Goal: Task Accomplishment & Management: Manage account settings

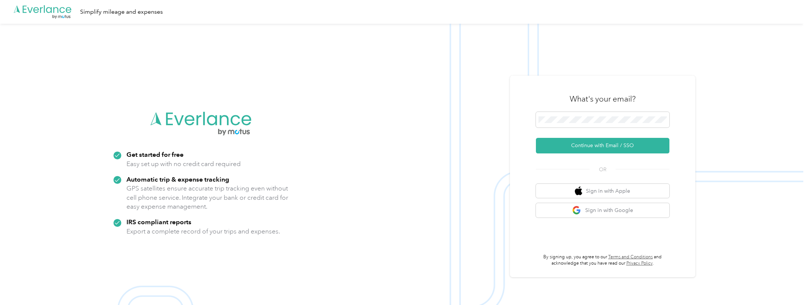
click at [56, 60] on img at bounding box center [401, 176] width 803 height 305
click at [34, 50] on img at bounding box center [401, 176] width 803 height 305
click at [35, 45] on img at bounding box center [401, 176] width 803 height 305
click at [29, 45] on img at bounding box center [401, 176] width 803 height 305
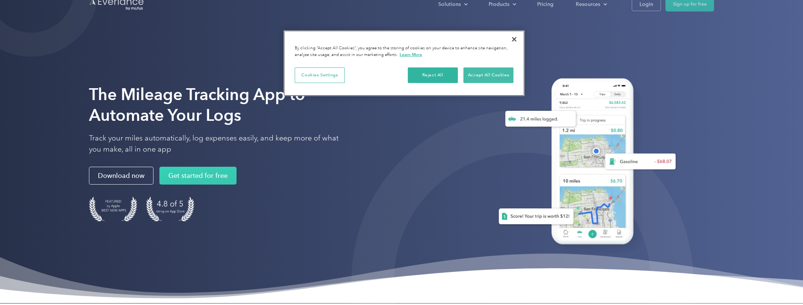
click at [500, 77] on button "Accept All Cookies" at bounding box center [489, 75] width 50 height 16
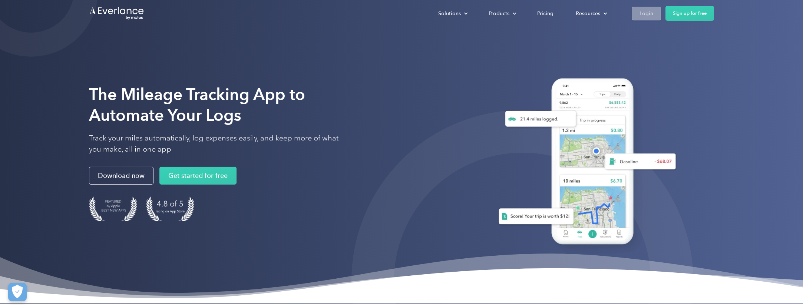
click at [649, 13] on div "Login" at bounding box center [647, 13] width 14 height 9
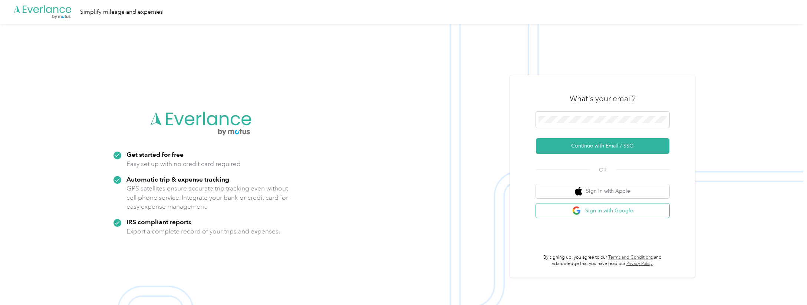
click at [613, 212] on button "Sign in with Google" at bounding box center [602, 211] width 133 height 14
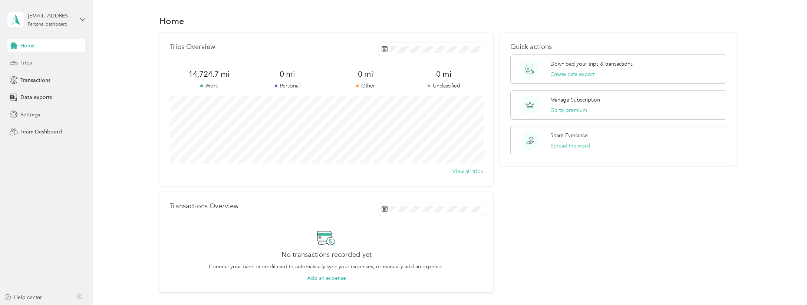
click at [41, 65] on div "Trips" at bounding box center [46, 62] width 78 height 13
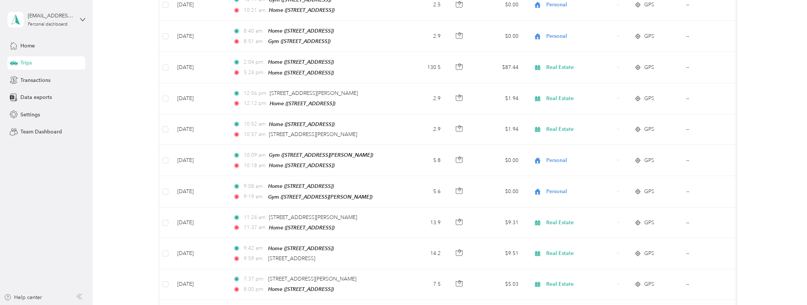
scroll to position [3000, 0]
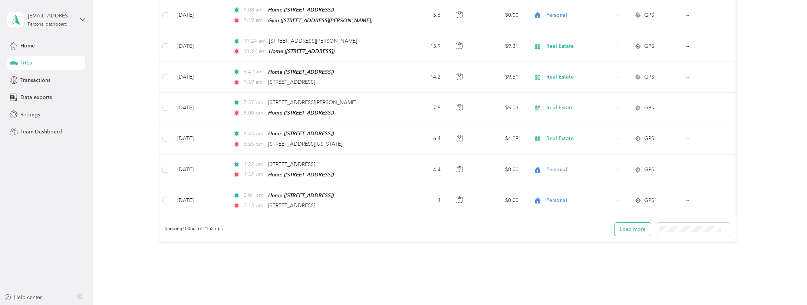
click at [639, 223] on button "Load more" at bounding box center [632, 229] width 36 height 13
click at [638, 223] on button "Load more" at bounding box center [632, 229] width 36 height 13
click at [629, 223] on button "Load more" at bounding box center [632, 229] width 36 height 13
click at [641, 223] on button "Load more" at bounding box center [632, 229] width 36 height 13
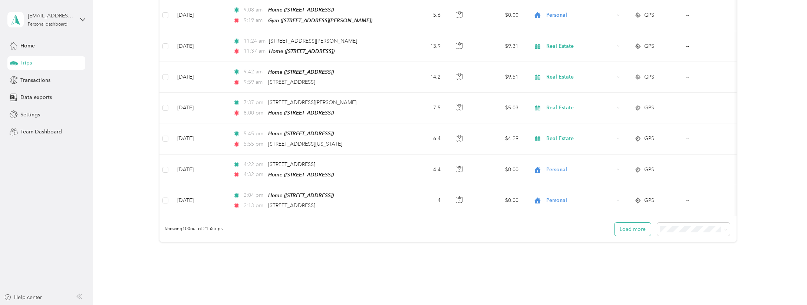
click at [641, 223] on button "Load more" at bounding box center [632, 229] width 36 height 13
click at [632, 223] on button "Load more" at bounding box center [632, 229] width 36 height 13
click at [695, 223] on span at bounding box center [693, 229] width 73 height 13
click at [689, 223] on span at bounding box center [693, 229] width 73 height 13
click at [694, 201] on div "25 per load" at bounding box center [695, 203] width 62 height 8
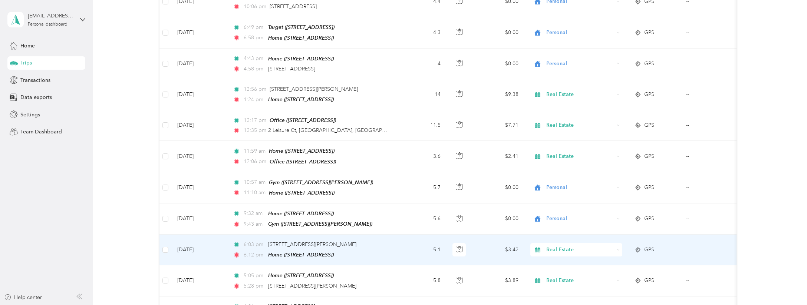
scroll to position [712, 0]
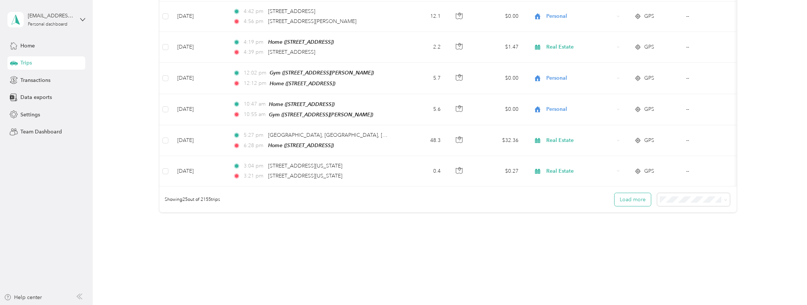
click at [646, 193] on button "Load more" at bounding box center [632, 199] width 36 height 13
click at [696, 226] on div "100 per load" at bounding box center [695, 229] width 62 height 8
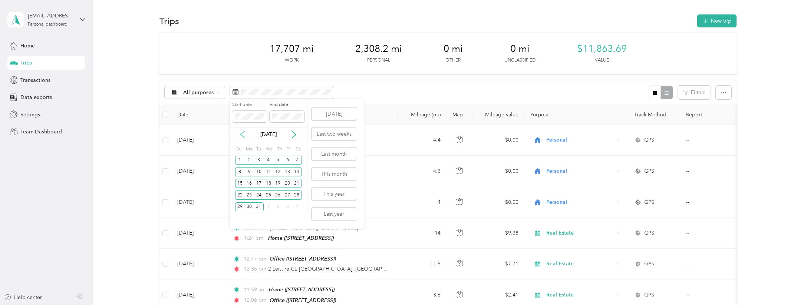
click at [245, 134] on icon at bounding box center [242, 134] width 7 height 7
click at [257, 159] on div "1" at bounding box center [259, 160] width 10 height 9
click at [280, 207] on div "31" at bounding box center [278, 206] width 10 height 9
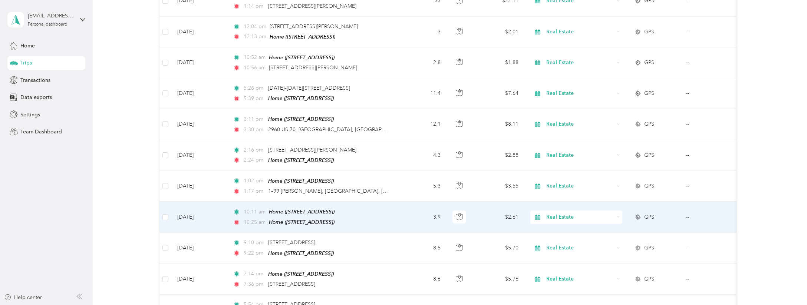
scroll to position [1672, 0]
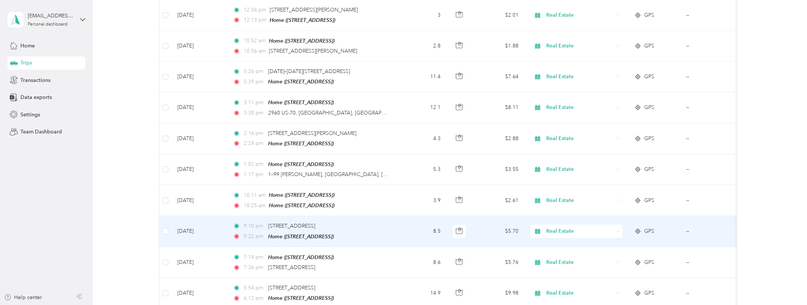
click at [580, 227] on span "Real Estate" at bounding box center [580, 231] width 68 height 8
click at [574, 115] on span "Personal" at bounding box center [583, 115] width 69 height 8
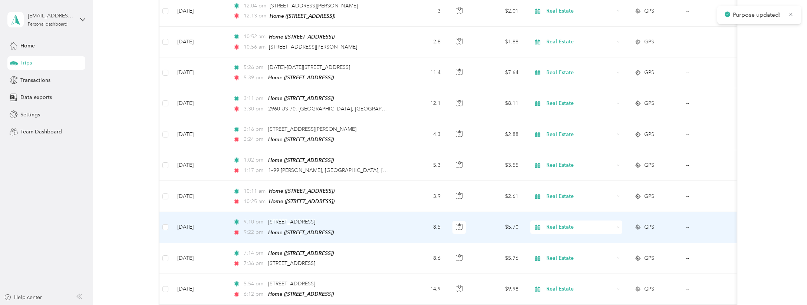
scroll to position [1681, 0]
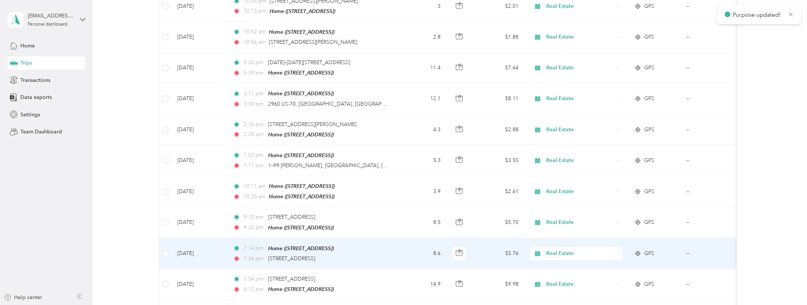
click at [557, 250] on span "Real Estate" at bounding box center [580, 254] width 68 height 8
click at [571, 135] on span "Personal" at bounding box center [583, 136] width 69 height 8
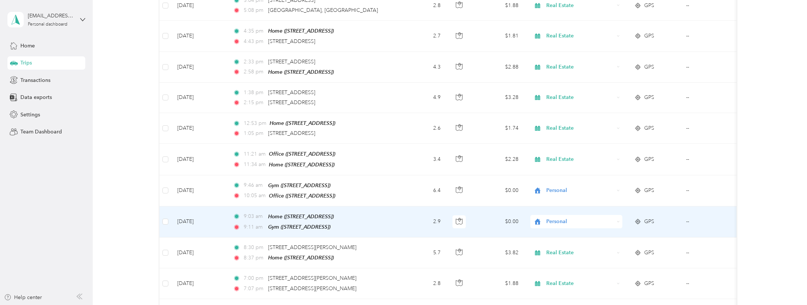
scroll to position [2127, 0]
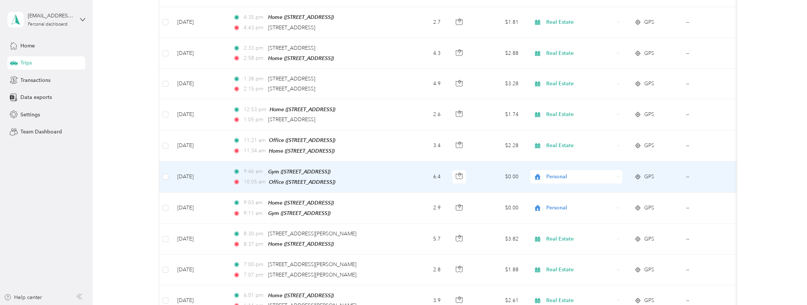
click at [555, 173] on span "Personal" at bounding box center [580, 177] width 68 height 8
click at [556, 186] on span "Real Estate" at bounding box center [583, 187] width 69 height 8
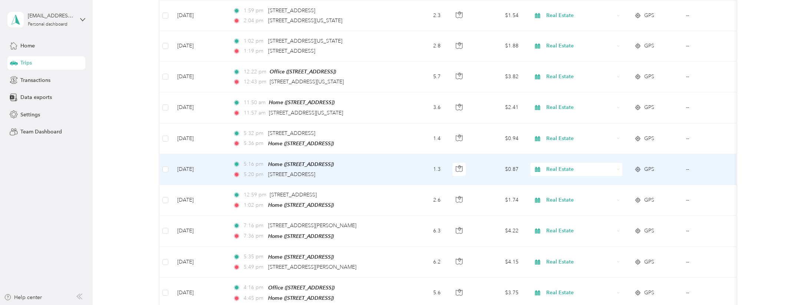
scroll to position [2942, 0]
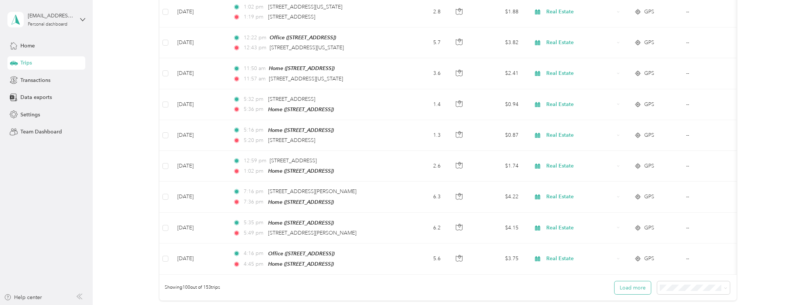
click at [639, 281] on button "Load more" at bounding box center [632, 287] width 36 height 13
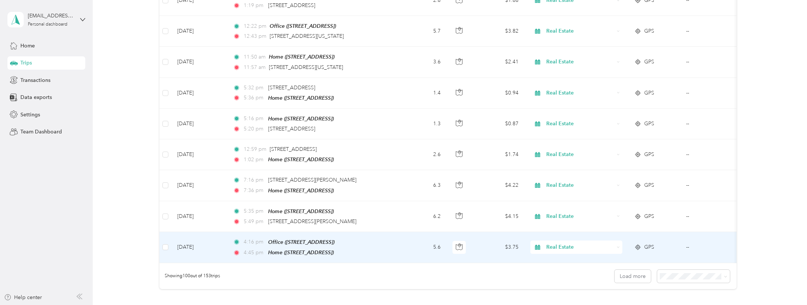
scroll to position [3000, 0]
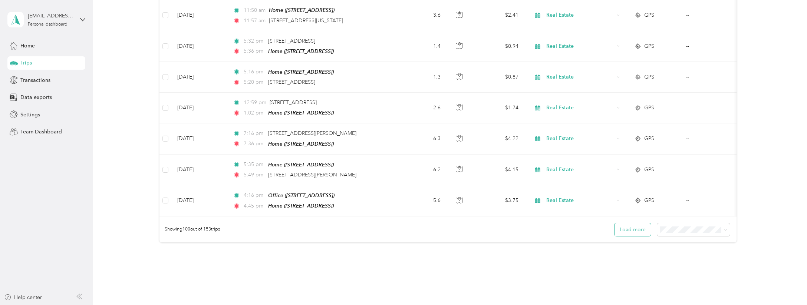
click at [640, 223] on button "Load more" at bounding box center [632, 229] width 36 height 13
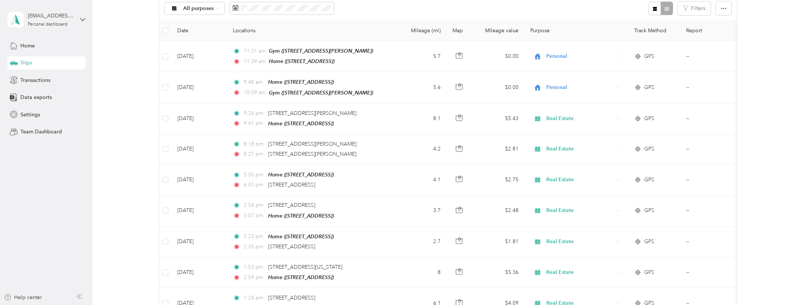
scroll to position [0, 0]
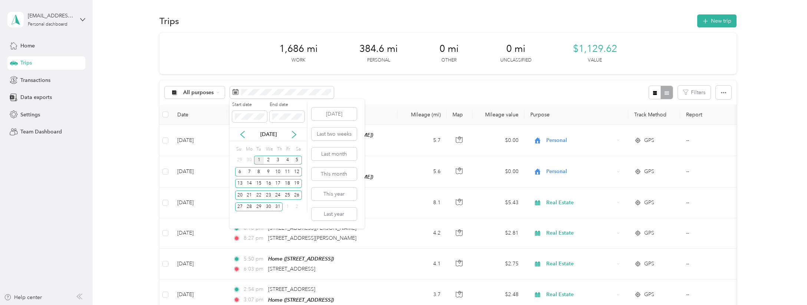
click at [257, 158] on div "1" at bounding box center [259, 160] width 10 height 9
click at [270, 185] on div "16" at bounding box center [269, 183] width 10 height 9
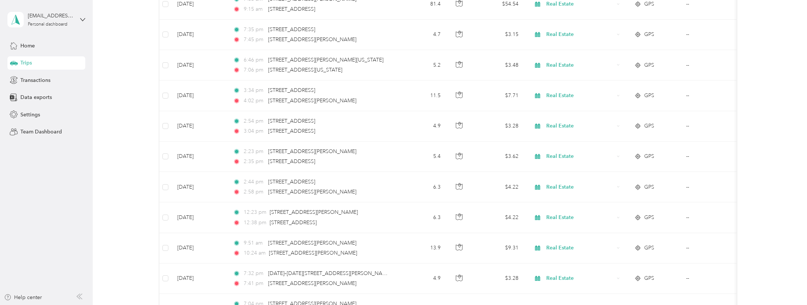
scroll to position [2420, 0]
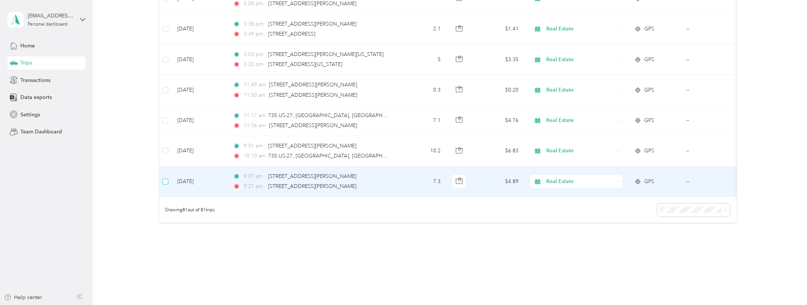
click at [165, 178] on label at bounding box center [165, 182] width 6 height 8
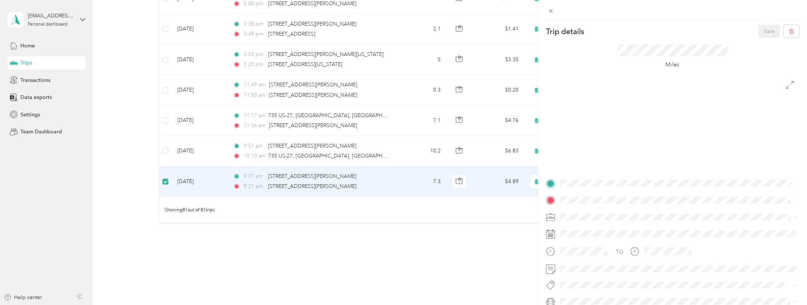
click at [165, 129] on div "Trip details Save This trip cannot be edited because it is either under review,…" at bounding box center [403, 152] width 807 height 305
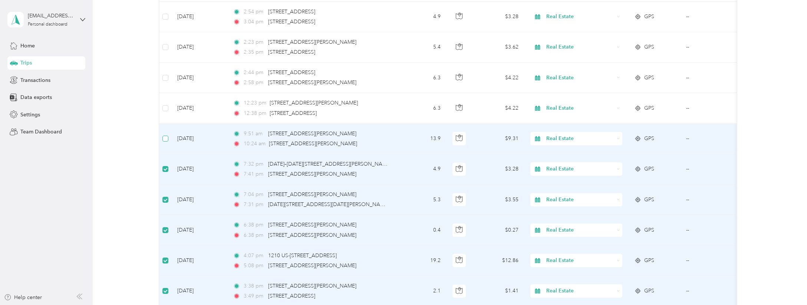
scroll to position [2156, 0]
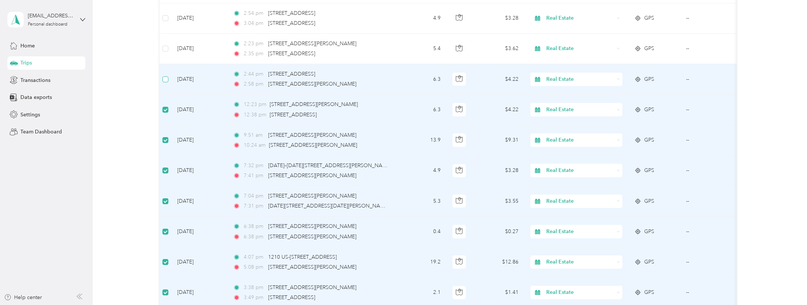
click at [168, 76] on span at bounding box center [165, 79] width 6 height 6
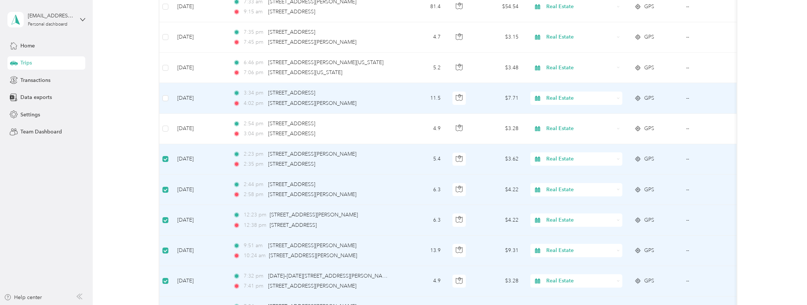
scroll to position [2029, 0]
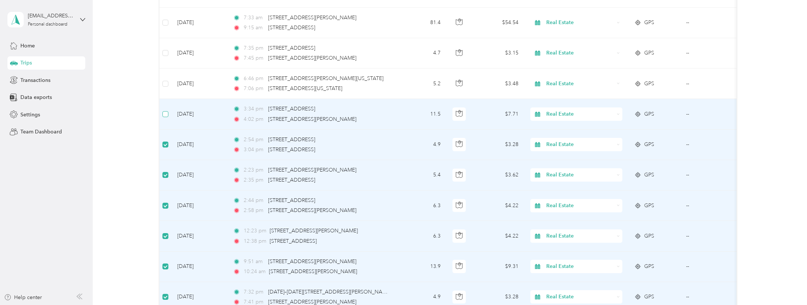
click at [168, 111] on span at bounding box center [165, 114] width 6 height 6
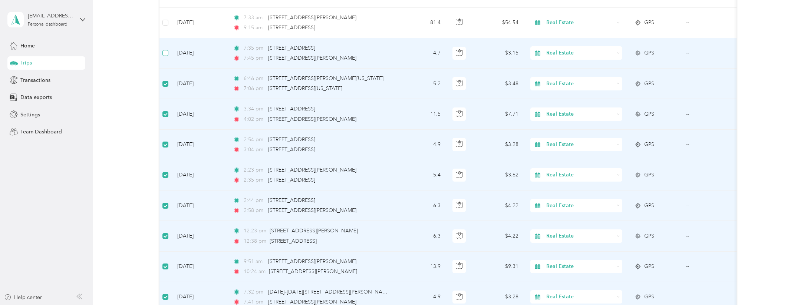
click at [165, 50] on span at bounding box center [165, 53] width 6 height 6
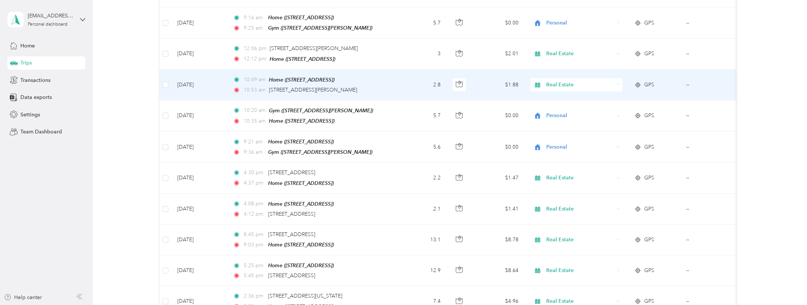
scroll to position [0, 0]
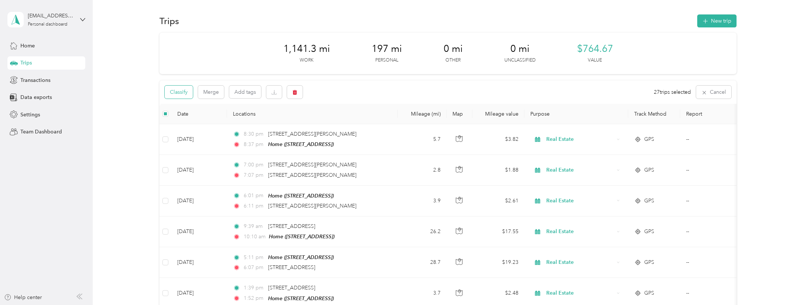
click at [187, 92] on button "Classify" at bounding box center [179, 92] width 28 height 13
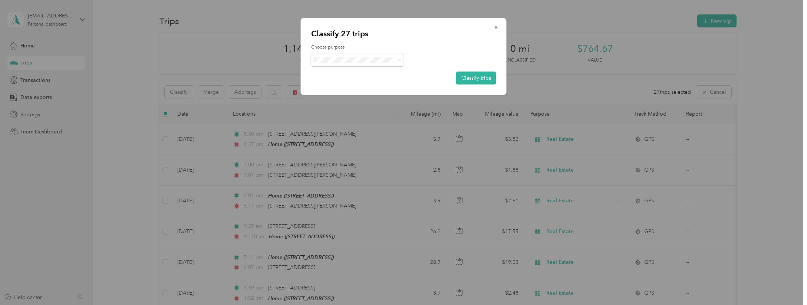
click at [381, 83] on span "Personal" at bounding box center [363, 86] width 69 height 8
click at [479, 76] on button "Classify trips" at bounding box center [476, 78] width 40 height 13
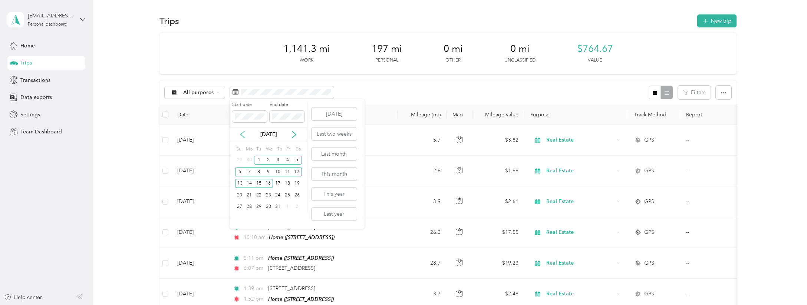
click at [243, 137] on icon at bounding box center [242, 134] width 7 height 7
click at [238, 185] on div "15" at bounding box center [240, 183] width 10 height 9
click at [250, 207] on div "30" at bounding box center [249, 206] width 10 height 9
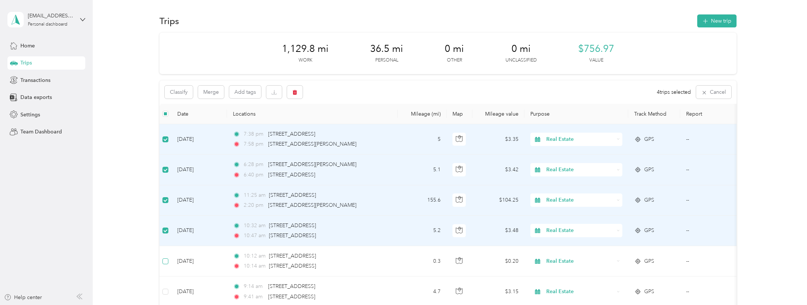
click at [166, 263] on span at bounding box center [165, 261] width 6 height 6
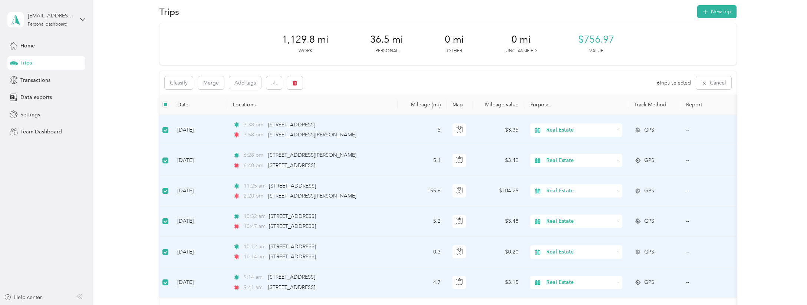
scroll to position [156, 0]
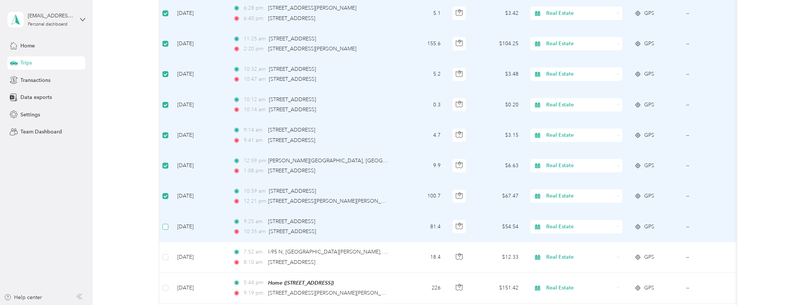
click at [168, 228] on span at bounding box center [165, 227] width 6 height 6
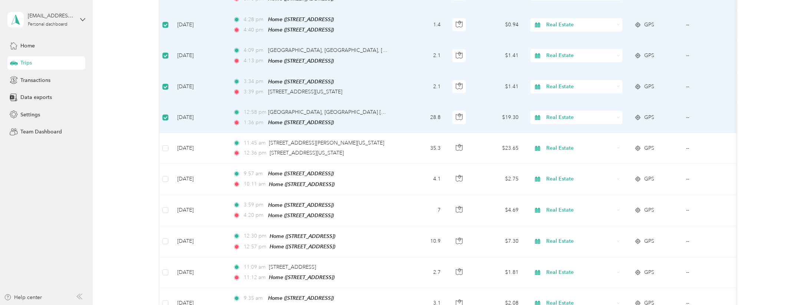
scroll to position [532, 0]
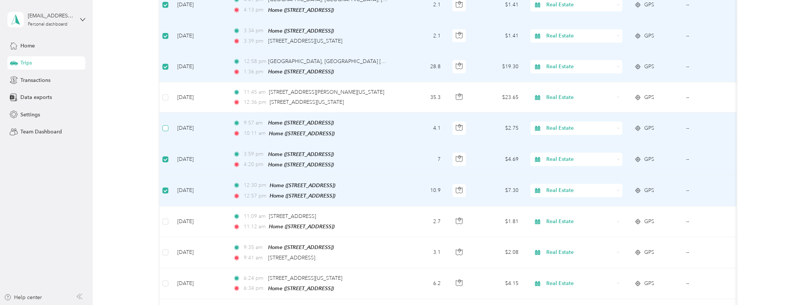
click at [165, 127] on span at bounding box center [165, 128] width 6 height 6
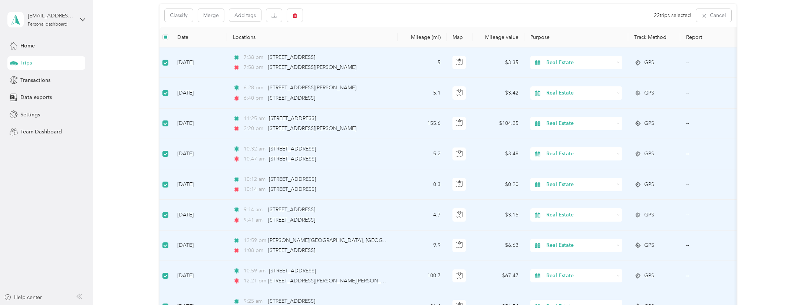
scroll to position [0, 0]
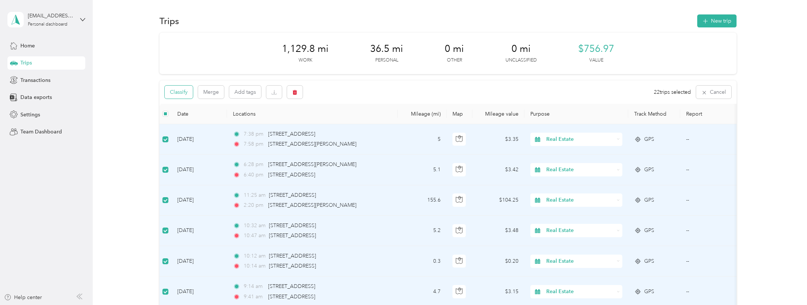
click at [185, 90] on button "Classify" at bounding box center [179, 92] width 28 height 13
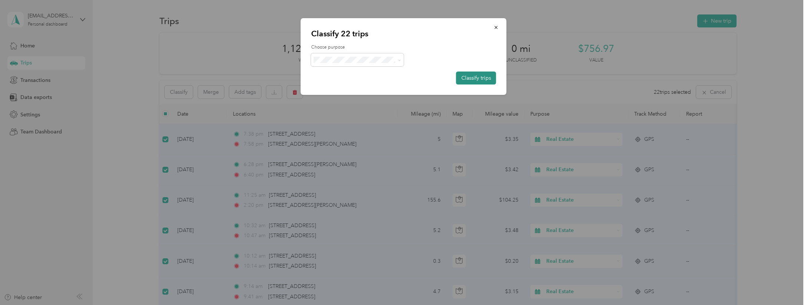
click at [467, 76] on button "Classify trips" at bounding box center [476, 78] width 40 height 13
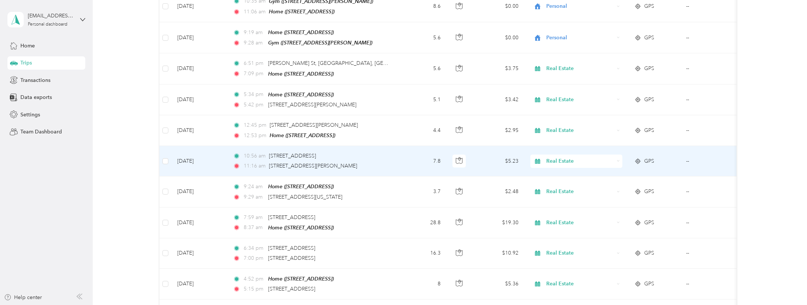
scroll to position [1833, 0]
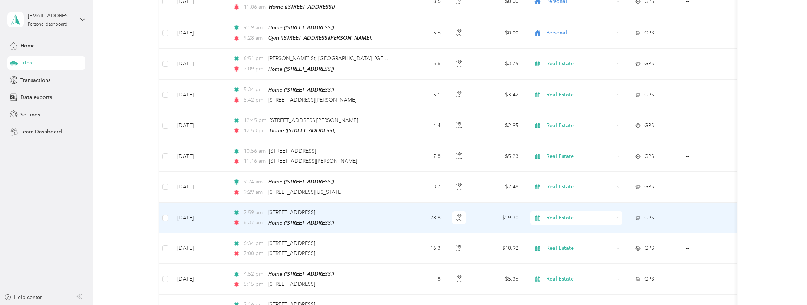
click at [563, 214] on span "Real Estate" at bounding box center [580, 218] width 68 height 8
click at [568, 105] on span "Personal" at bounding box center [583, 105] width 69 height 8
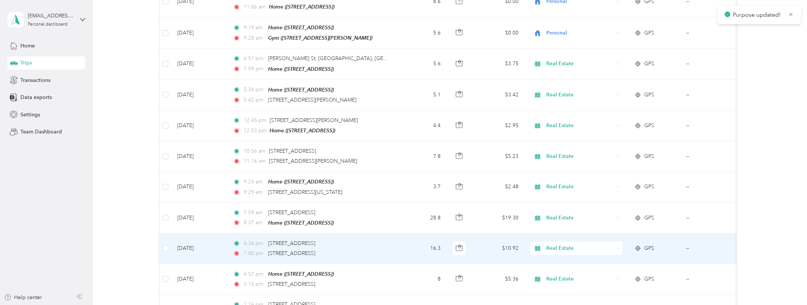
click at [553, 244] on span "Real Estate" at bounding box center [580, 248] width 68 height 8
click at [565, 136] on span "Personal" at bounding box center [583, 137] width 69 height 8
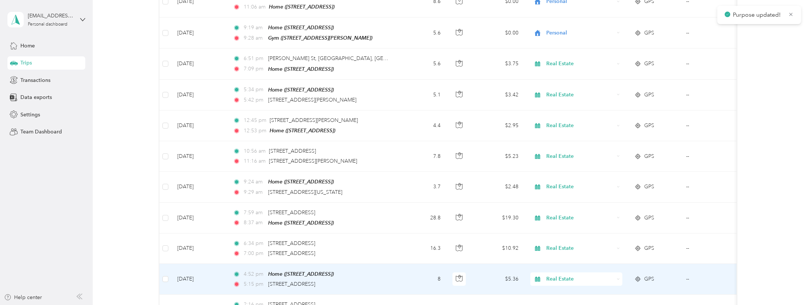
click at [553, 275] on span "Real Estate" at bounding box center [580, 279] width 68 height 8
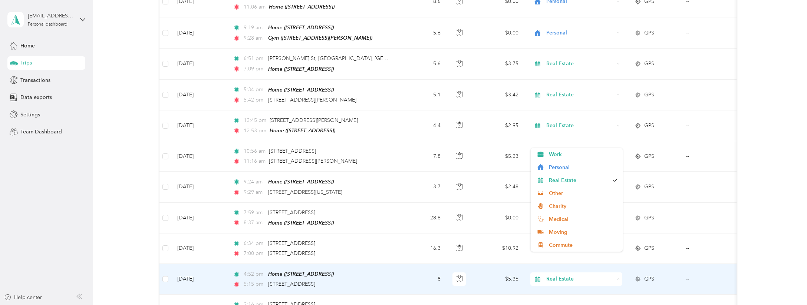
click at [553, 275] on span "Real Estate" at bounding box center [580, 279] width 68 height 8
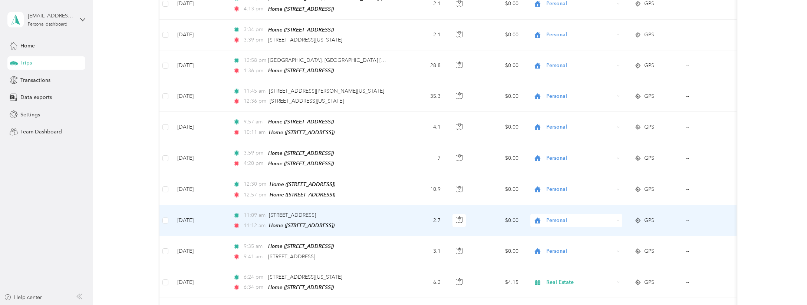
scroll to position [0, 0]
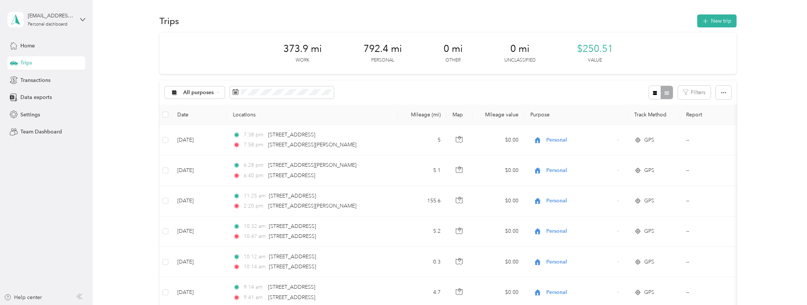
click at [39, 65] on div "Trips" at bounding box center [46, 62] width 78 height 13
click at [215, 92] on div "All purposes" at bounding box center [195, 92] width 60 height 13
click at [696, 93] on button "Filters" at bounding box center [694, 93] width 33 height 14
click at [601, 96] on div "All purposes Filters" at bounding box center [447, 92] width 577 height 24
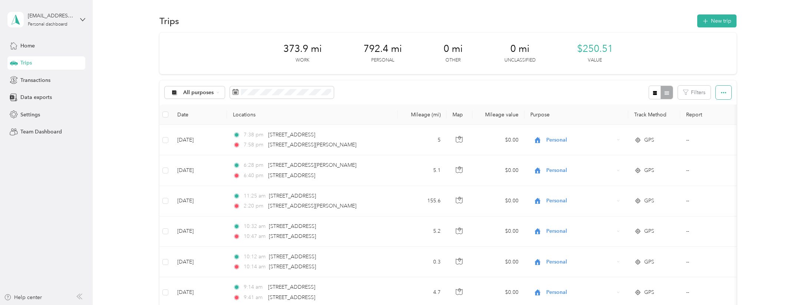
click at [724, 89] on button "button" at bounding box center [724, 93] width 16 height 14
click at [614, 84] on div "All purposes Filters" at bounding box center [447, 92] width 577 height 24
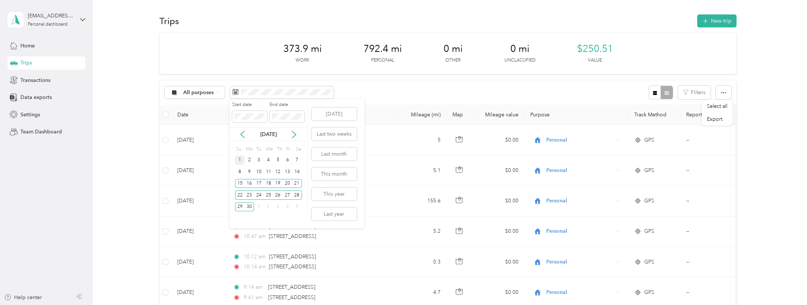
click at [236, 159] on div "1" at bounding box center [240, 160] width 10 height 9
click at [297, 172] on div "14" at bounding box center [297, 171] width 10 height 9
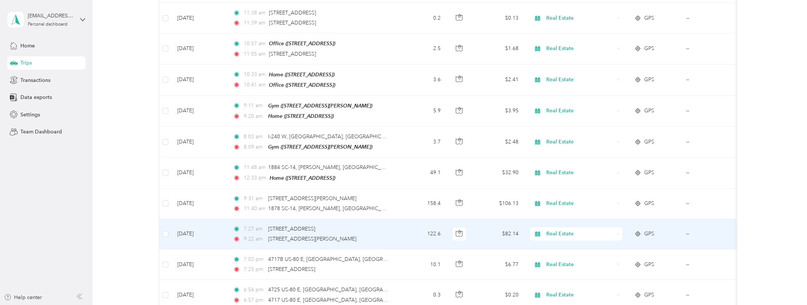
scroll to position [1112, 0]
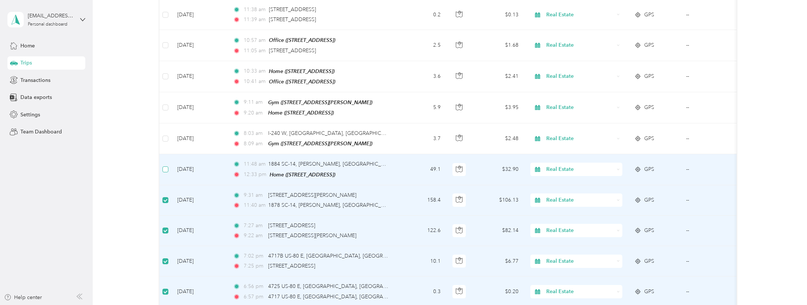
click at [165, 166] on span at bounding box center [165, 169] width 6 height 6
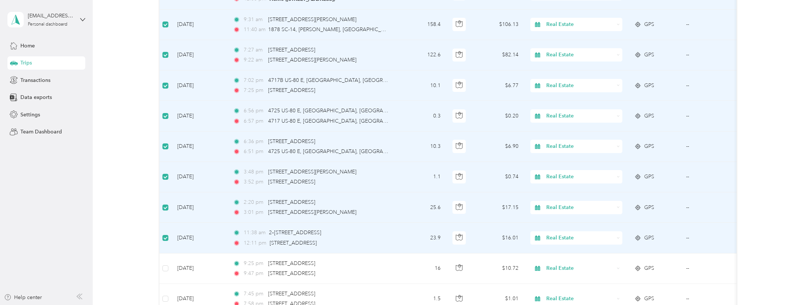
scroll to position [1323, 0]
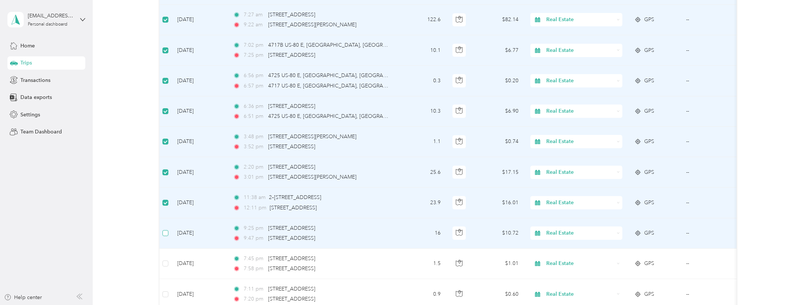
click at [168, 230] on span at bounding box center [165, 233] width 6 height 6
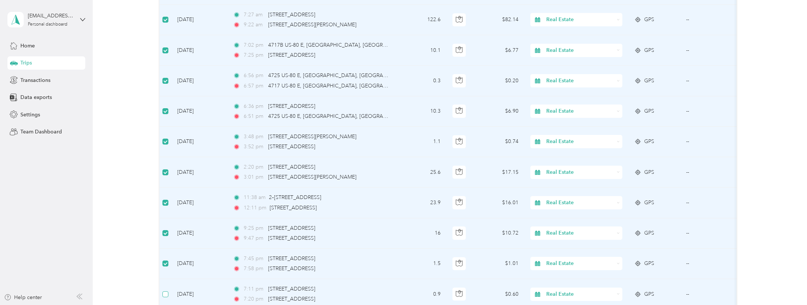
click at [166, 291] on span at bounding box center [165, 294] width 6 height 6
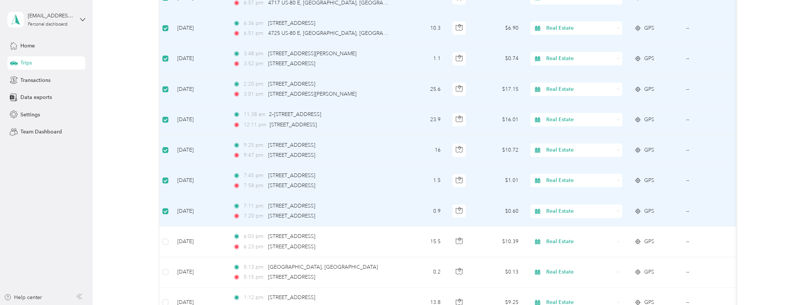
scroll to position [1500, 0]
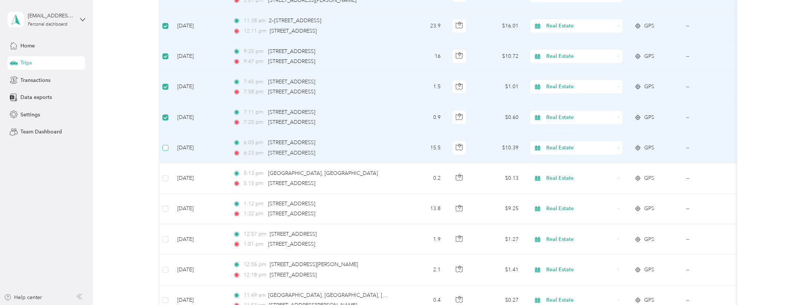
click at [165, 145] on span at bounding box center [165, 148] width 6 height 6
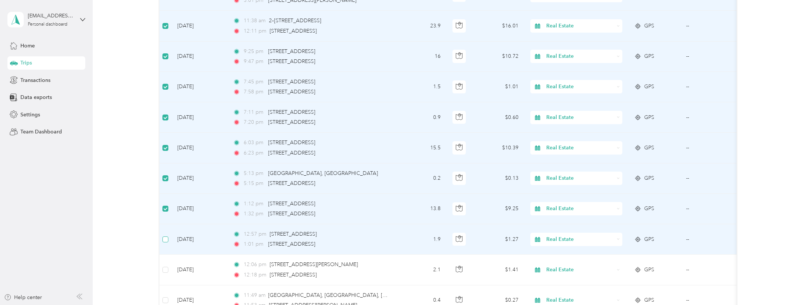
click at [166, 235] on label at bounding box center [165, 239] width 6 height 8
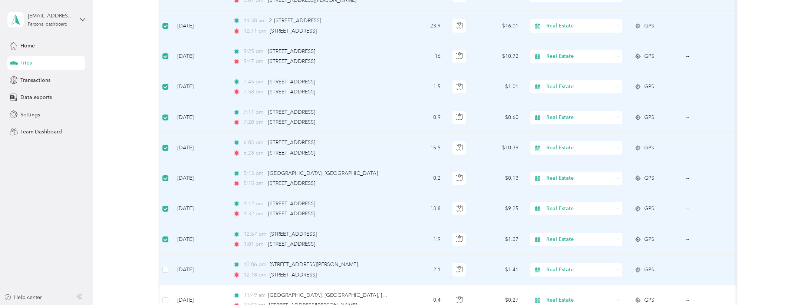
click at [166, 260] on td at bounding box center [165, 270] width 12 height 30
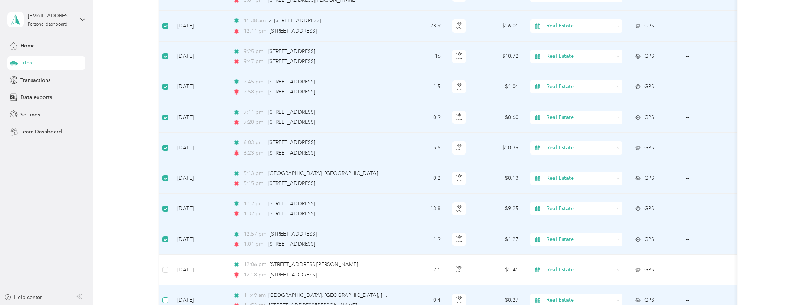
click at [167, 297] on span at bounding box center [165, 300] width 6 height 6
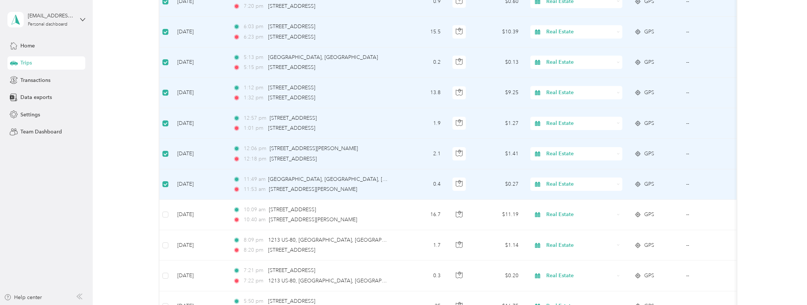
scroll to position [1626, 0]
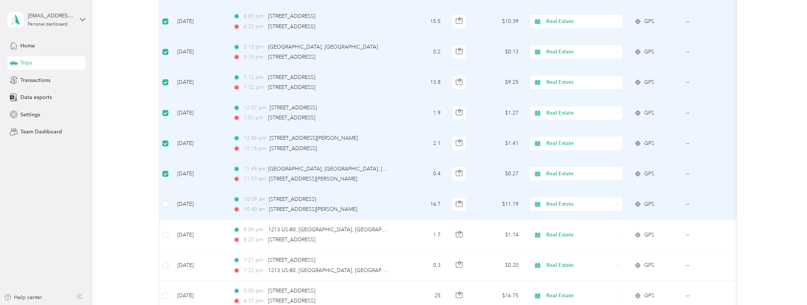
click at [164, 189] on td at bounding box center [165, 204] width 12 height 30
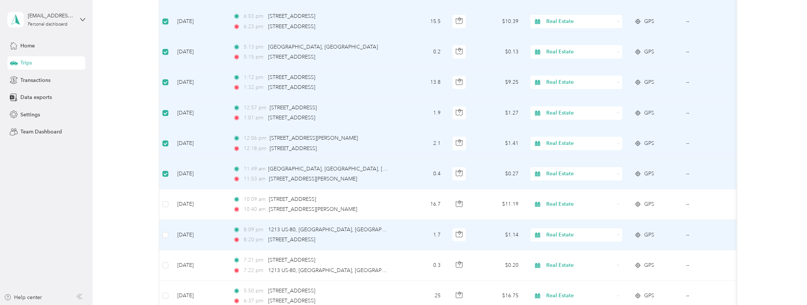
click at [166, 220] on td at bounding box center [165, 235] width 12 height 30
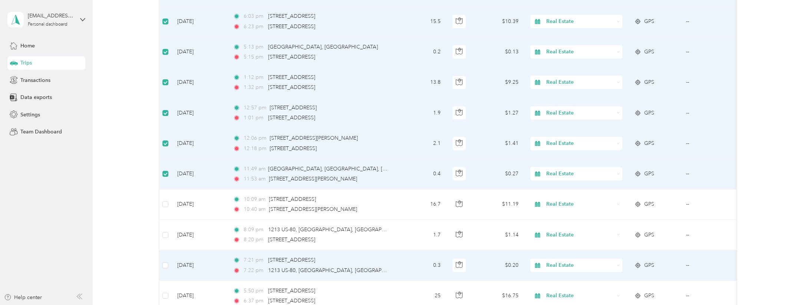
click at [167, 250] on td at bounding box center [165, 265] width 12 height 30
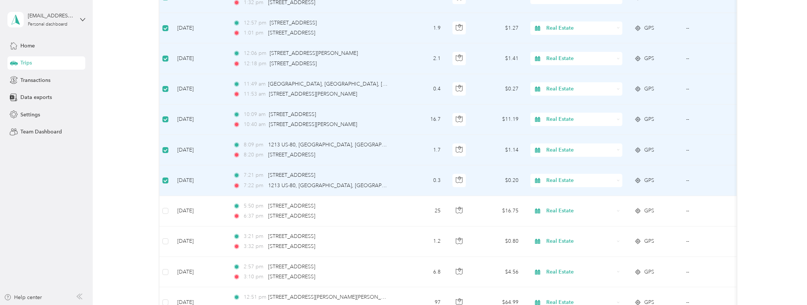
scroll to position [1764, 0]
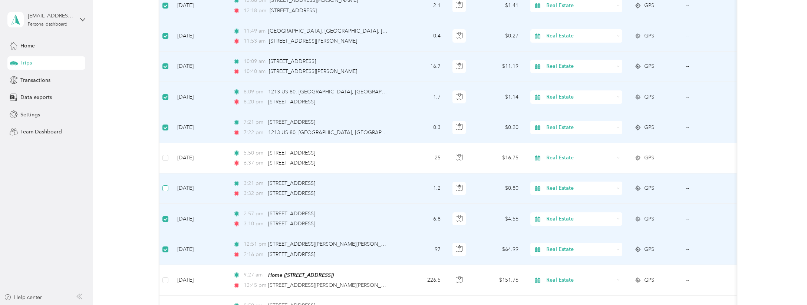
click at [168, 185] on span at bounding box center [165, 188] width 6 height 6
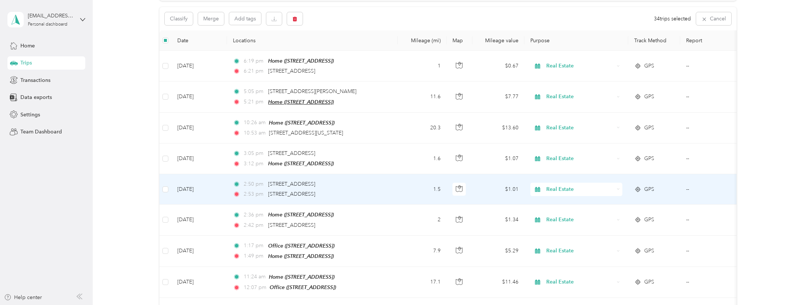
scroll to position [0, 0]
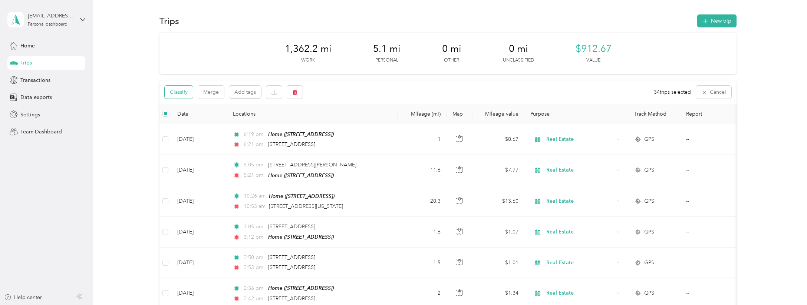
click at [183, 92] on button "Classify" at bounding box center [179, 92] width 28 height 13
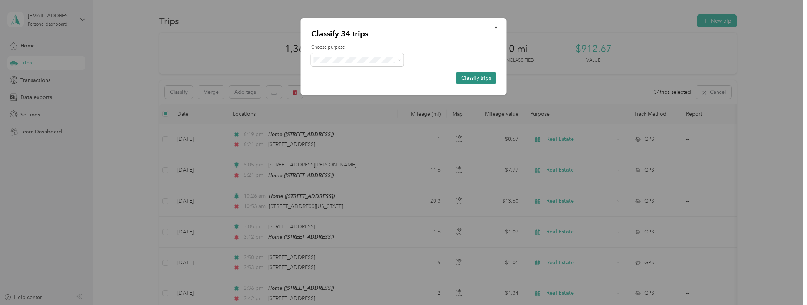
click at [476, 79] on button "Classify trips" at bounding box center [476, 78] width 40 height 13
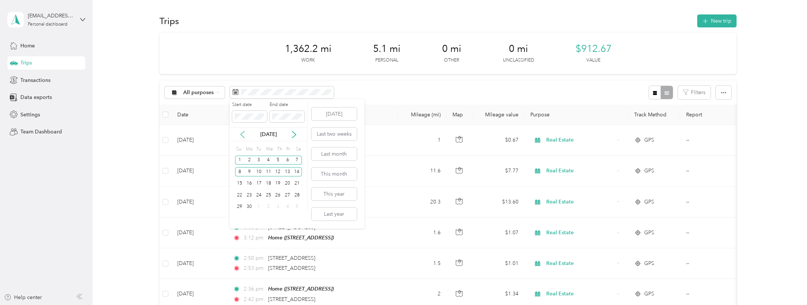
click at [241, 135] on icon at bounding box center [243, 134] width 4 height 7
click at [279, 184] on div "15" at bounding box center [278, 183] width 10 height 9
click at [299, 207] on div "31" at bounding box center [297, 206] width 10 height 9
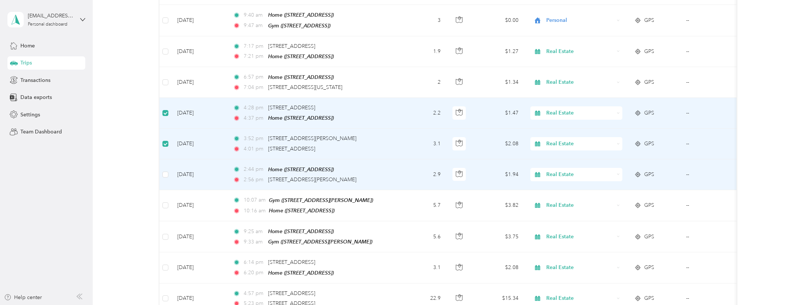
scroll to position [1055, 0]
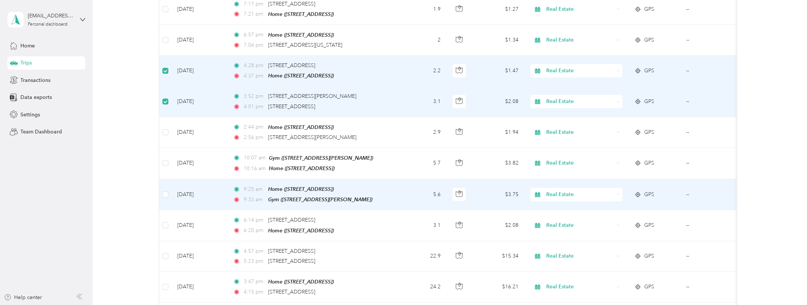
click at [169, 182] on td at bounding box center [165, 194] width 12 height 31
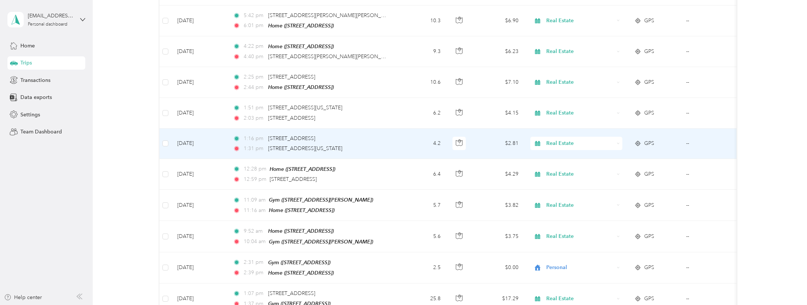
scroll to position [2200, 0]
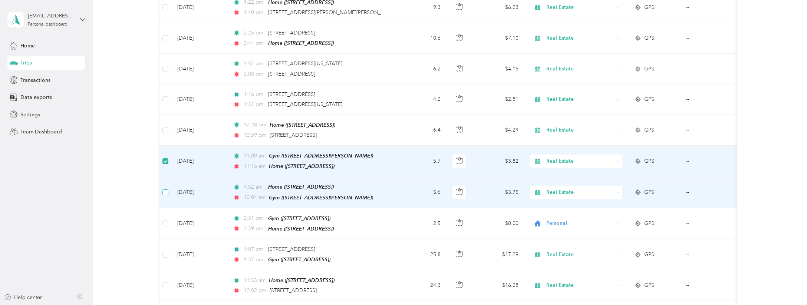
click at [167, 189] on span at bounding box center [165, 192] width 6 height 6
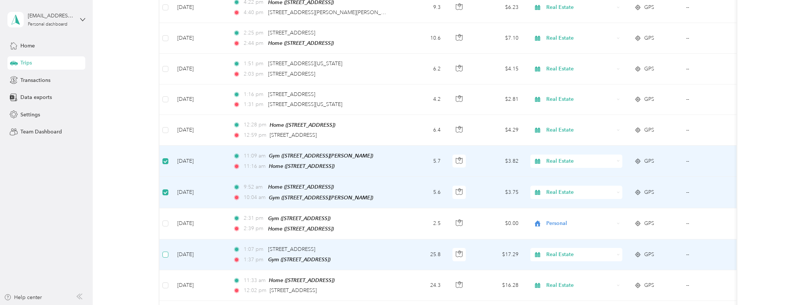
click at [168, 252] on span at bounding box center [165, 255] width 6 height 6
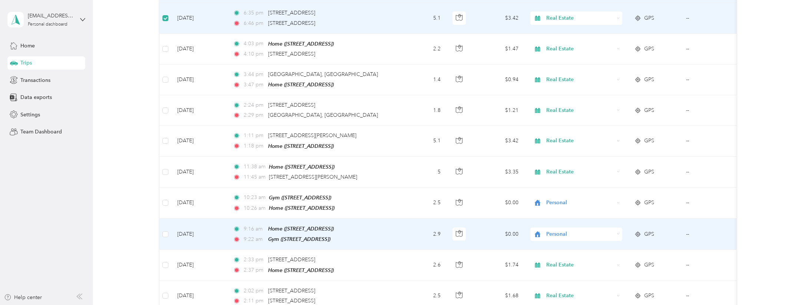
scroll to position [2638, 0]
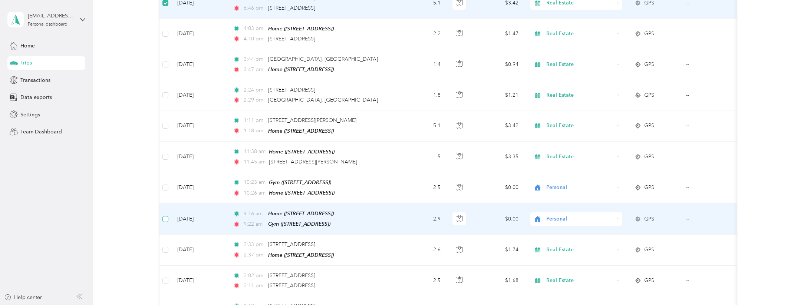
click at [167, 216] on span at bounding box center [165, 219] width 6 height 6
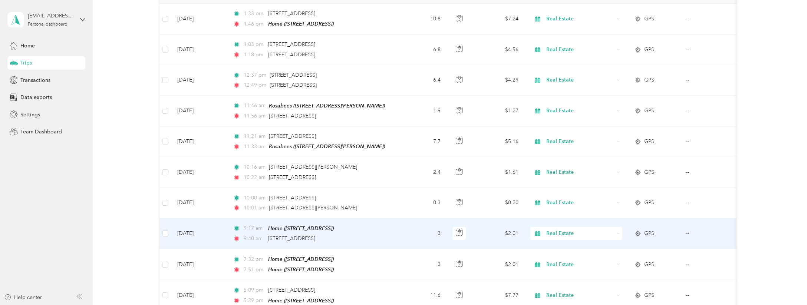
scroll to position [0, 0]
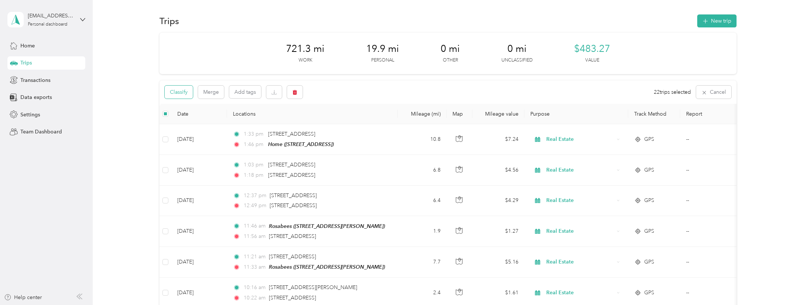
click at [178, 93] on button "Classify" at bounding box center [179, 92] width 28 height 13
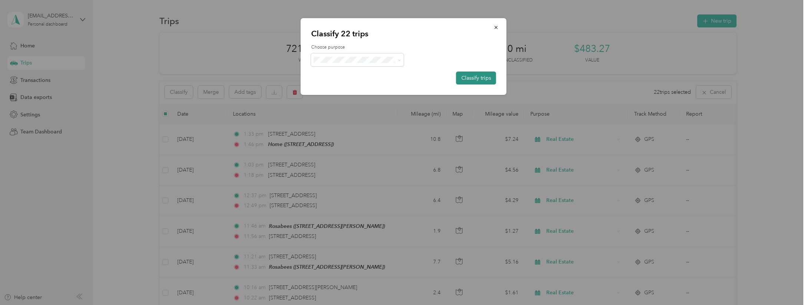
click at [478, 77] on button "Classify trips" at bounding box center [476, 78] width 40 height 13
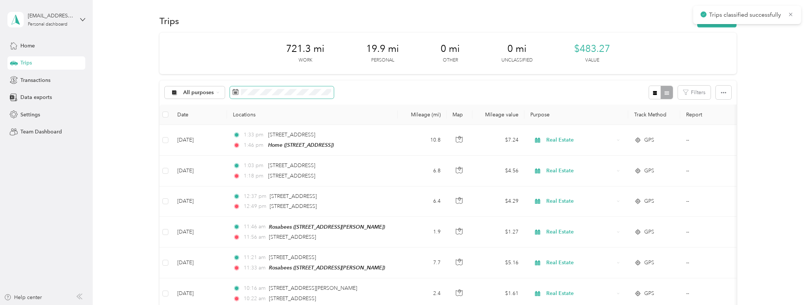
click at [266, 87] on span at bounding box center [282, 92] width 104 height 13
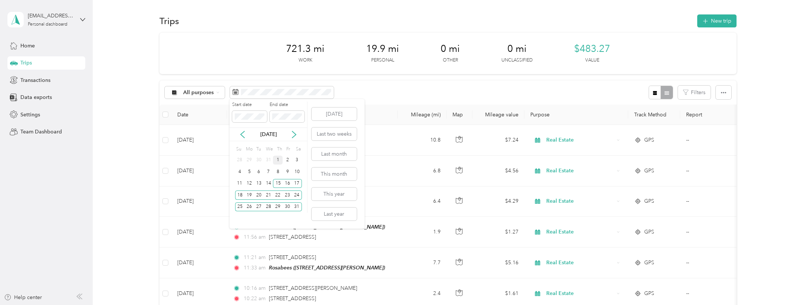
click at [278, 160] on div "1" at bounding box center [278, 160] width 10 height 9
click at [269, 185] on div "14" at bounding box center [269, 183] width 10 height 9
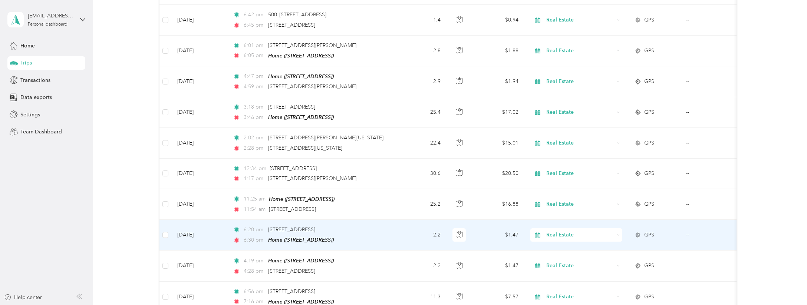
scroll to position [423, 0]
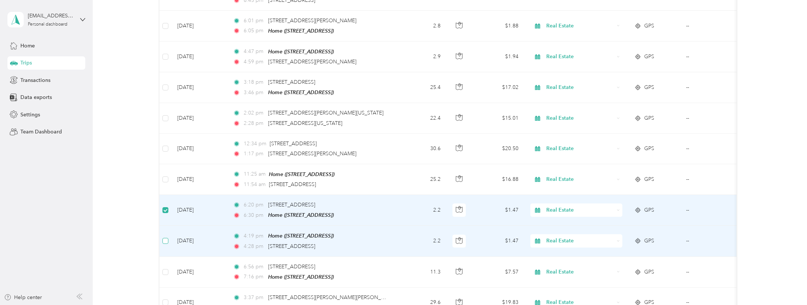
click at [165, 238] on span at bounding box center [165, 241] width 6 height 6
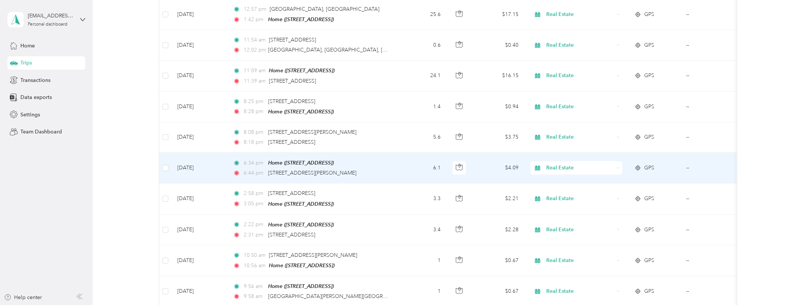
scroll to position [973, 0]
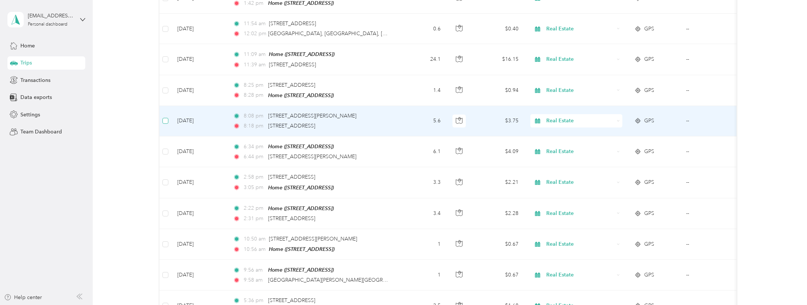
click at [168, 118] on span at bounding box center [165, 121] width 6 height 6
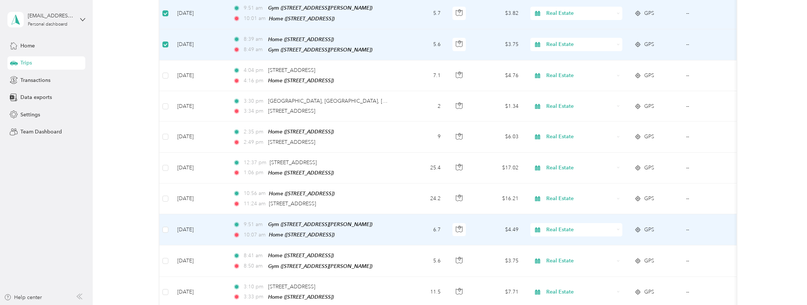
scroll to position [1762, 0]
click at [166, 225] on span at bounding box center [165, 228] width 6 height 6
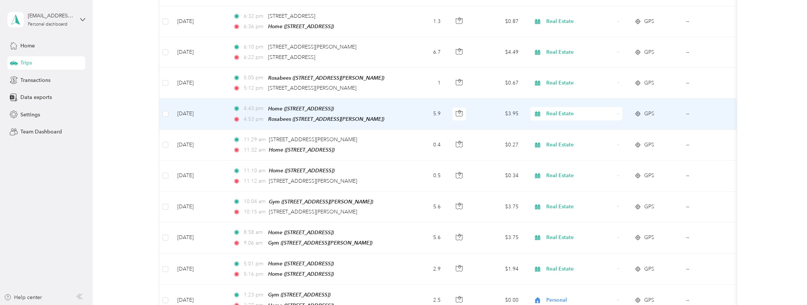
scroll to position [2229, 0]
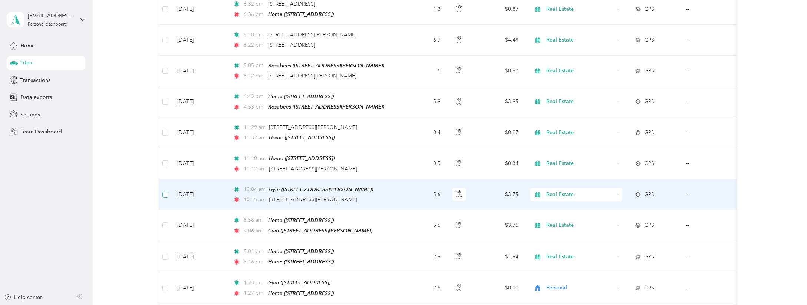
click at [167, 192] on span at bounding box center [165, 195] width 6 height 6
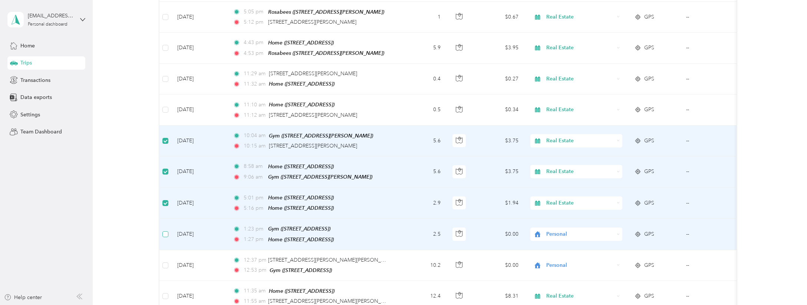
scroll to position [2319, 0]
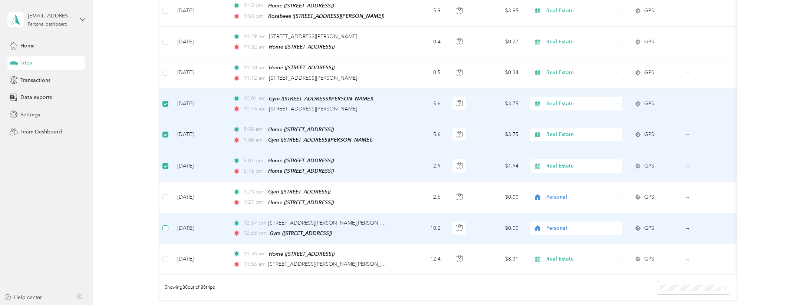
click at [167, 225] on span at bounding box center [165, 228] width 6 height 6
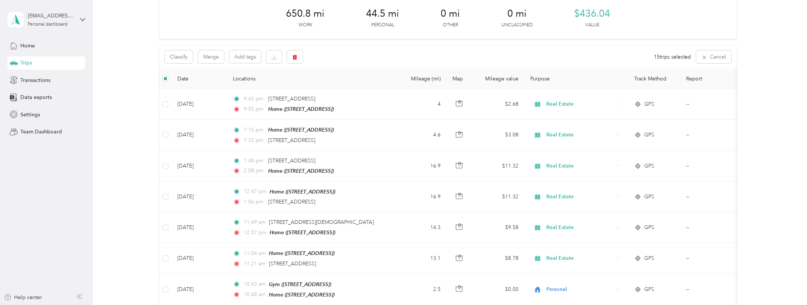
scroll to position [0, 0]
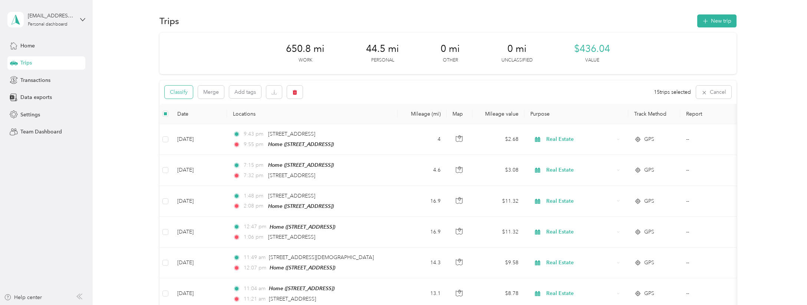
click at [177, 92] on button "Classify" at bounding box center [179, 92] width 28 height 13
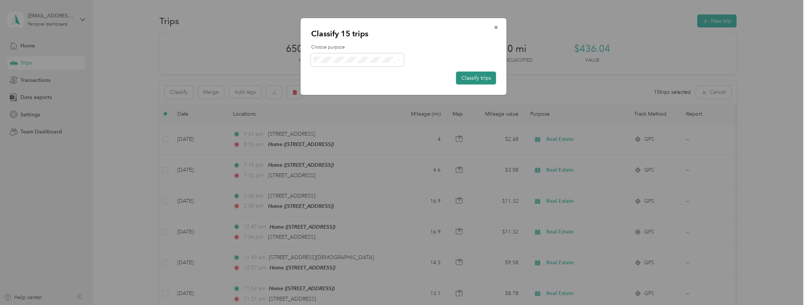
click at [474, 77] on button "Classify trips" at bounding box center [476, 78] width 40 height 13
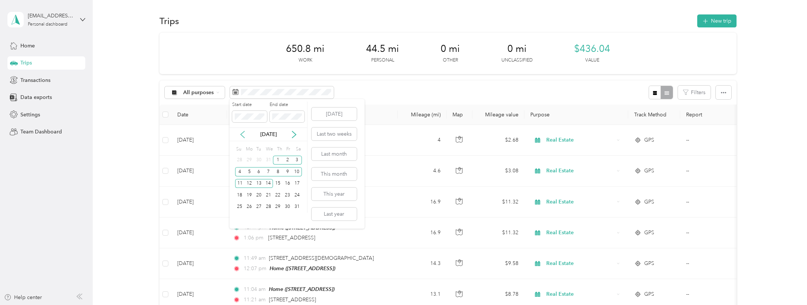
click at [243, 135] on icon at bounding box center [242, 134] width 7 height 7
click at [250, 184] on div "15" at bounding box center [249, 183] width 10 height 9
click at [267, 205] on div "31" at bounding box center [269, 206] width 10 height 9
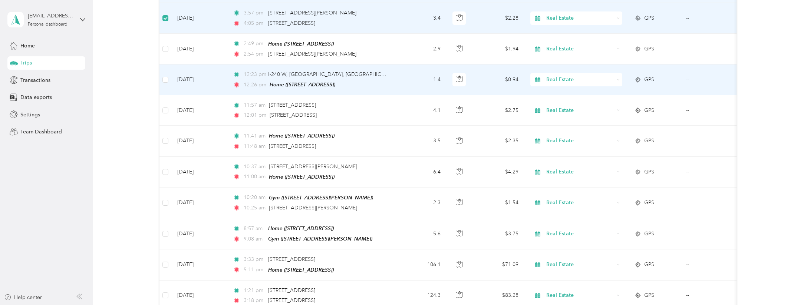
scroll to position [154, 0]
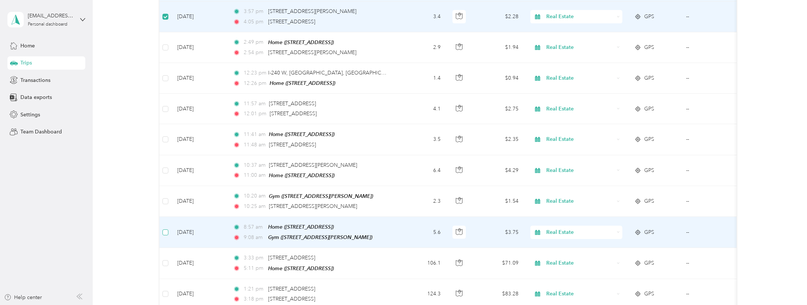
click at [168, 231] on span at bounding box center [165, 233] width 6 height 6
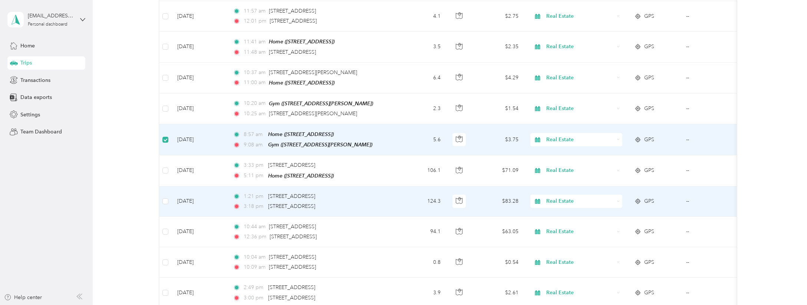
scroll to position [280, 0]
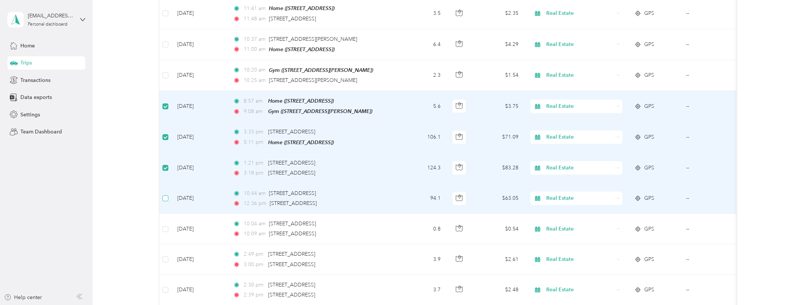
click at [168, 195] on span at bounding box center [165, 198] width 6 height 6
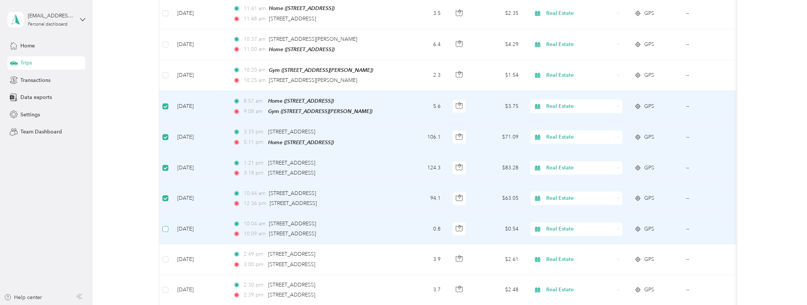
click at [164, 228] on span at bounding box center [165, 229] width 6 height 6
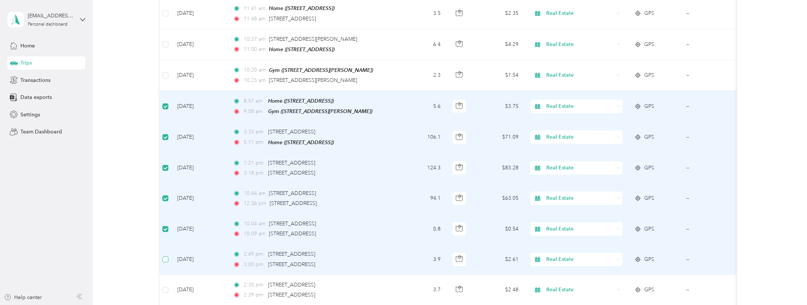
click at [168, 257] on span at bounding box center [165, 260] width 6 height 6
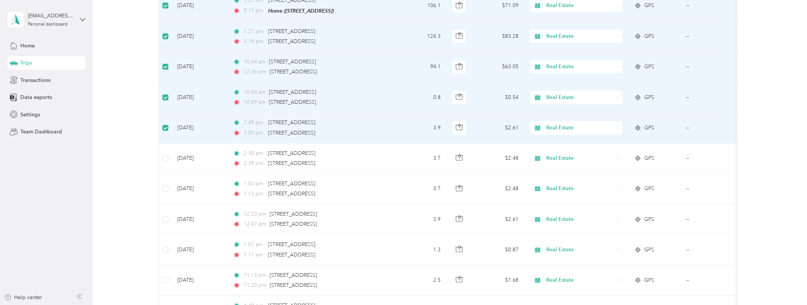
scroll to position [462, 0]
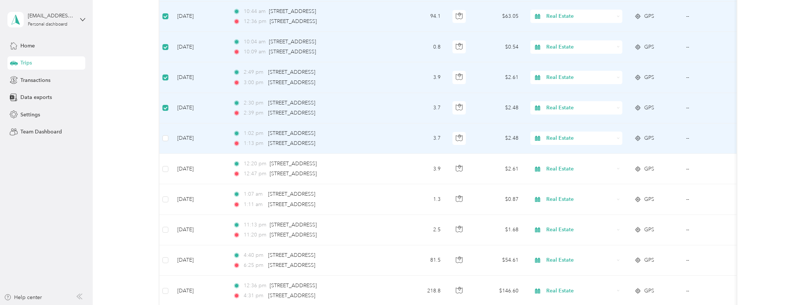
click at [164, 139] on td at bounding box center [165, 138] width 12 height 30
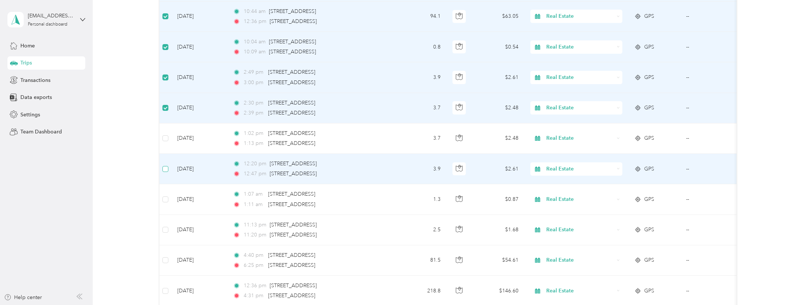
click at [168, 166] on span at bounding box center [165, 169] width 6 height 6
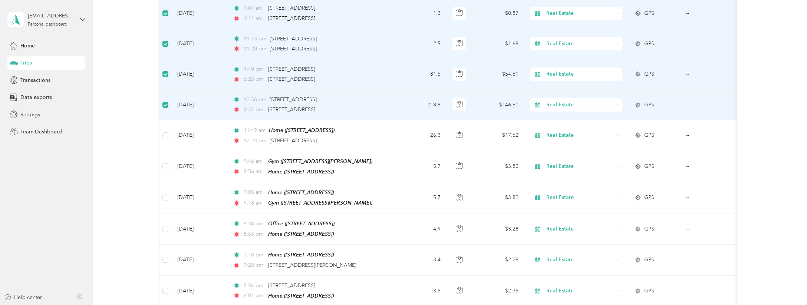
scroll to position [715, 0]
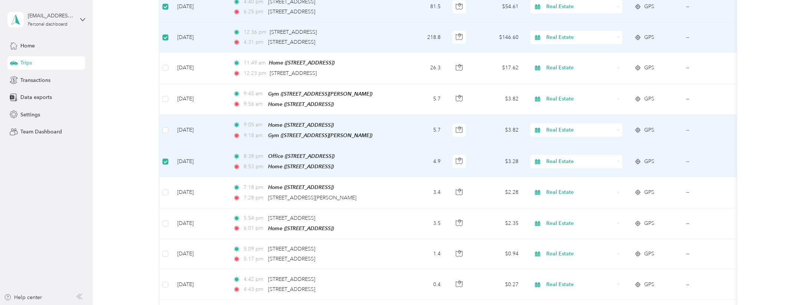
click at [166, 131] on td at bounding box center [165, 130] width 12 height 31
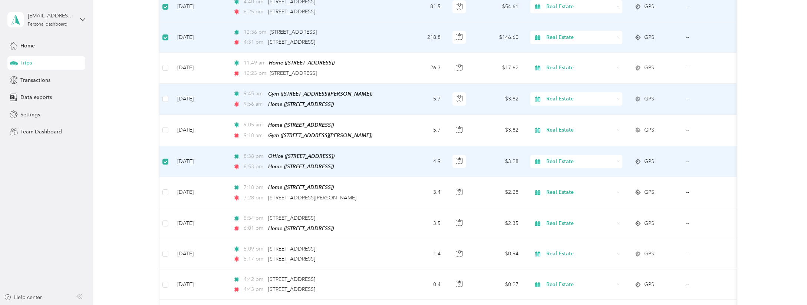
click at [172, 99] on td "[DATE]" at bounding box center [199, 99] width 56 height 31
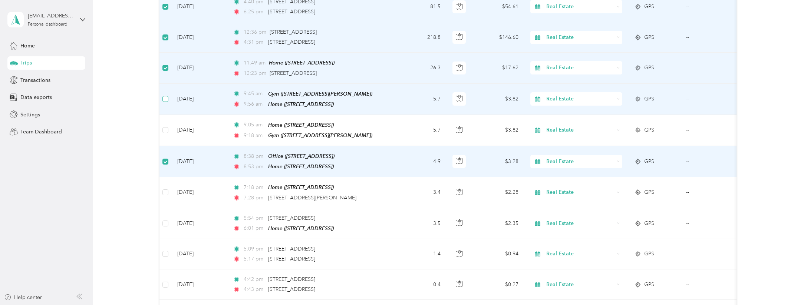
click at [165, 99] on label at bounding box center [165, 99] width 6 height 8
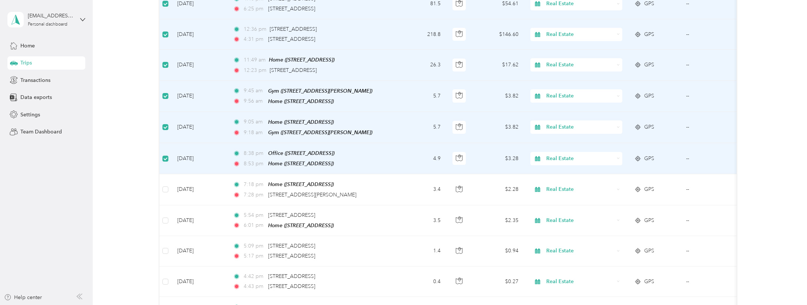
scroll to position [760, 0]
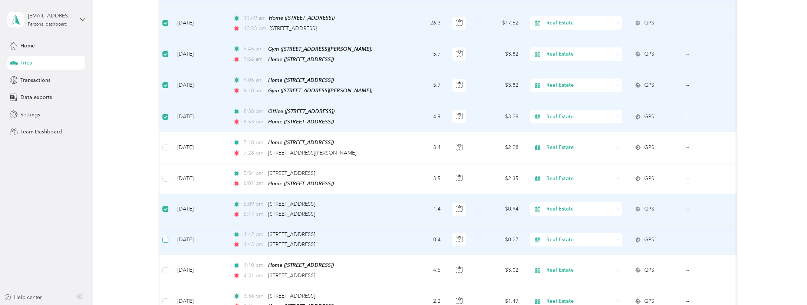
click at [166, 237] on span at bounding box center [165, 240] width 6 height 6
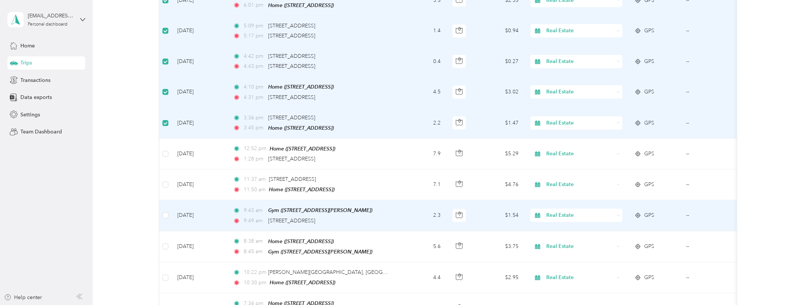
scroll to position [940, 0]
click at [173, 207] on td "[DATE]" at bounding box center [199, 214] width 56 height 31
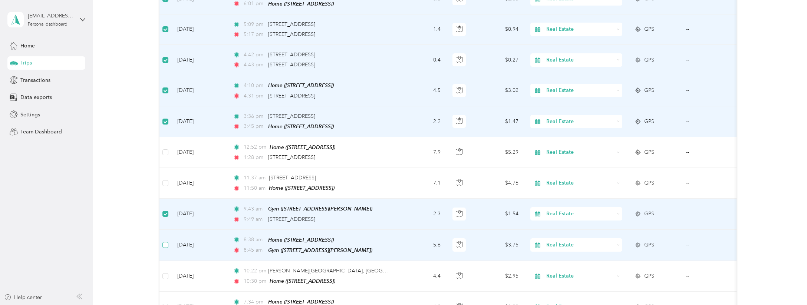
click at [166, 241] on label at bounding box center [165, 245] width 6 height 8
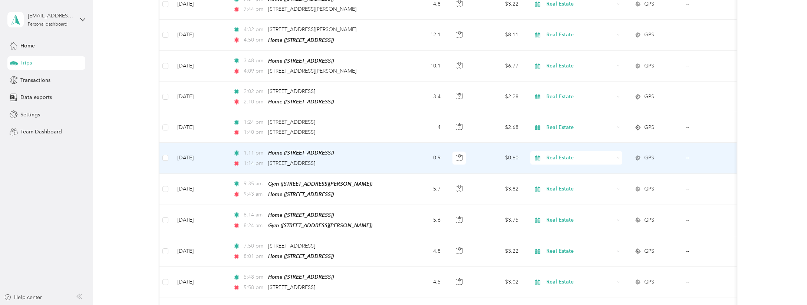
scroll to position [1282, 0]
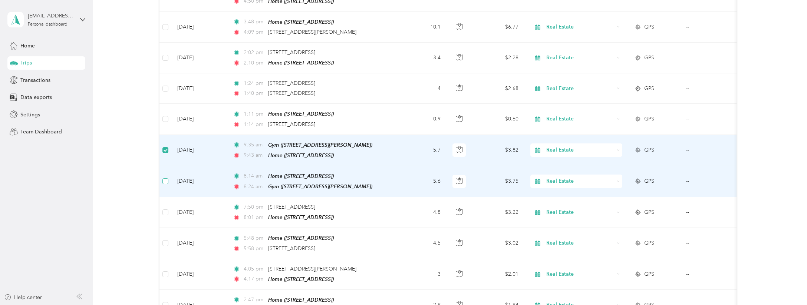
click at [166, 178] on span at bounding box center [165, 181] width 6 height 6
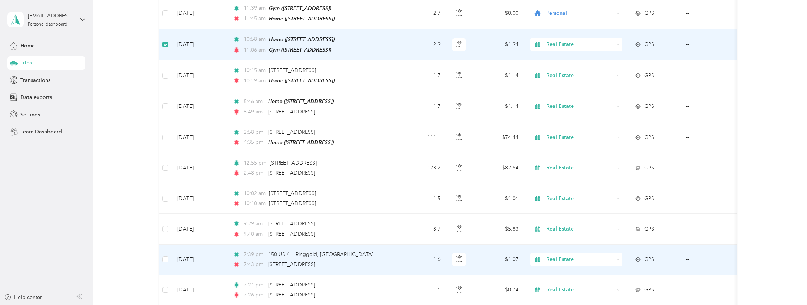
scroll to position [1674, 0]
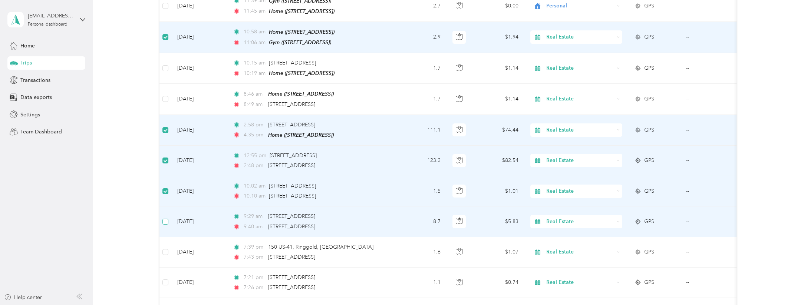
click at [167, 219] on span at bounding box center [165, 222] width 6 height 6
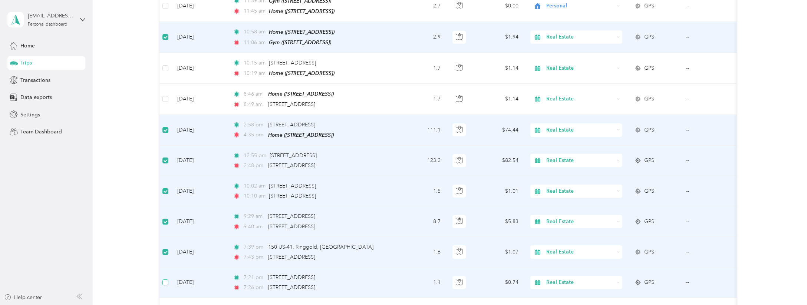
click at [168, 280] on span at bounding box center [165, 283] width 6 height 6
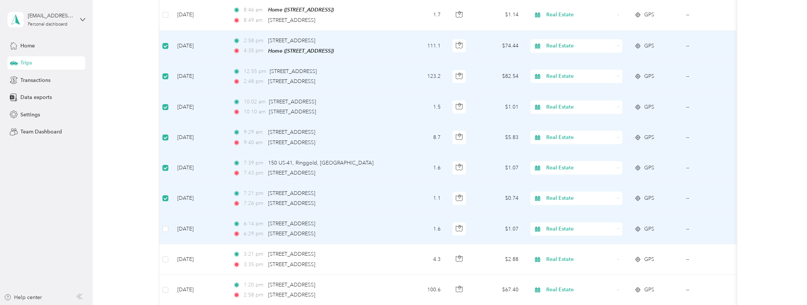
scroll to position [1799, 0]
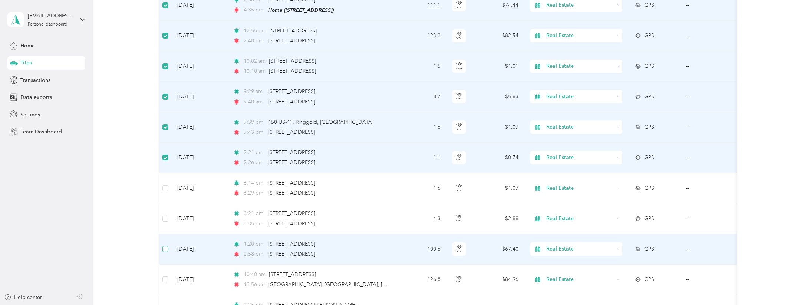
click at [168, 246] on span at bounding box center [165, 249] width 6 height 6
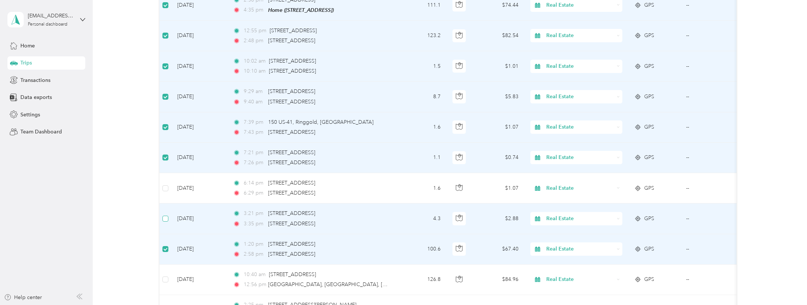
click at [167, 216] on span at bounding box center [165, 219] width 6 height 6
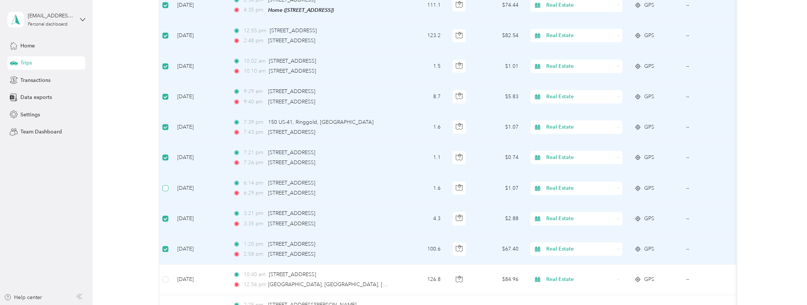
click at [166, 185] on span at bounding box center [165, 188] width 6 height 6
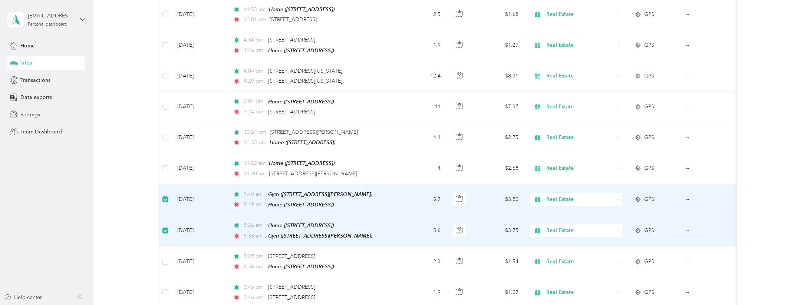
scroll to position [2365, 0]
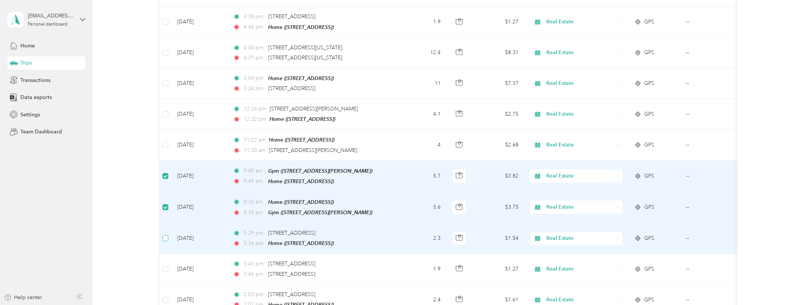
click at [168, 235] on span at bounding box center [165, 238] width 6 height 6
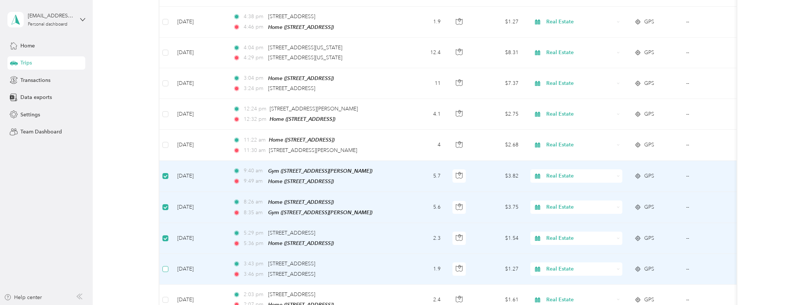
click at [167, 266] on span at bounding box center [165, 269] width 6 height 6
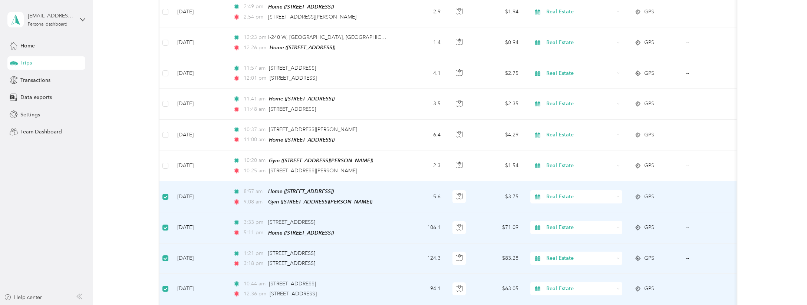
scroll to position [0, 0]
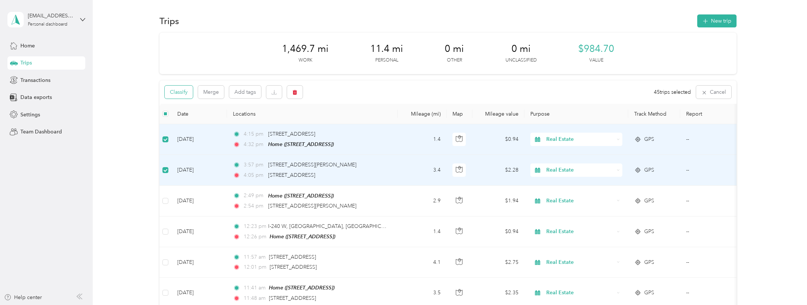
click at [173, 92] on button "Classify" at bounding box center [179, 92] width 28 height 13
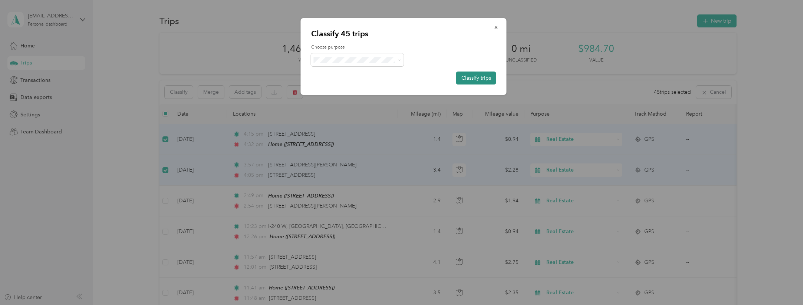
click at [472, 76] on button "Classify trips" at bounding box center [476, 78] width 40 height 13
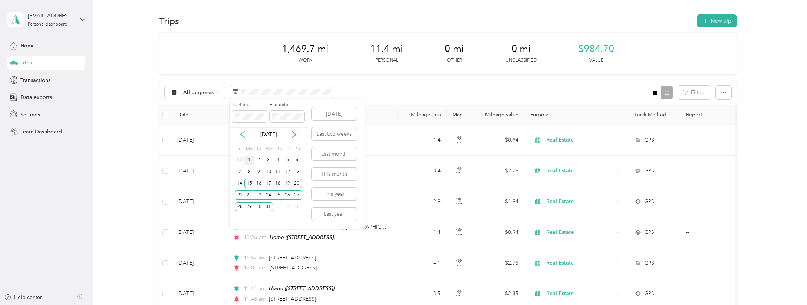
click at [250, 159] on div "1" at bounding box center [249, 160] width 10 height 9
click at [237, 184] on div "14" at bounding box center [240, 183] width 10 height 9
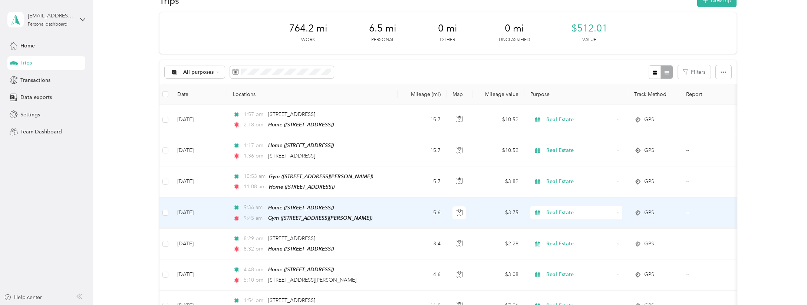
scroll to position [72, 0]
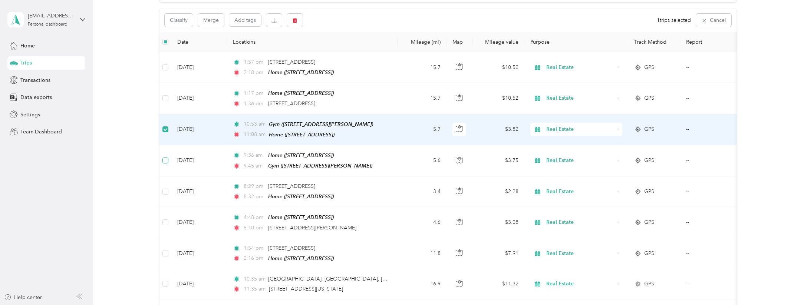
click at [165, 161] on span at bounding box center [165, 161] width 6 height 6
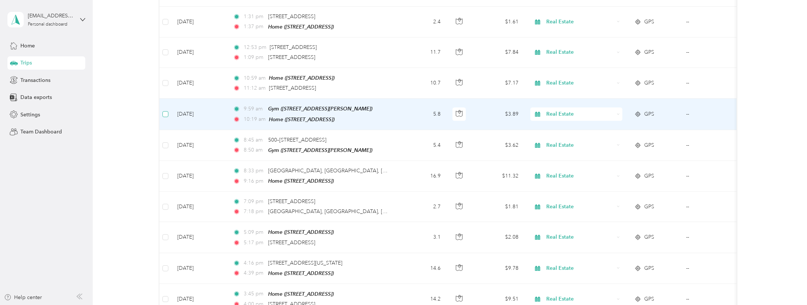
scroll to position [566, 0]
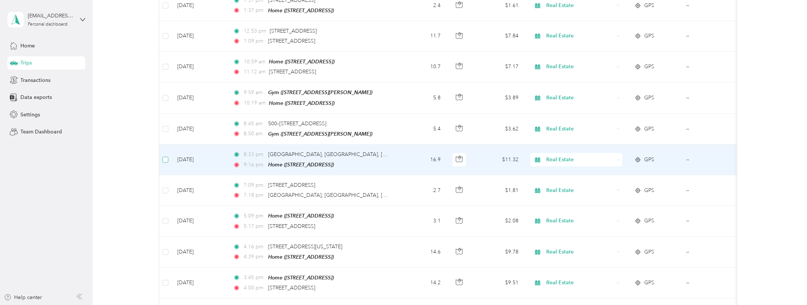
click at [167, 157] on span at bounding box center [165, 160] width 6 height 6
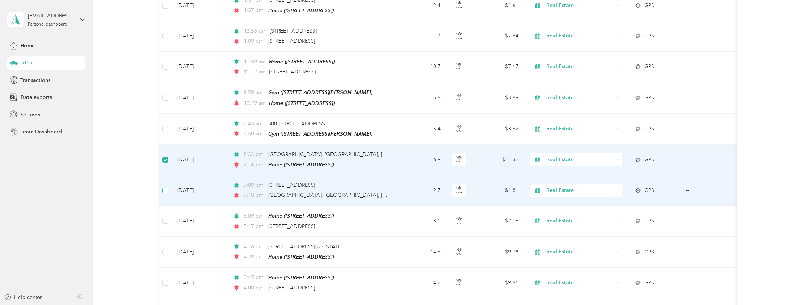
click at [167, 188] on span at bounding box center [165, 191] width 6 height 6
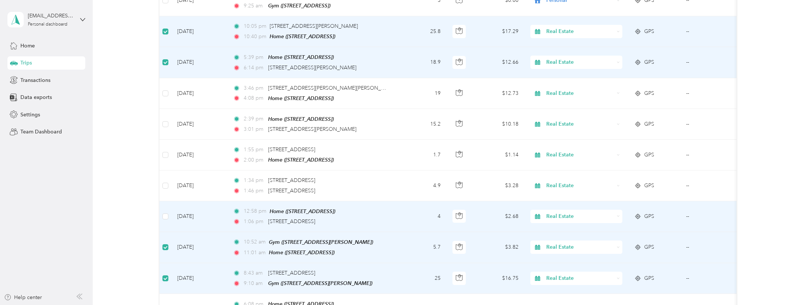
scroll to position [1008, 0]
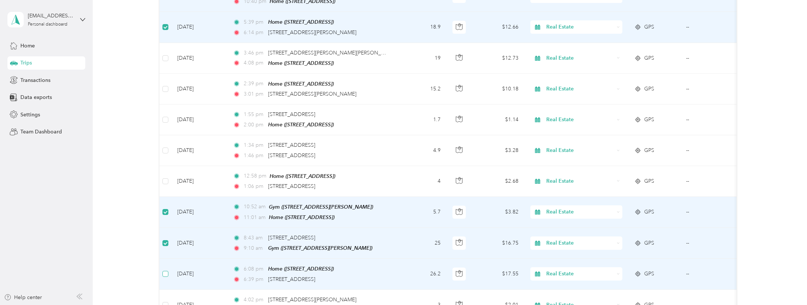
click at [167, 271] on span at bounding box center [165, 274] width 6 height 6
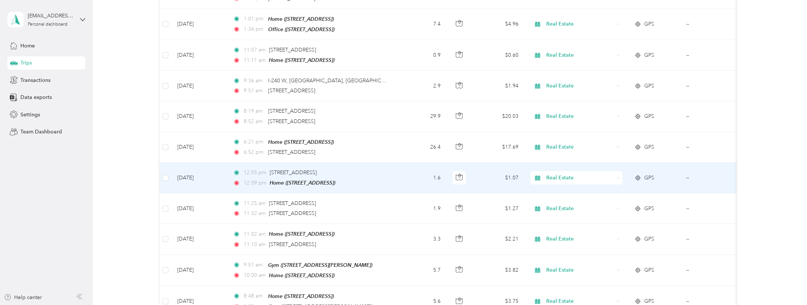
scroll to position [1440, 0]
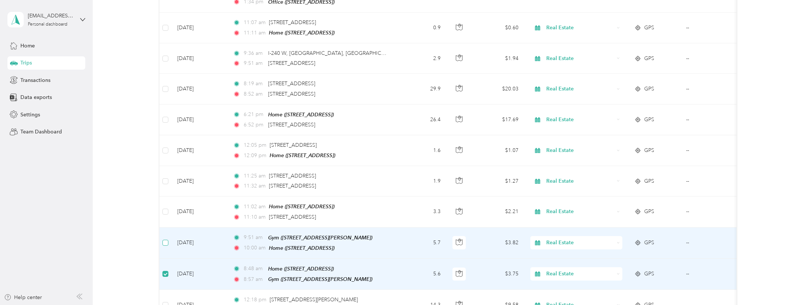
click at [166, 239] on label at bounding box center [165, 243] width 6 height 8
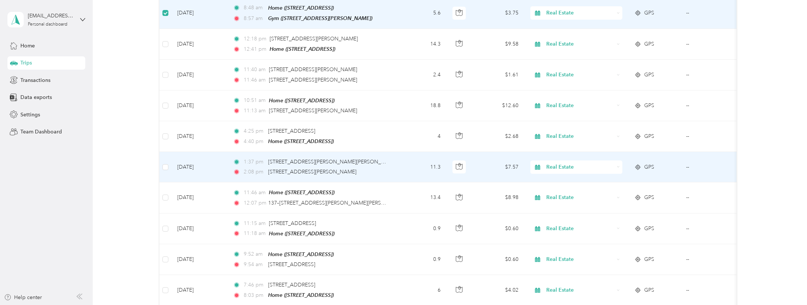
scroll to position [1732, 0]
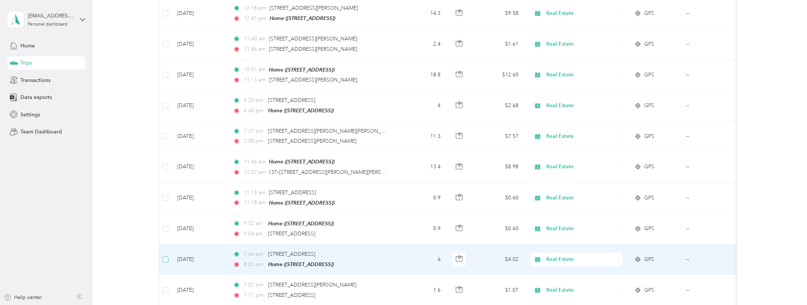
click at [168, 257] on span at bounding box center [165, 260] width 6 height 6
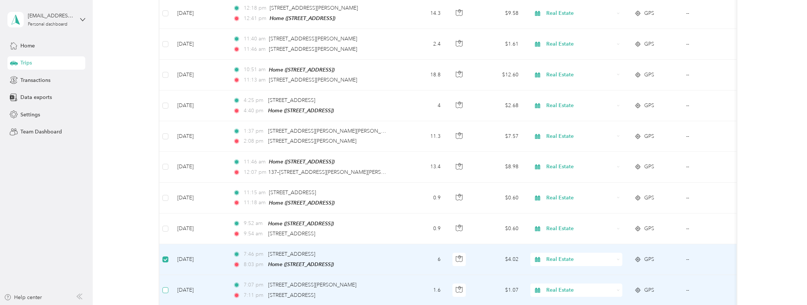
click at [166, 287] on span at bounding box center [165, 290] width 6 height 6
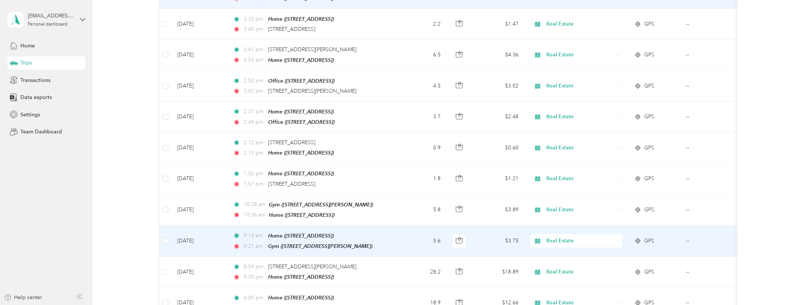
scroll to position [2220, 0]
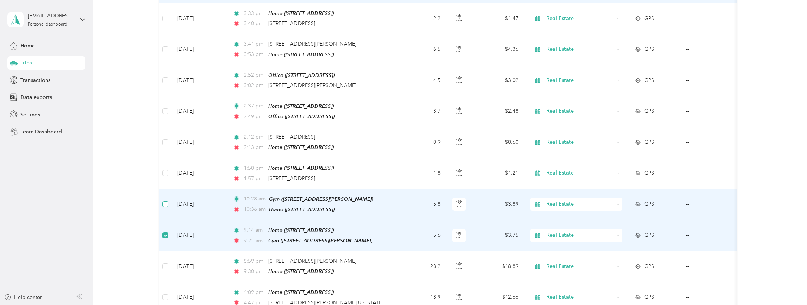
click at [165, 201] on span at bounding box center [165, 204] width 6 height 6
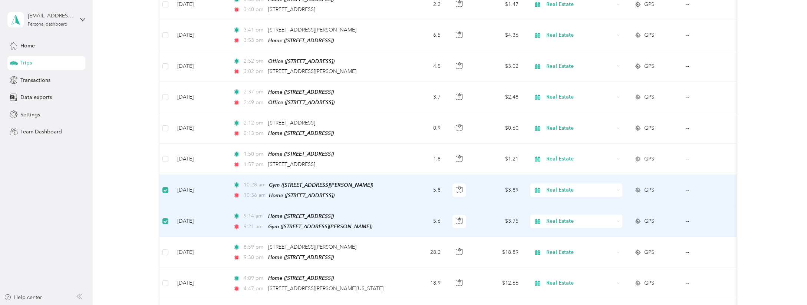
scroll to position [2236, 0]
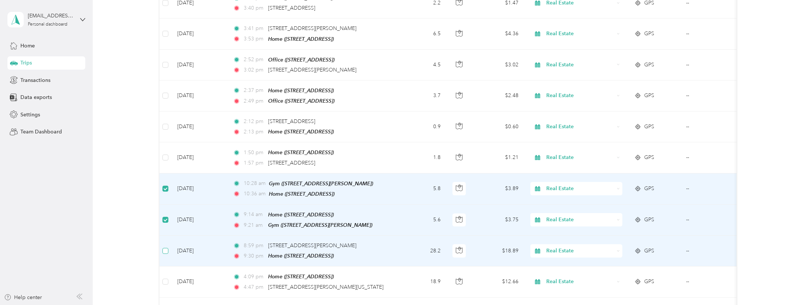
click at [168, 248] on span at bounding box center [165, 251] width 6 height 6
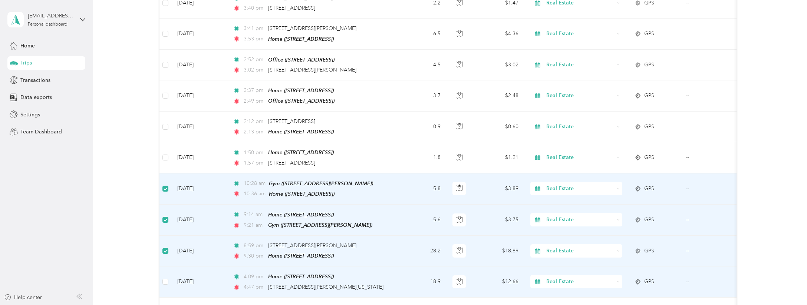
click at [163, 267] on td at bounding box center [165, 282] width 12 height 31
click at [167, 279] on span at bounding box center [165, 282] width 6 height 6
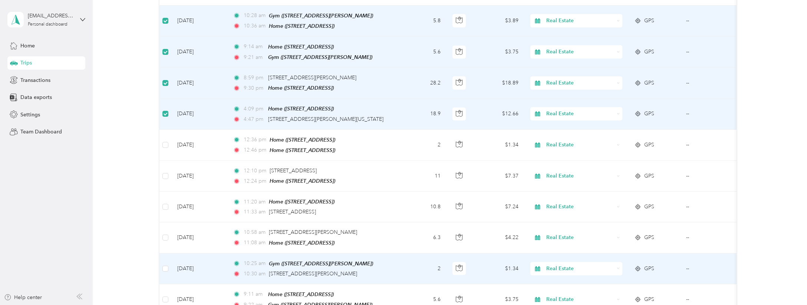
scroll to position [2409, 0]
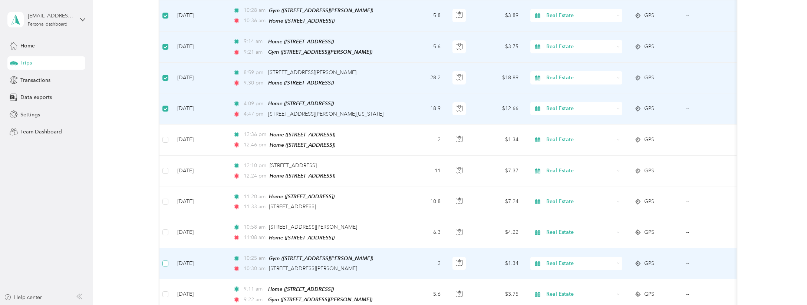
click at [168, 261] on span at bounding box center [165, 264] width 6 height 6
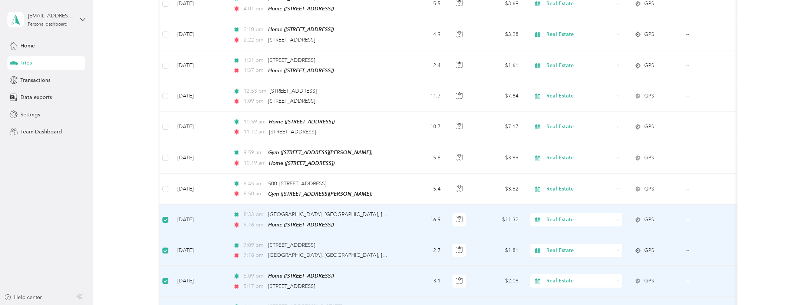
scroll to position [0, 0]
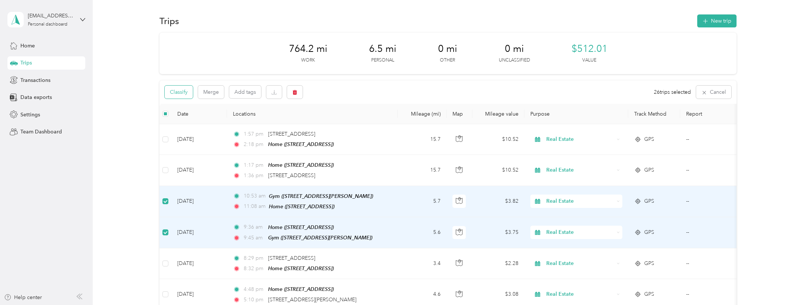
click at [184, 93] on button "Classify" at bounding box center [179, 92] width 28 height 13
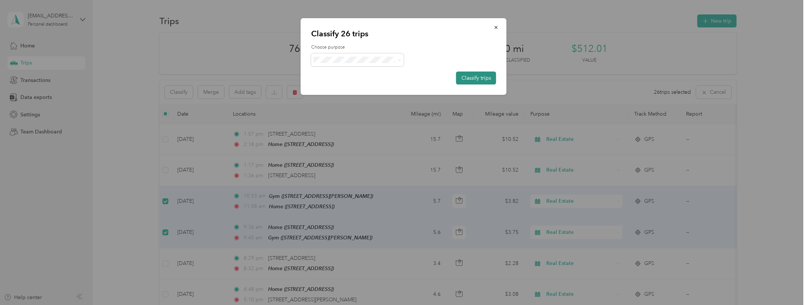
click at [482, 79] on button "Classify trips" at bounding box center [476, 78] width 40 height 13
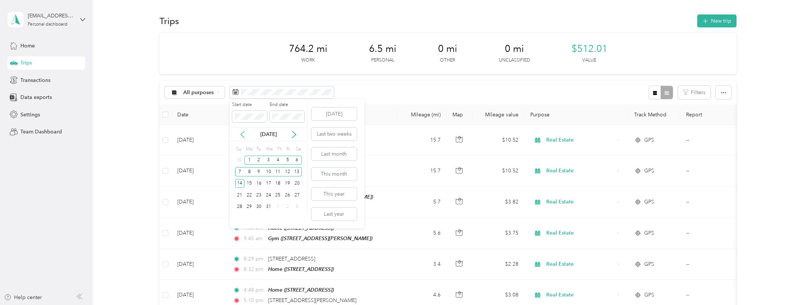
click at [244, 133] on icon at bounding box center [242, 134] width 7 height 7
click at [299, 181] on div "15" at bounding box center [297, 183] width 10 height 9
click at [238, 218] on div "30" at bounding box center [240, 218] width 10 height 9
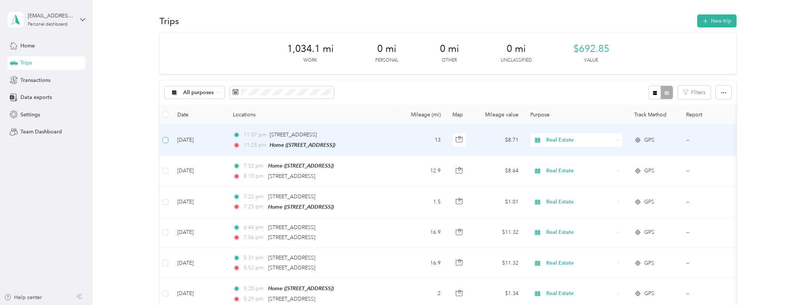
click at [167, 139] on span at bounding box center [165, 140] width 6 height 6
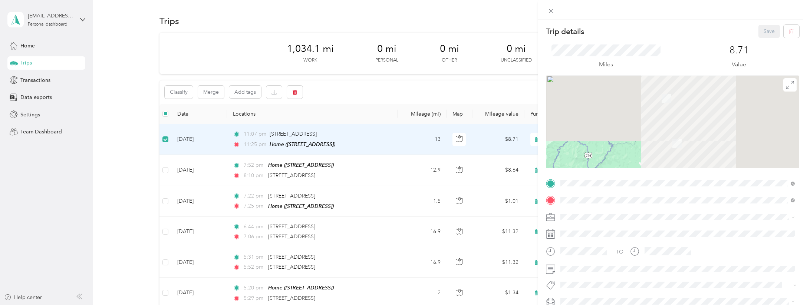
click at [165, 171] on div "Trip details Save This trip cannot be edited because it is either under review,…" at bounding box center [403, 152] width 807 height 305
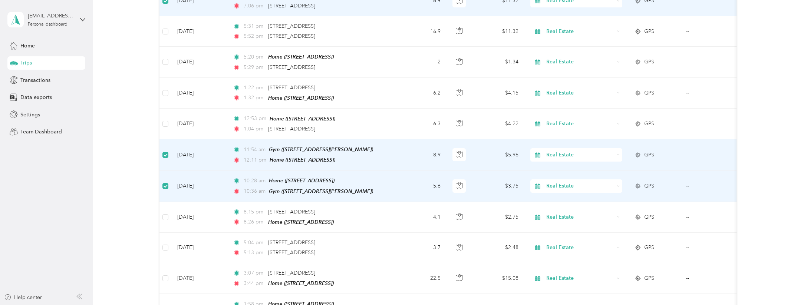
scroll to position [256, 0]
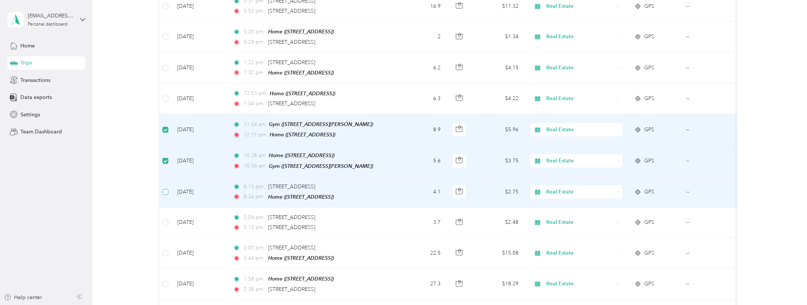
click at [167, 189] on span at bounding box center [165, 192] width 6 height 6
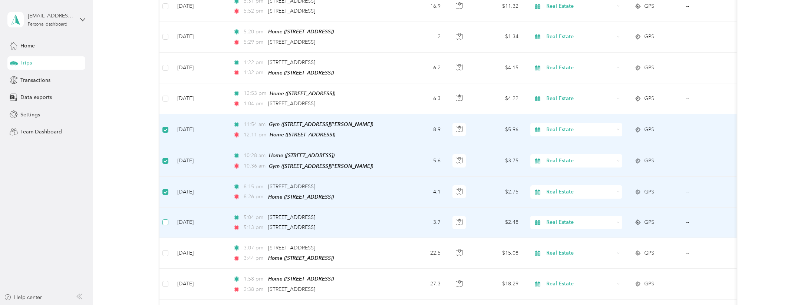
click at [167, 220] on span at bounding box center [165, 223] width 6 height 6
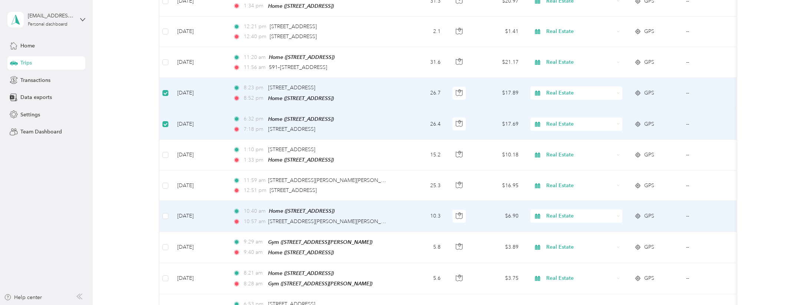
scroll to position [642, 0]
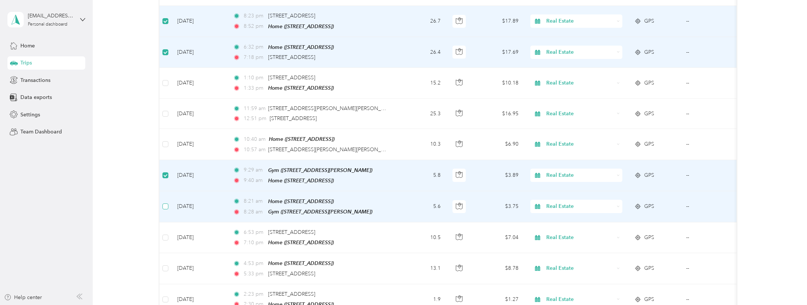
click at [167, 204] on span at bounding box center [165, 207] width 6 height 6
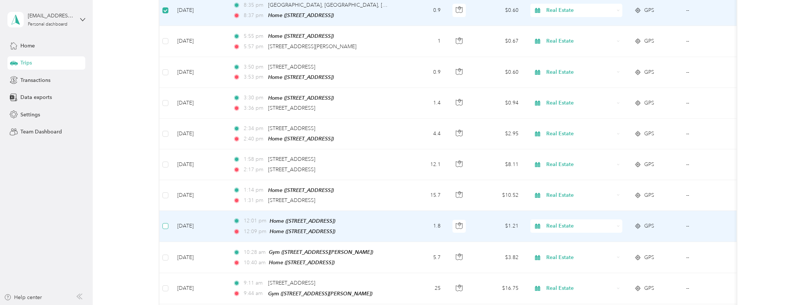
scroll to position [1152, 0]
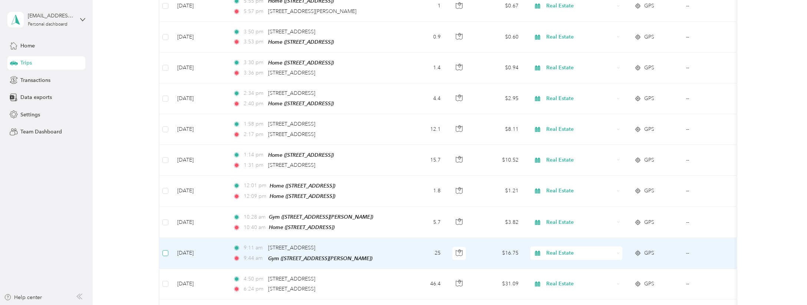
click at [166, 250] on span at bounding box center [165, 253] width 6 height 6
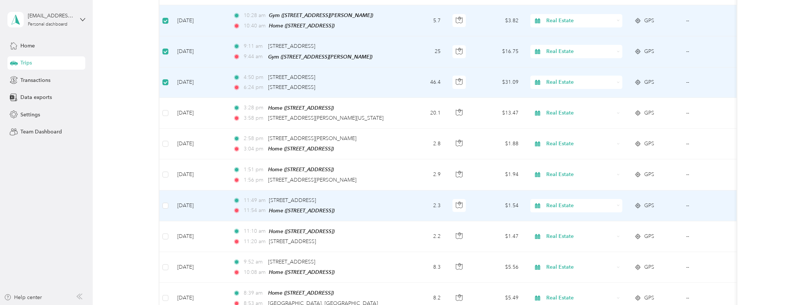
scroll to position [1377, 0]
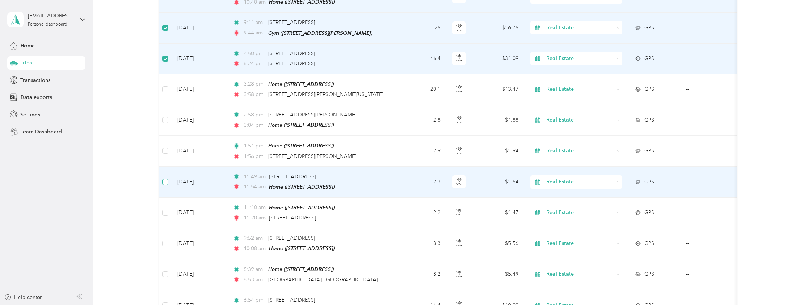
click at [164, 179] on span at bounding box center [165, 182] width 6 height 6
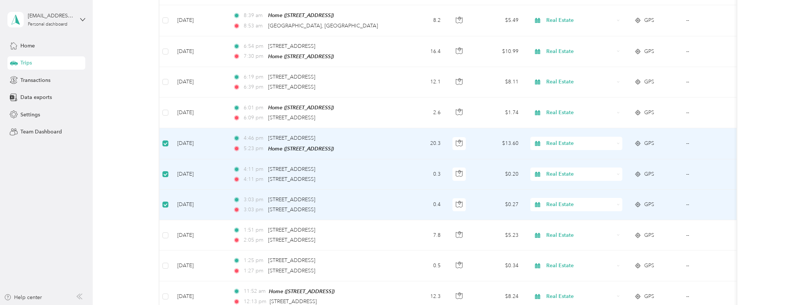
scroll to position [1659, 0]
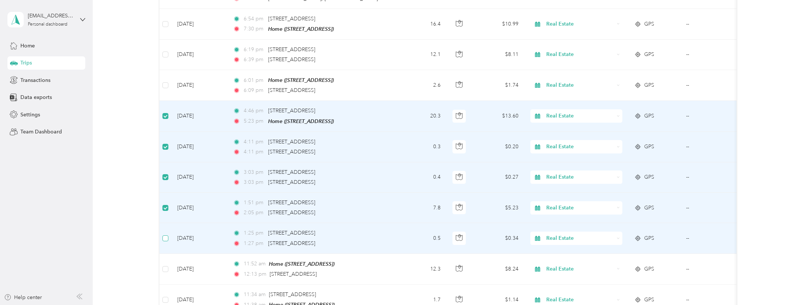
click at [164, 234] on label at bounding box center [165, 238] width 6 height 8
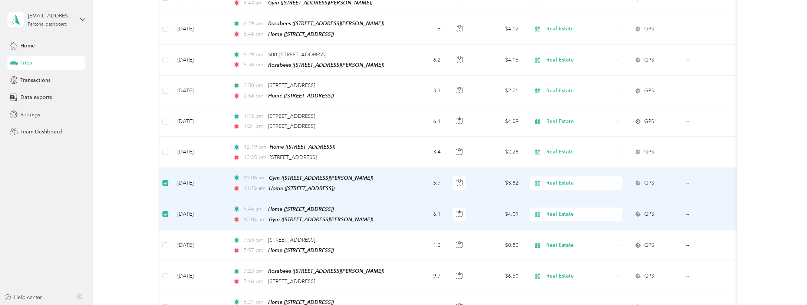
scroll to position [2118, 0]
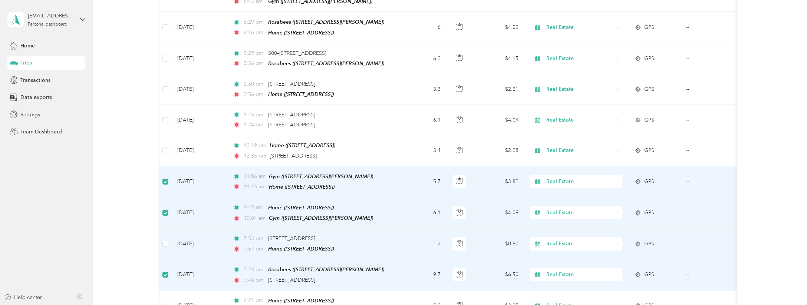
click at [162, 229] on td at bounding box center [165, 244] width 12 height 31
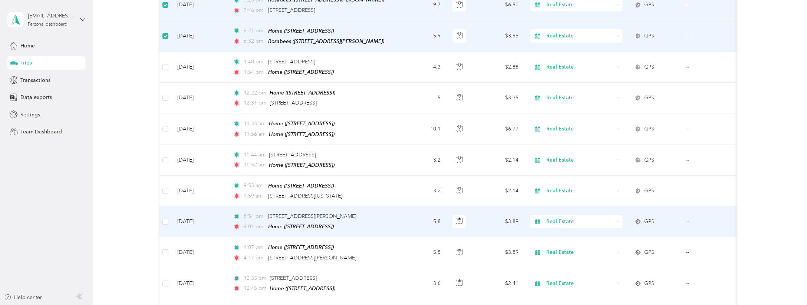
scroll to position [2390, 0]
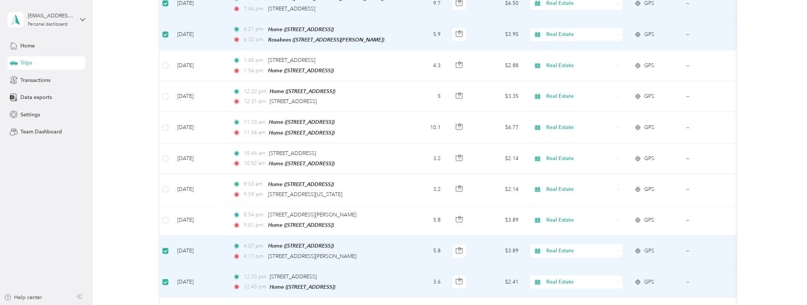
click at [164, 278] on label at bounding box center [165, 282] width 6 height 8
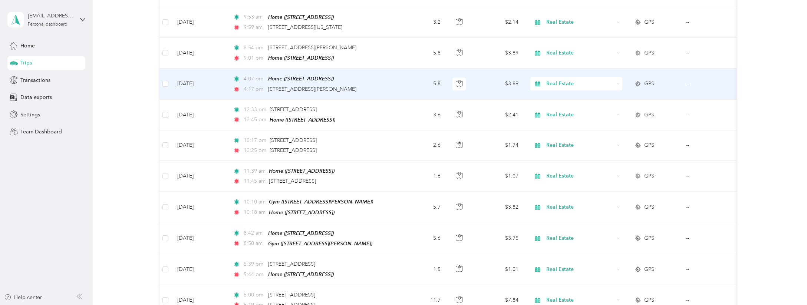
scroll to position [2609, 0]
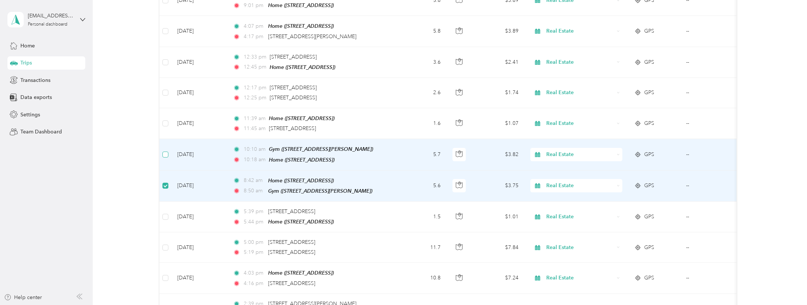
click at [167, 152] on span at bounding box center [165, 155] width 6 height 6
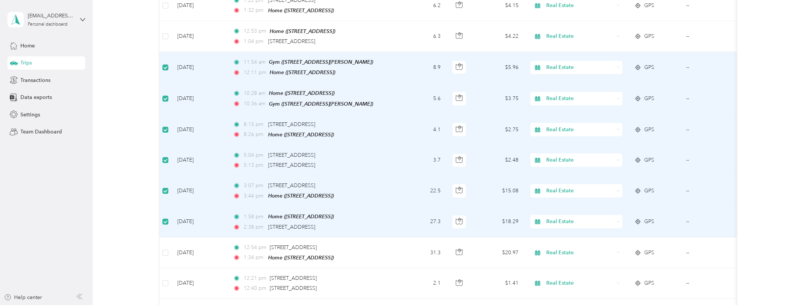
scroll to position [0, 0]
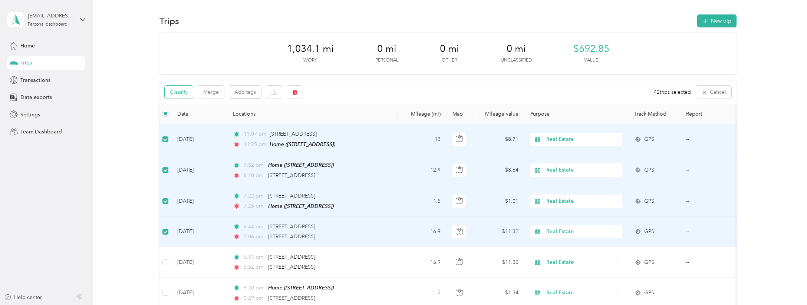
click at [184, 92] on button "Classify" at bounding box center [179, 92] width 28 height 13
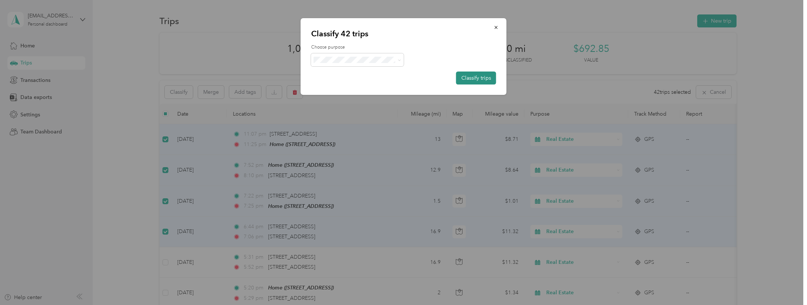
click at [471, 78] on button "Classify trips" at bounding box center [476, 78] width 40 height 13
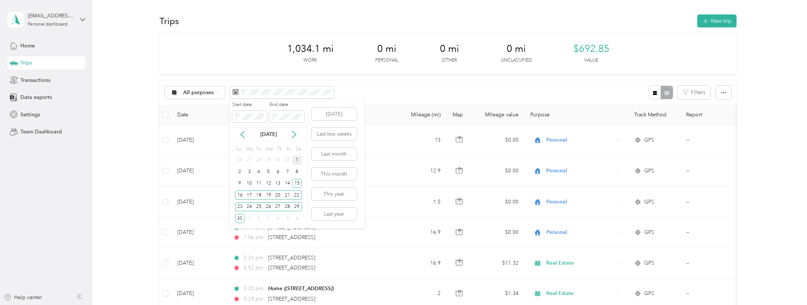
click at [298, 162] on div "1" at bounding box center [297, 160] width 10 height 9
click at [262, 195] on div "18" at bounding box center [259, 195] width 10 height 9
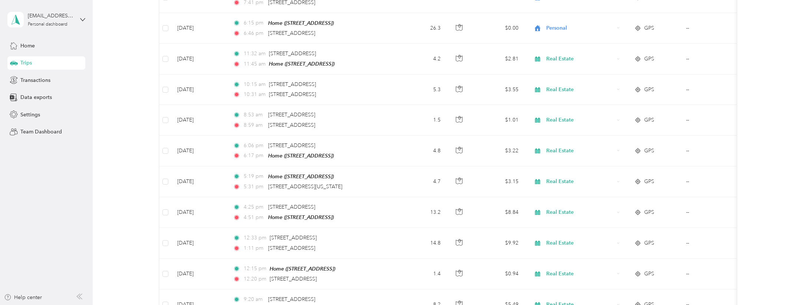
scroll to position [190, 0]
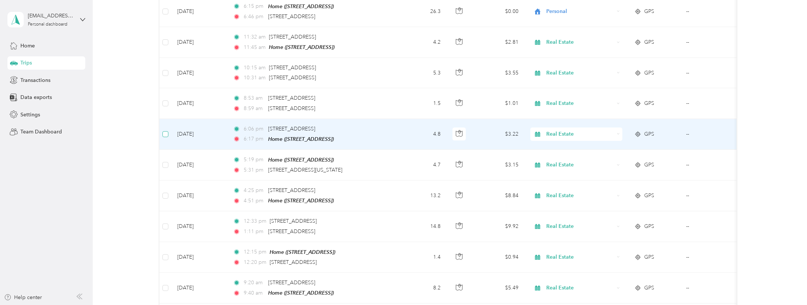
click at [167, 135] on span at bounding box center [165, 134] width 6 height 6
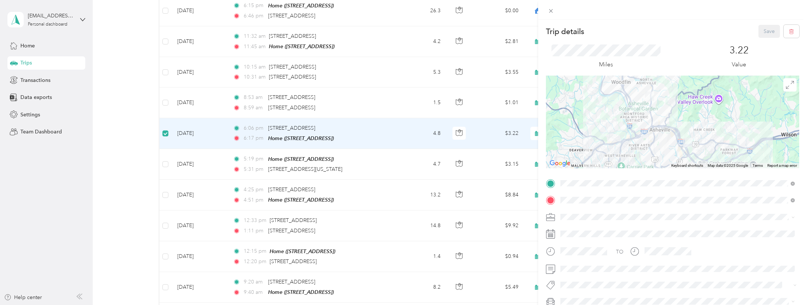
click at [165, 162] on div "Trip details Save This trip cannot be edited because it is either under review,…" at bounding box center [403, 152] width 807 height 305
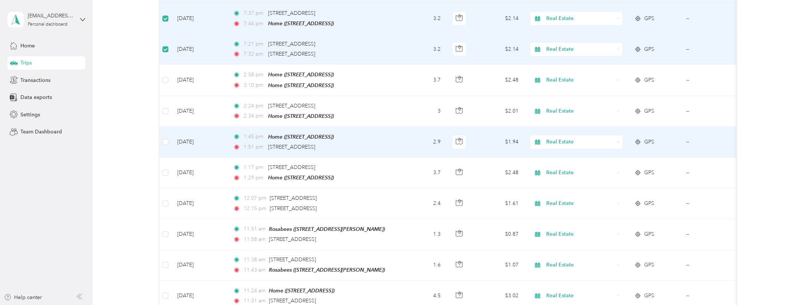
scroll to position [1088, 0]
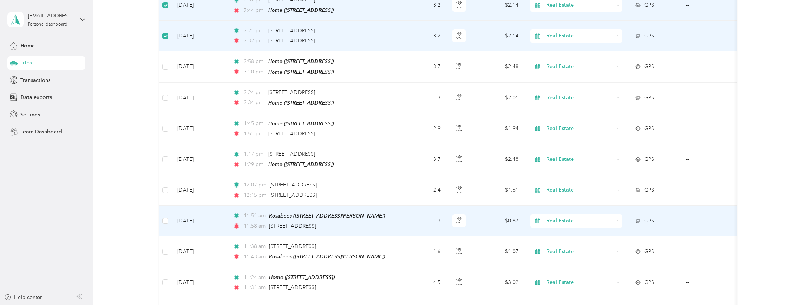
click at [169, 210] on td at bounding box center [165, 221] width 12 height 31
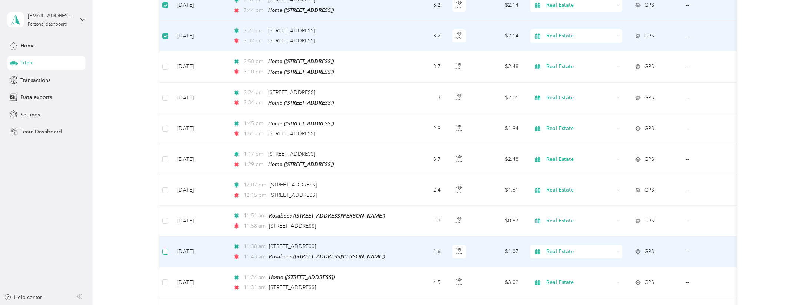
click at [168, 249] on span at bounding box center [165, 252] width 6 height 6
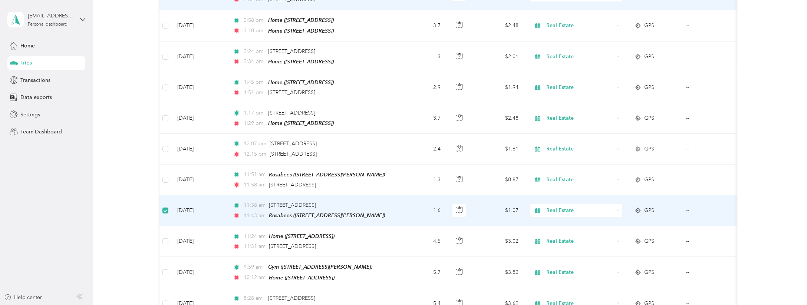
scroll to position [1131, 0]
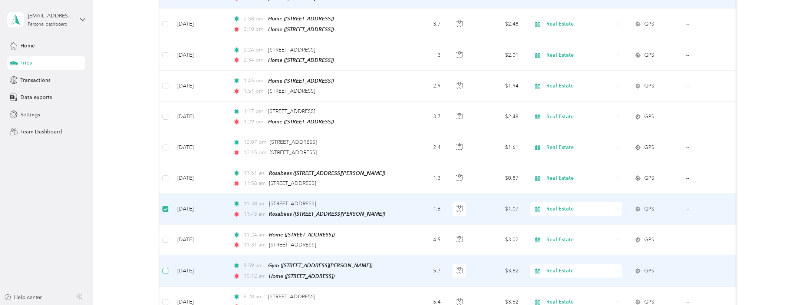
click at [165, 268] on span at bounding box center [165, 271] width 6 height 6
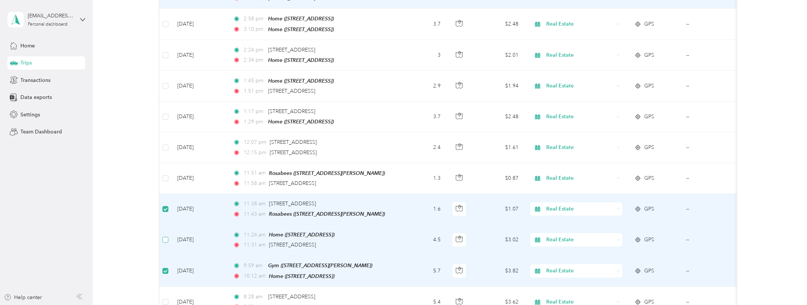
click at [165, 237] on span at bounding box center [165, 240] width 6 height 6
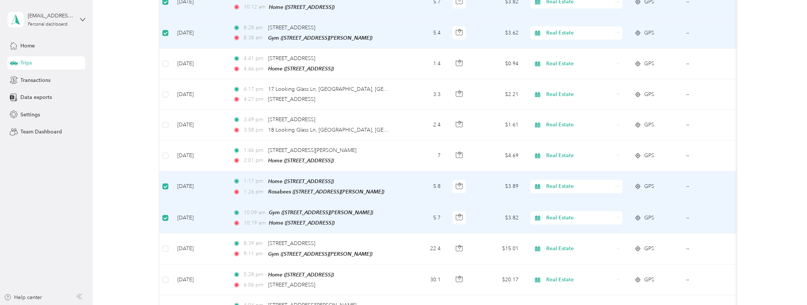
scroll to position [1422, 0]
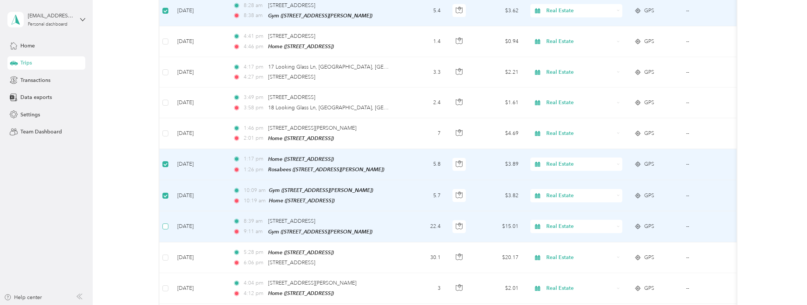
click at [166, 222] on label at bounding box center [165, 226] width 6 height 8
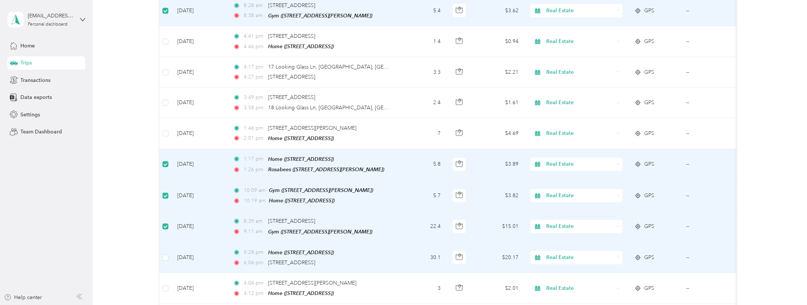
click at [166, 243] on td at bounding box center [165, 258] width 12 height 31
click at [167, 255] on span at bounding box center [165, 258] width 6 height 6
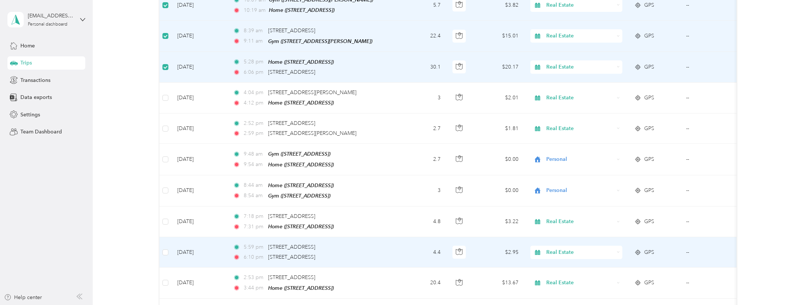
scroll to position [1630, 0]
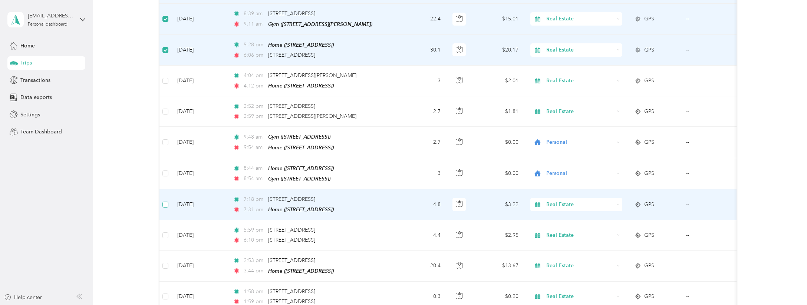
click at [168, 202] on span at bounding box center [165, 205] width 6 height 6
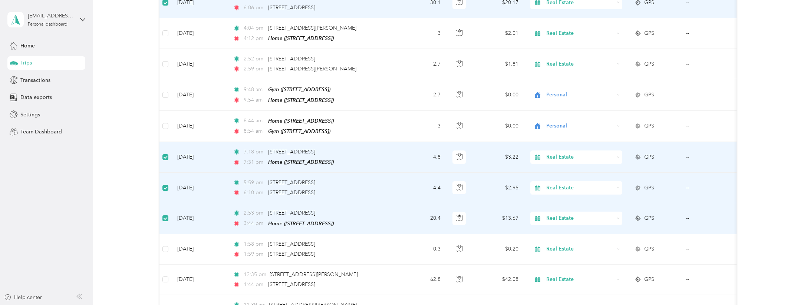
scroll to position [1692, 0]
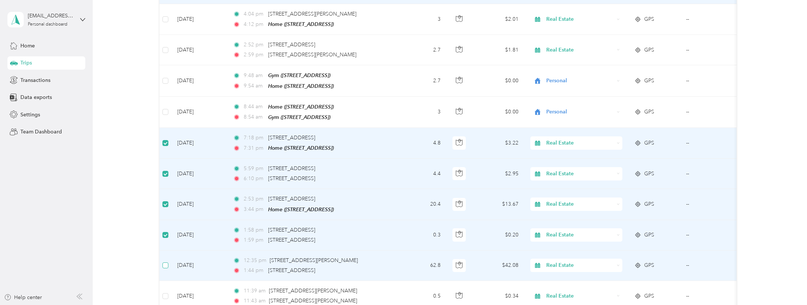
click at [166, 261] on label at bounding box center [165, 265] width 6 height 8
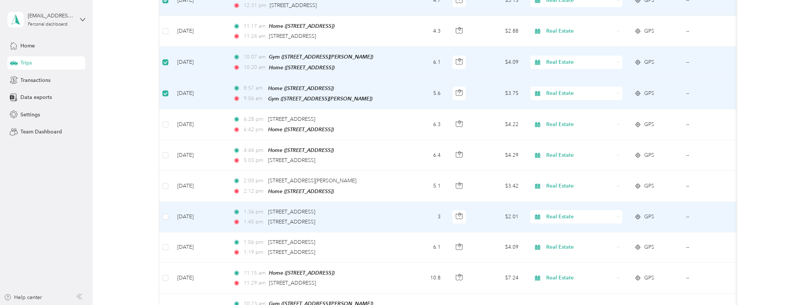
scroll to position [2853, 0]
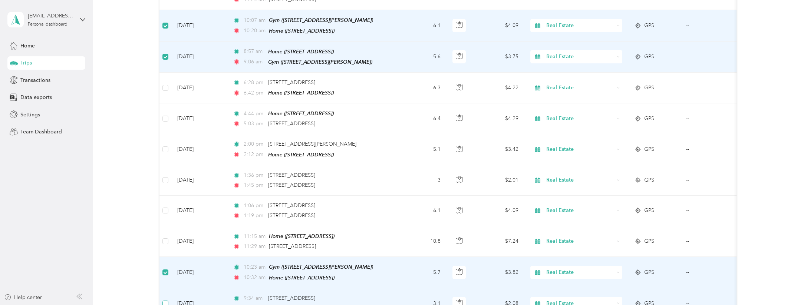
click at [163, 301] on span at bounding box center [165, 304] width 6 height 6
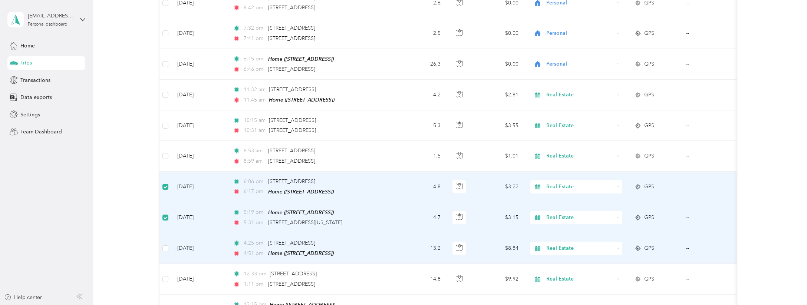
scroll to position [0, 0]
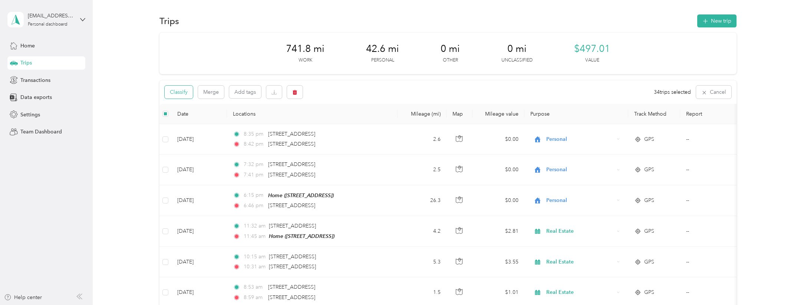
click at [182, 92] on button "Classify" at bounding box center [179, 92] width 28 height 13
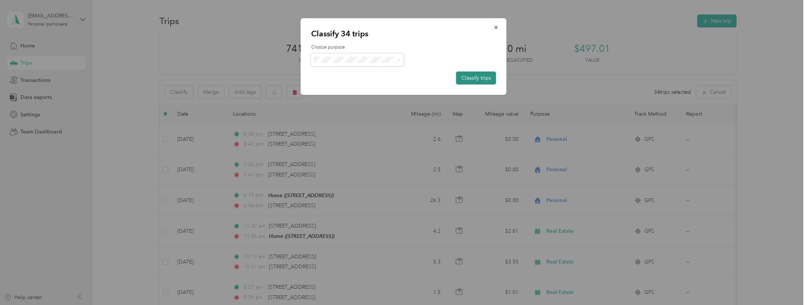
click at [475, 75] on button "Classify trips" at bounding box center [476, 78] width 40 height 13
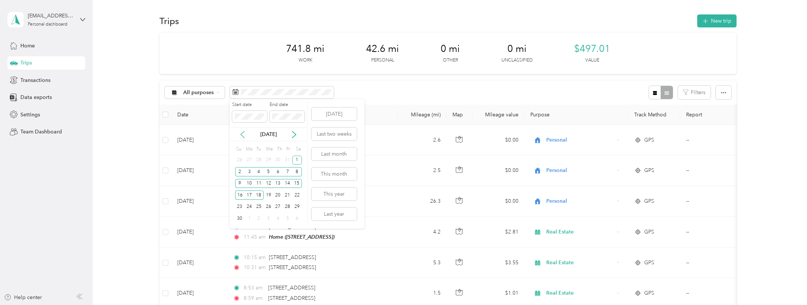
click at [244, 134] on icon at bounding box center [242, 134] width 7 height 7
click at [270, 185] on div "15" at bounding box center [269, 183] width 10 height 9
click at [288, 207] on div "31" at bounding box center [288, 206] width 10 height 9
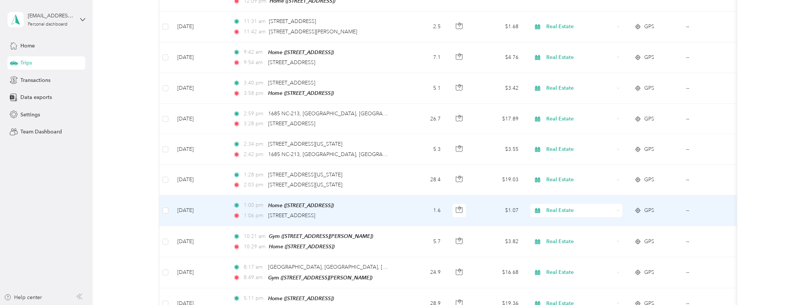
scroll to position [287, 0]
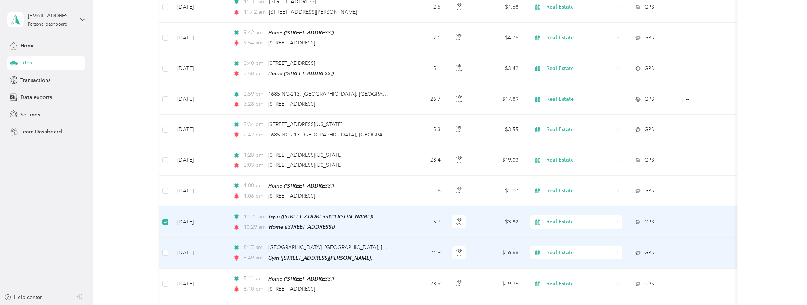
click at [162, 250] on td at bounding box center [165, 253] width 12 height 31
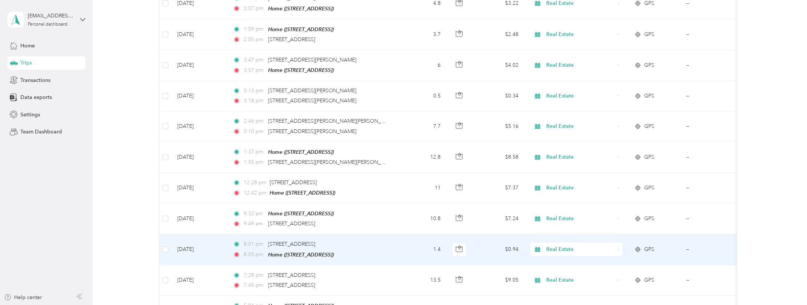
scroll to position [908, 0]
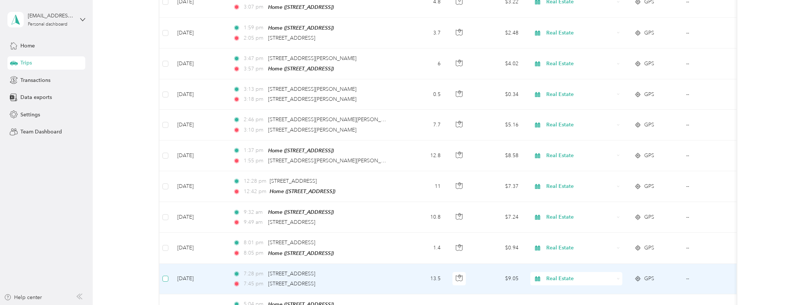
click at [167, 276] on span at bounding box center [165, 279] width 6 height 6
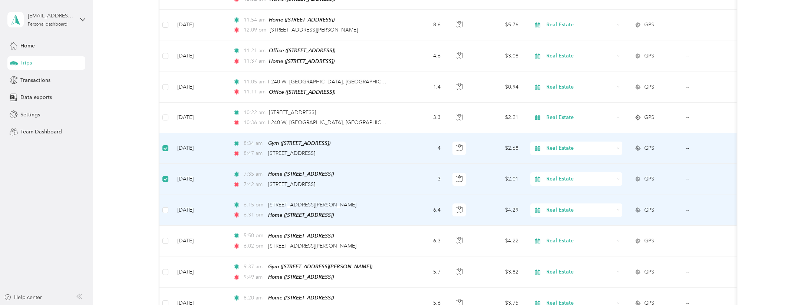
scroll to position [2239, 0]
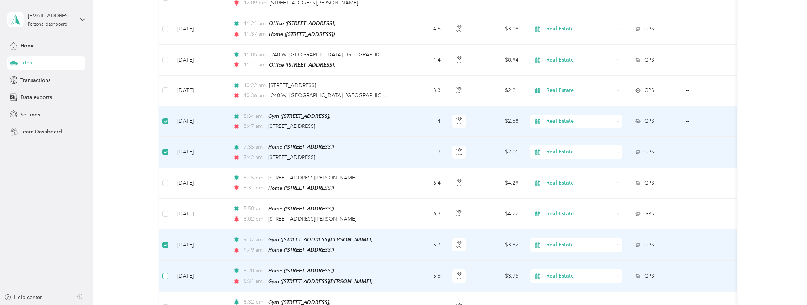
click at [166, 273] on span at bounding box center [165, 276] width 6 height 6
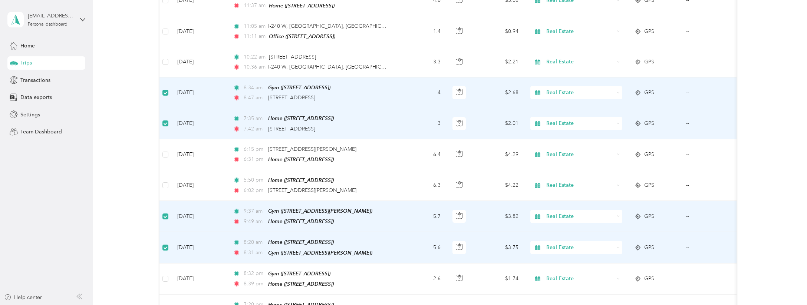
scroll to position [2284, 0]
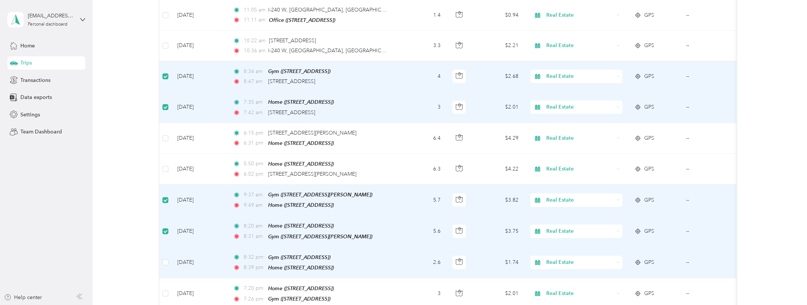
click at [162, 247] on td at bounding box center [165, 262] width 12 height 31
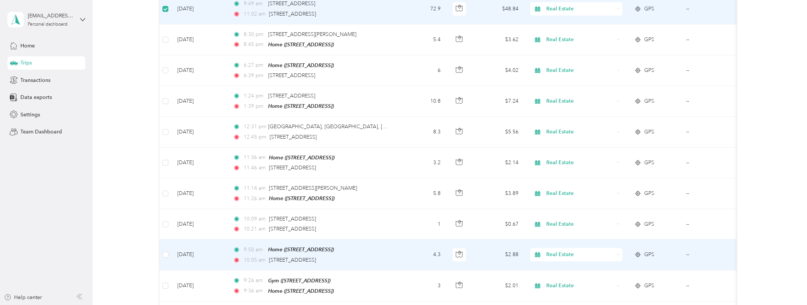
scroll to position [2770, 0]
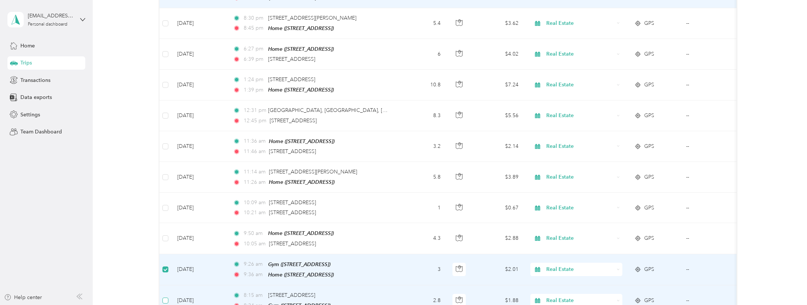
click at [167, 298] on span at bounding box center [165, 301] width 6 height 6
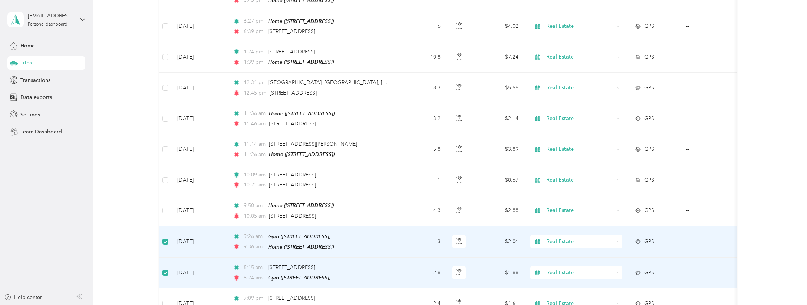
scroll to position [2840, 0]
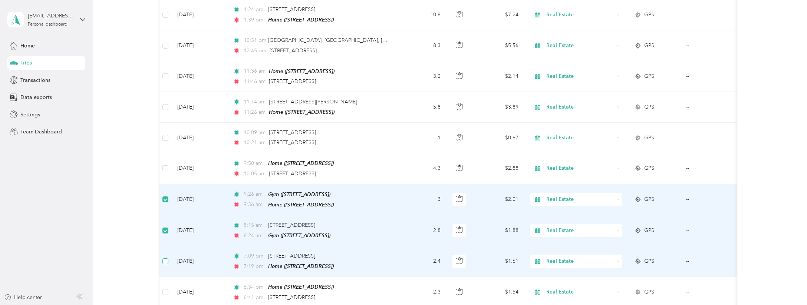
click at [168, 258] on span at bounding box center [165, 261] width 6 height 6
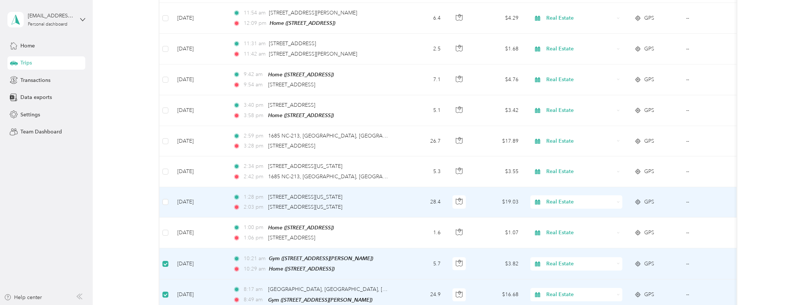
scroll to position [0, 0]
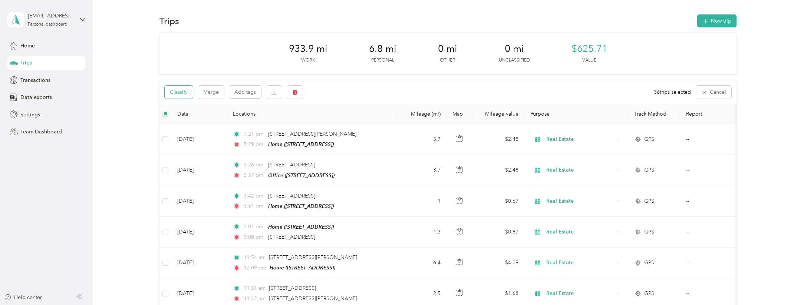
click at [177, 92] on button "Classify" at bounding box center [179, 92] width 28 height 13
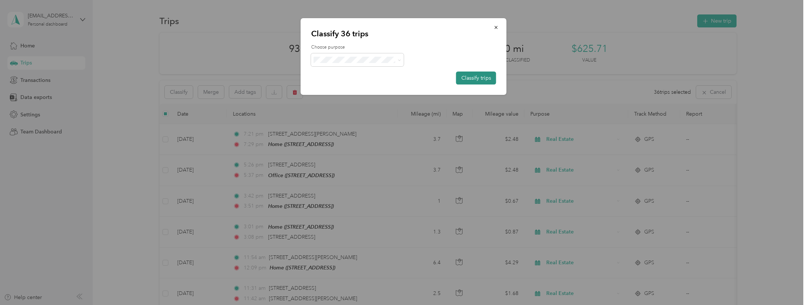
click at [478, 77] on button "Classify trips" at bounding box center [476, 78] width 40 height 13
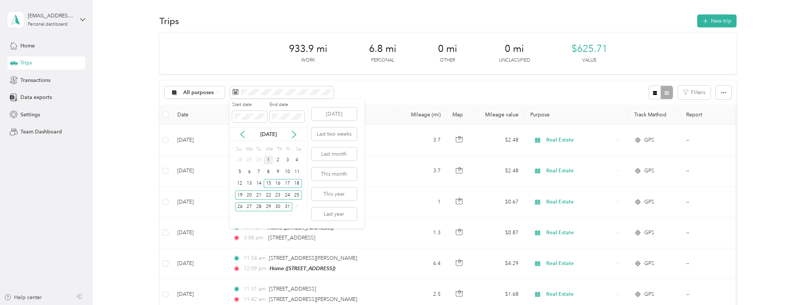
click at [270, 161] on div "1" at bounding box center [269, 160] width 10 height 9
click at [299, 185] on div "18" at bounding box center [297, 183] width 10 height 9
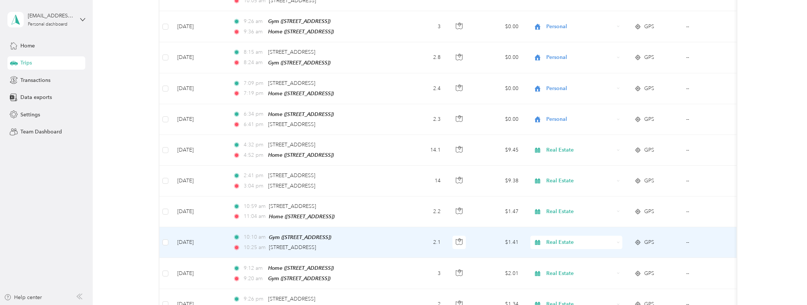
scroll to position [628, 0]
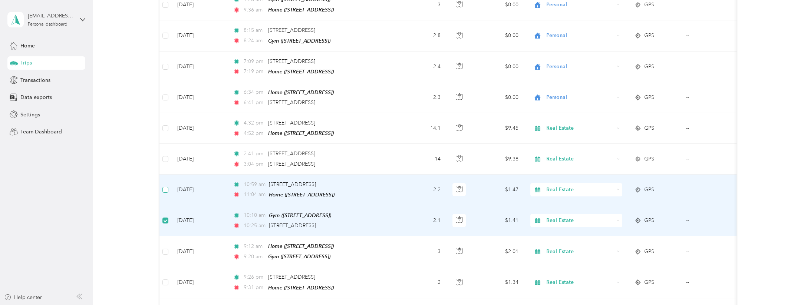
click at [166, 186] on label at bounding box center [165, 190] width 6 height 8
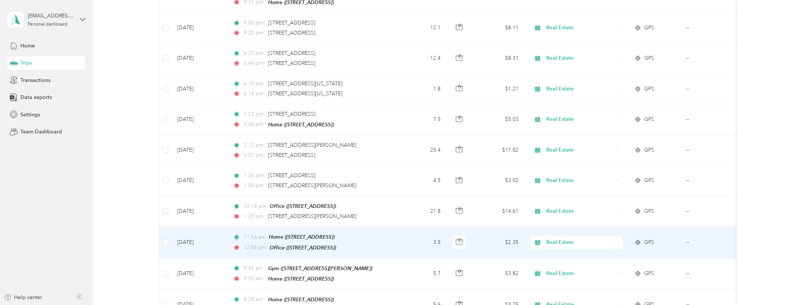
scroll to position [950, 0]
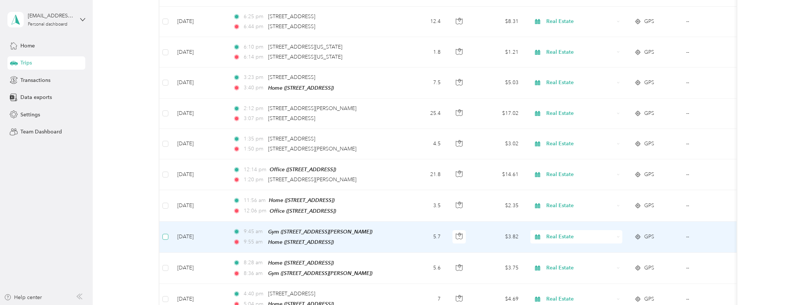
click at [168, 234] on span at bounding box center [165, 237] width 6 height 6
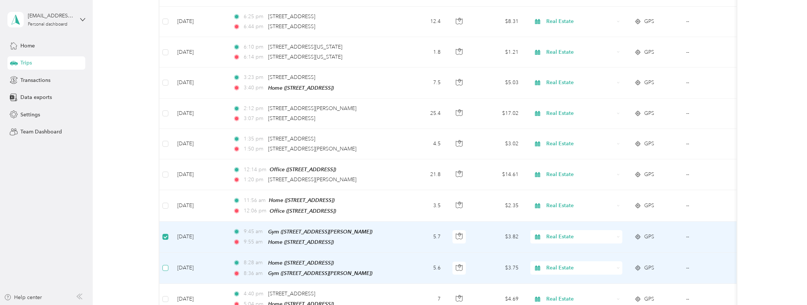
click at [165, 265] on span at bounding box center [165, 268] width 6 height 6
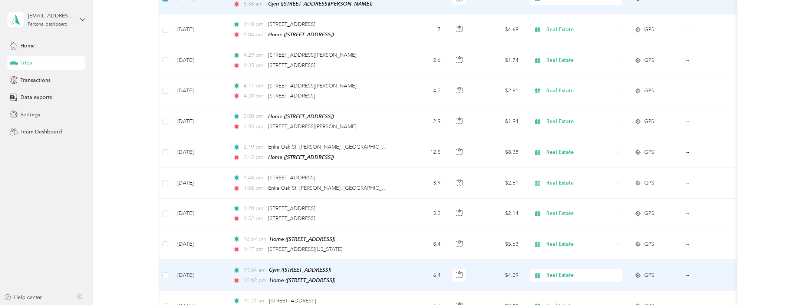
scroll to position [1232, 0]
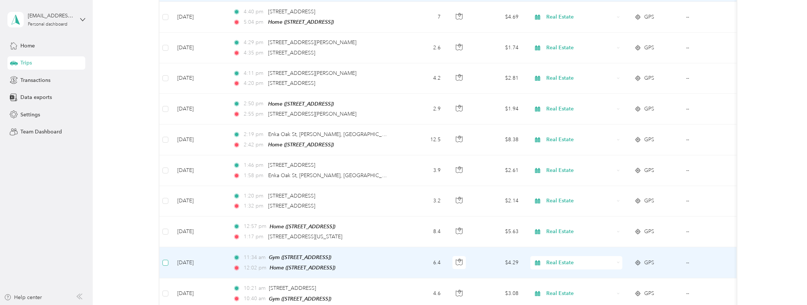
click at [167, 260] on span at bounding box center [165, 263] width 6 height 6
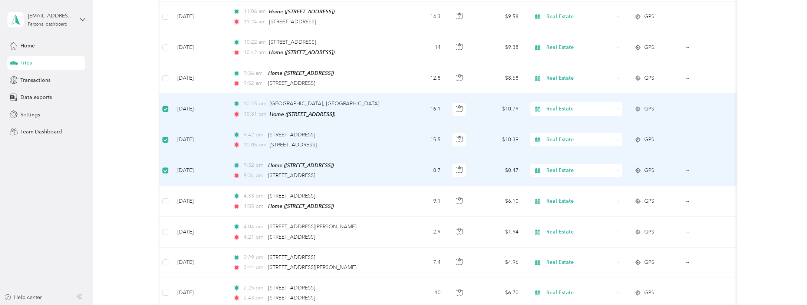
scroll to position [1925, 0]
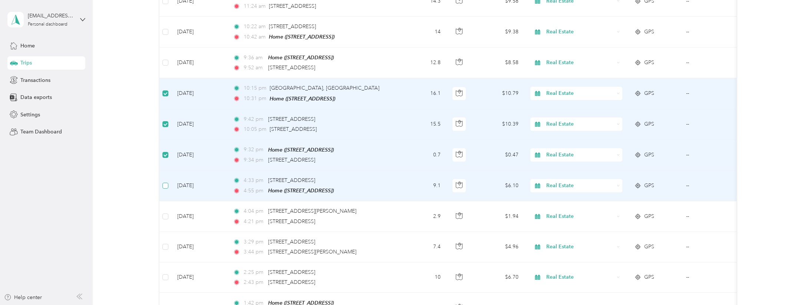
click at [168, 183] on span at bounding box center [165, 186] width 6 height 6
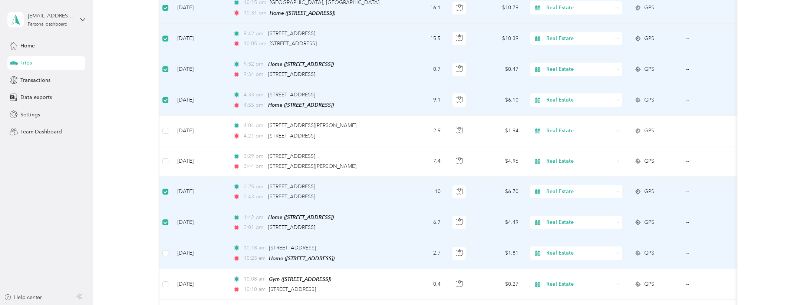
scroll to position [2019, 0]
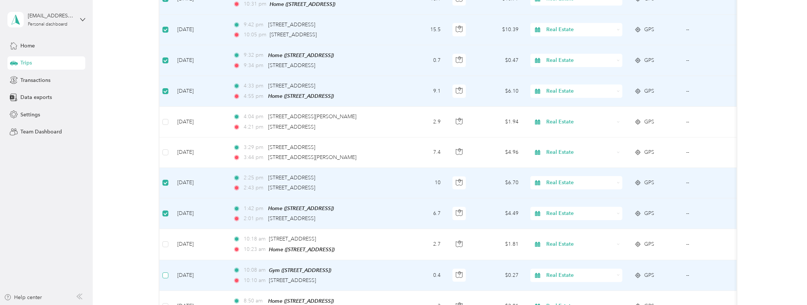
click at [168, 273] on span at bounding box center [165, 276] width 6 height 6
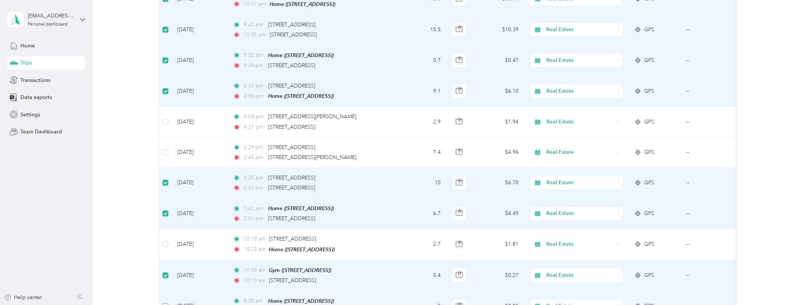
click at [167, 303] on span at bounding box center [165, 306] width 6 height 6
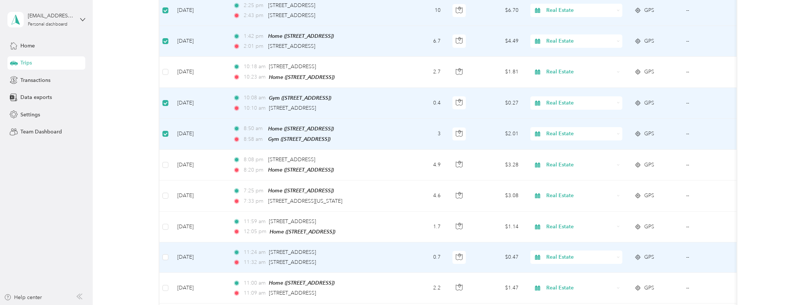
scroll to position [2203, 0]
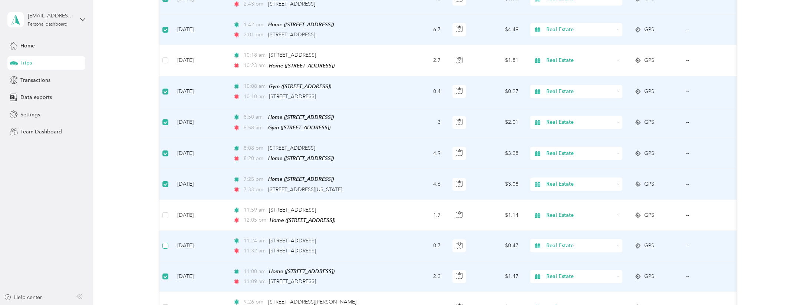
click at [166, 243] on span at bounding box center [165, 246] width 6 height 6
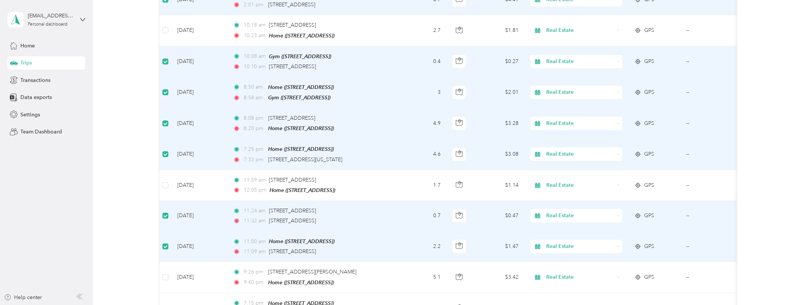
scroll to position [2263, 0]
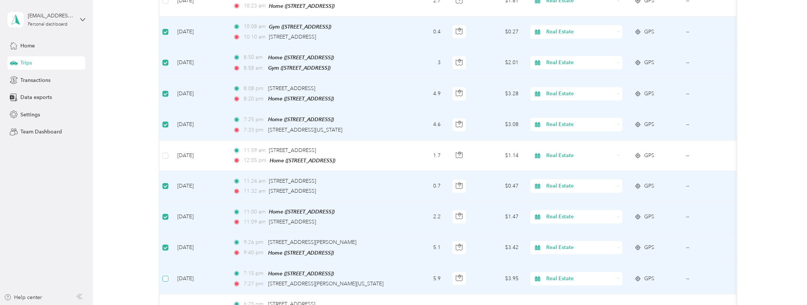
click at [167, 276] on span at bounding box center [165, 279] width 6 height 6
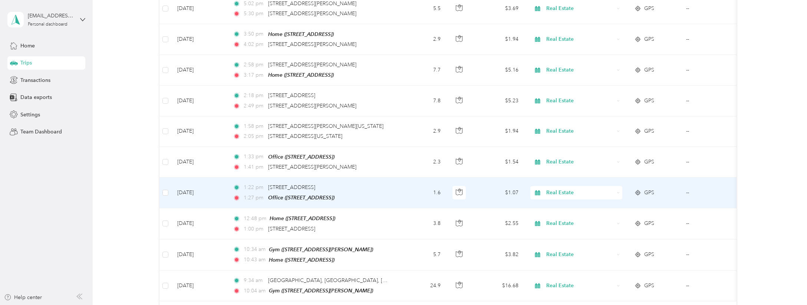
scroll to position [2934, 0]
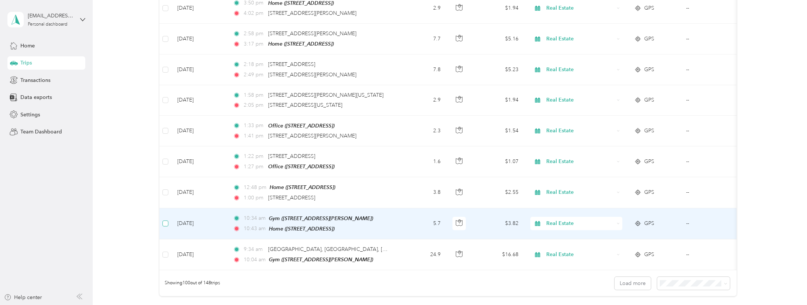
click at [167, 221] on span at bounding box center [165, 224] width 6 height 6
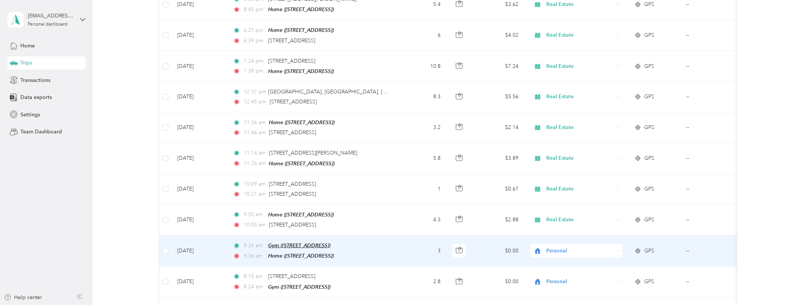
scroll to position [0, 0]
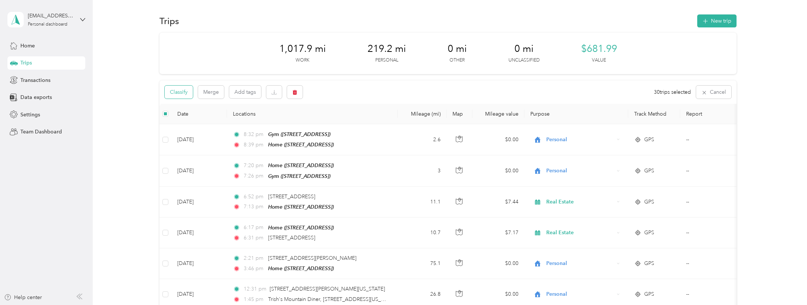
click at [180, 92] on button "Classify" at bounding box center [179, 92] width 28 height 13
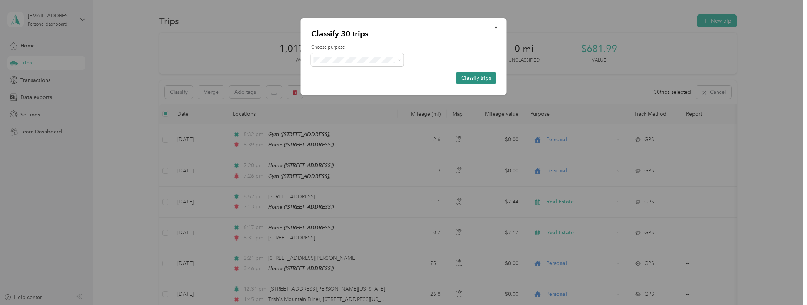
click at [471, 77] on button "Classify trips" at bounding box center [476, 78] width 40 height 13
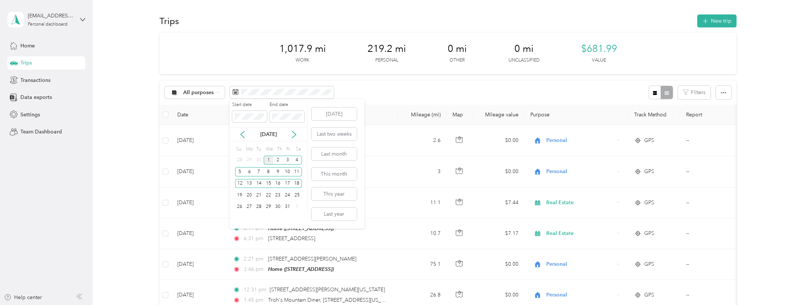
click at [266, 159] on div "1" at bounding box center [269, 160] width 10 height 9
click at [276, 171] on div "9" at bounding box center [278, 171] width 10 height 9
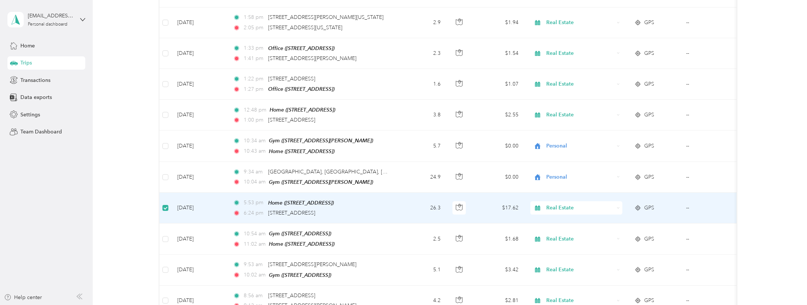
scroll to position [664, 0]
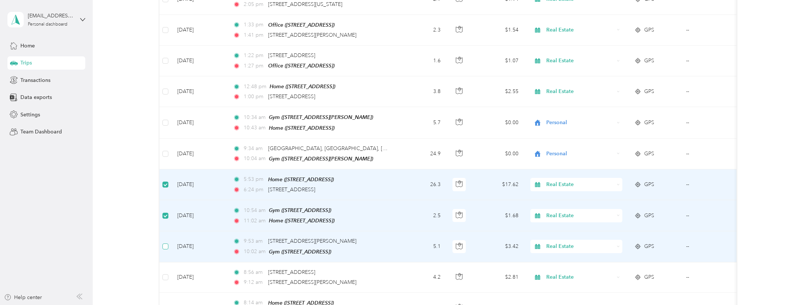
click at [168, 244] on span at bounding box center [165, 247] width 6 height 6
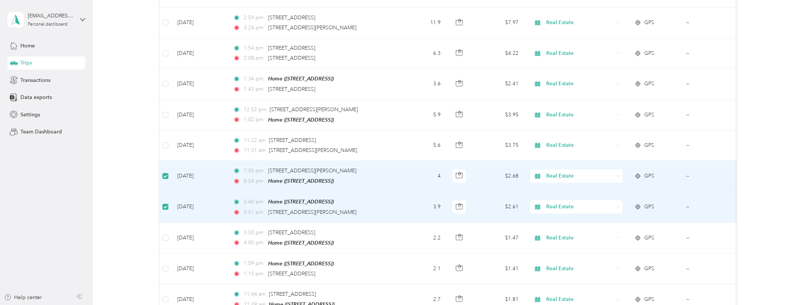
scroll to position [1351, 0]
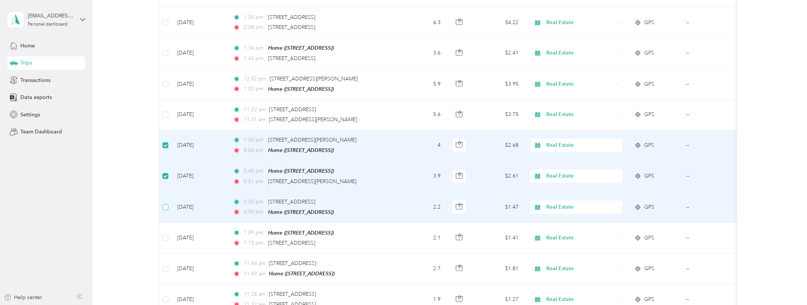
click at [165, 204] on span at bounding box center [165, 207] width 6 height 6
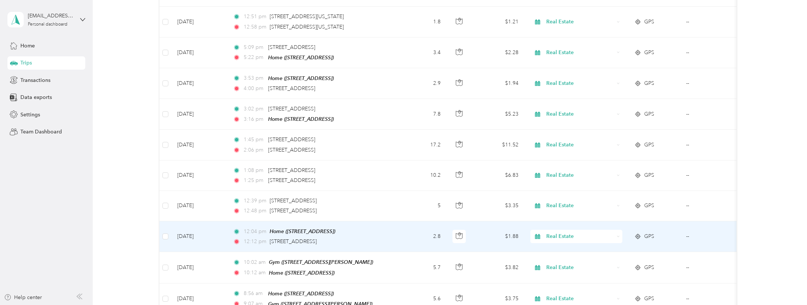
scroll to position [2017, 0]
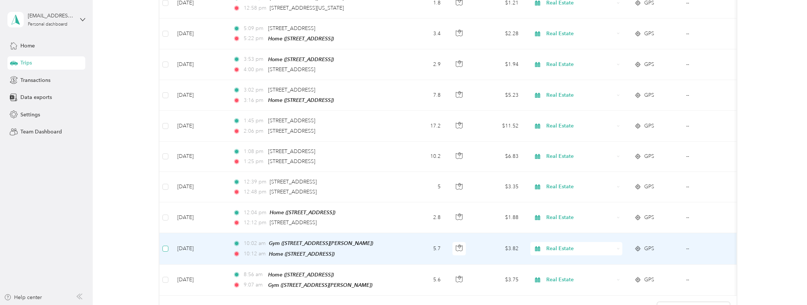
click at [168, 246] on span at bounding box center [165, 249] width 6 height 6
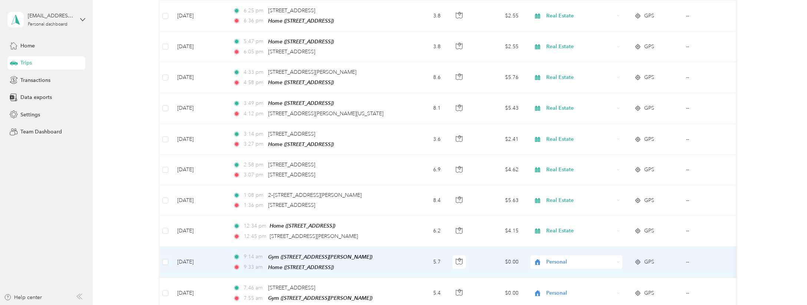
scroll to position [0, 0]
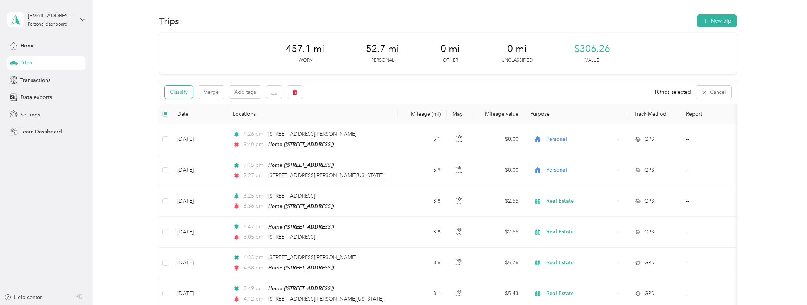
click at [176, 92] on button "Classify" at bounding box center [179, 92] width 28 height 13
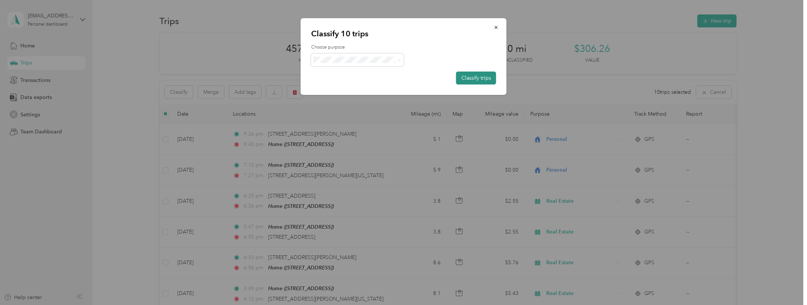
click at [487, 79] on button "Classify trips" at bounding box center [476, 78] width 40 height 13
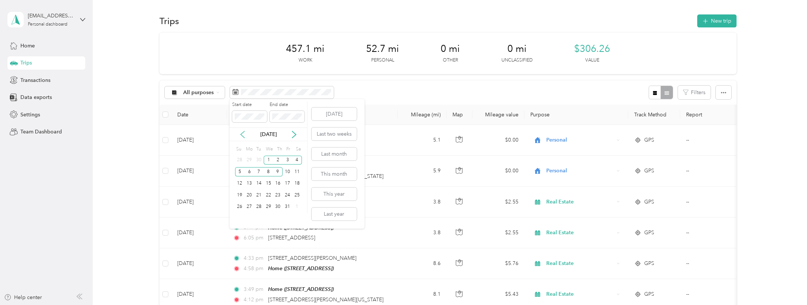
click at [242, 134] on icon at bounding box center [242, 134] width 7 height 7
click at [251, 182] on div "15" at bounding box center [249, 183] width 10 height 9
click at [260, 207] on div "30" at bounding box center [259, 206] width 10 height 9
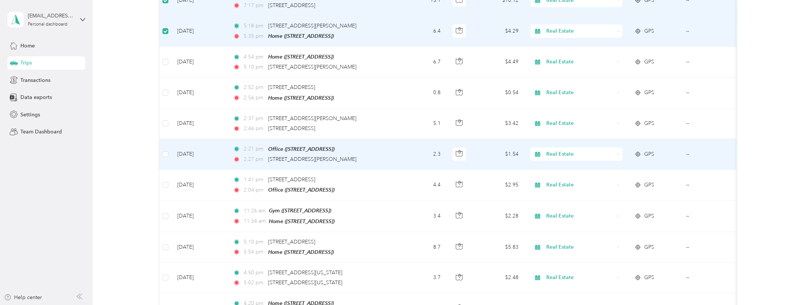
scroll to position [209, 0]
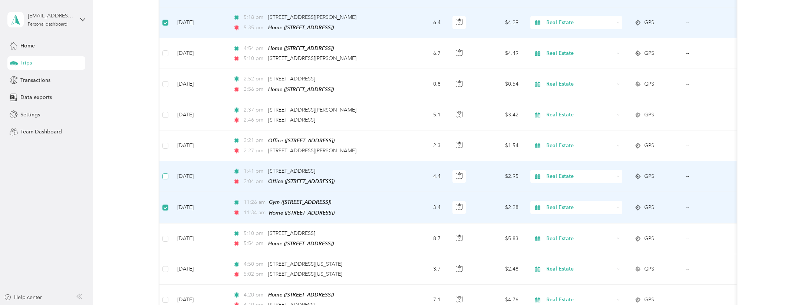
click at [167, 176] on span at bounding box center [165, 177] width 6 height 6
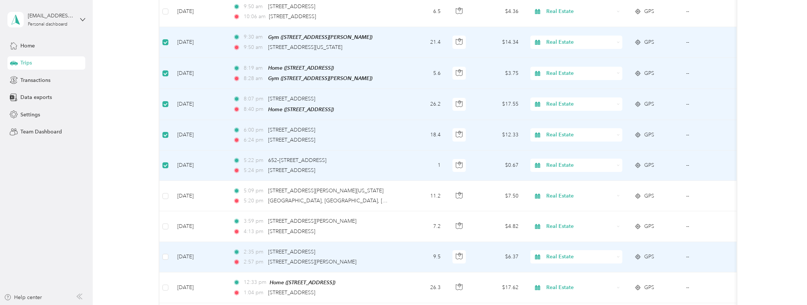
scroll to position [683, 0]
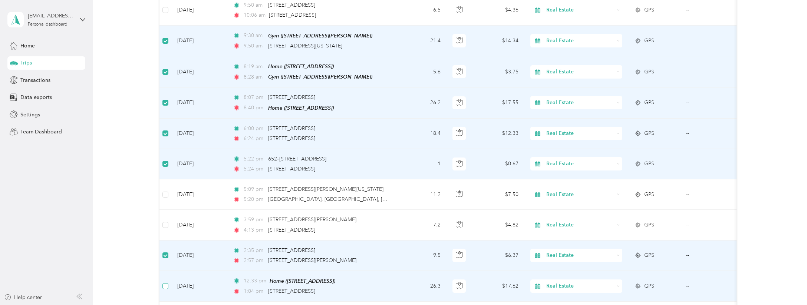
click at [165, 283] on label at bounding box center [165, 286] width 6 height 8
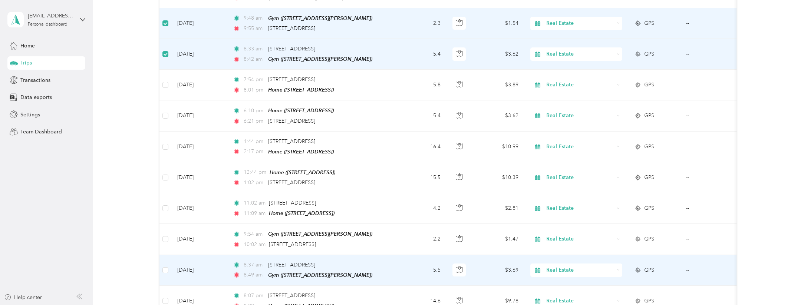
scroll to position [1660, 0]
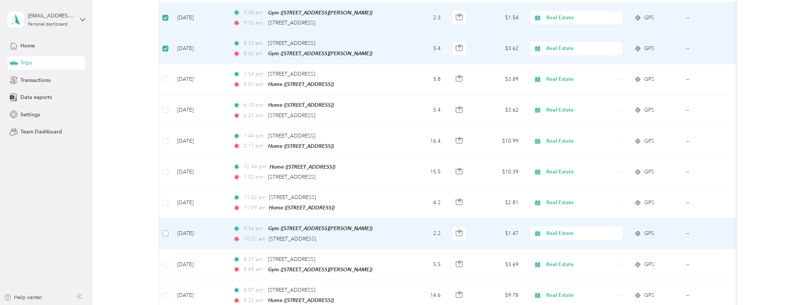
click at [165, 231] on span at bounding box center [165, 234] width 6 height 6
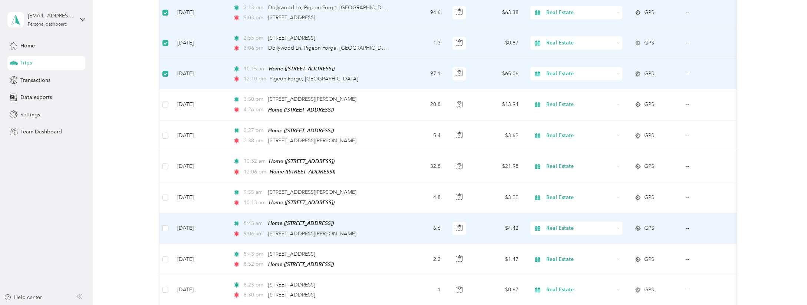
scroll to position [2539, 0]
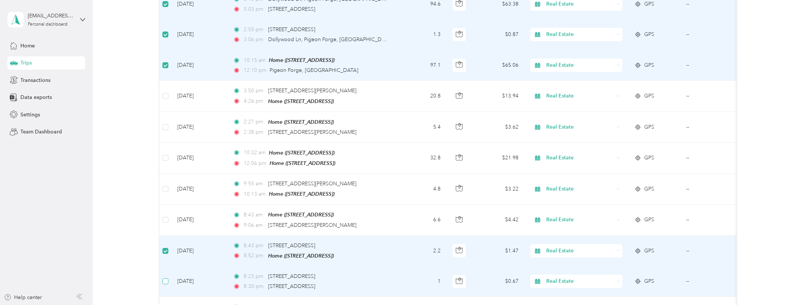
click at [166, 278] on span at bounding box center [165, 281] width 6 height 6
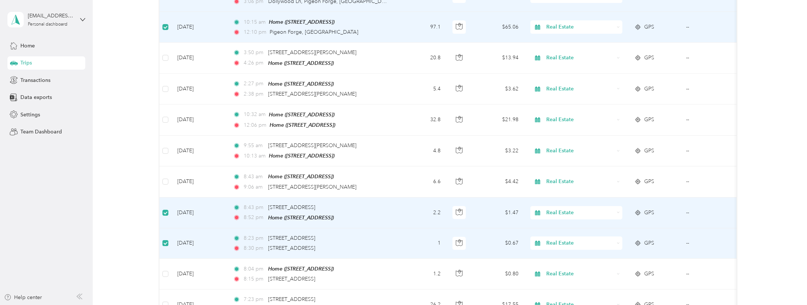
scroll to position [2595, 0]
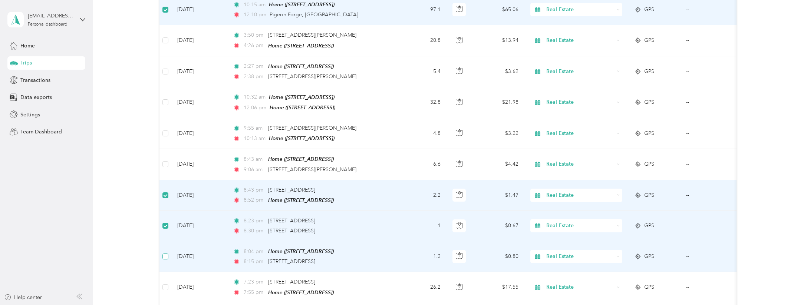
click at [168, 254] on span at bounding box center [165, 257] width 6 height 6
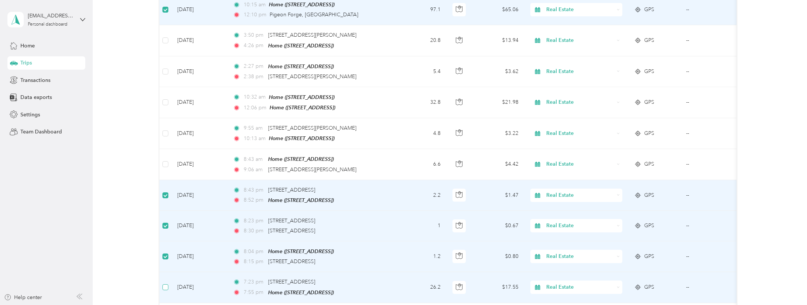
click at [168, 284] on span at bounding box center [165, 287] width 6 height 6
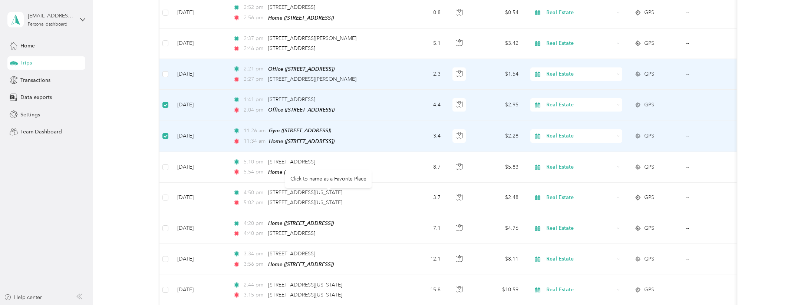
scroll to position [0, 0]
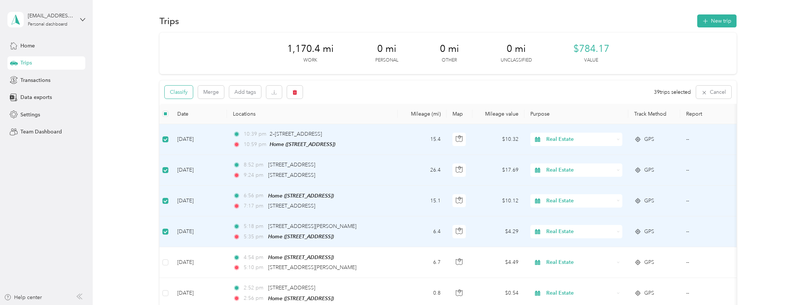
click at [177, 94] on button "Classify" at bounding box center [179, 92] width 28 height 13
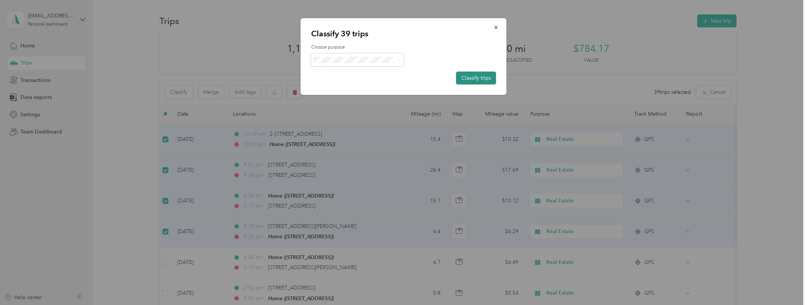
click at [479, 78] on button "Classify trips" at bounding box center [476, 78] width 40 height 13
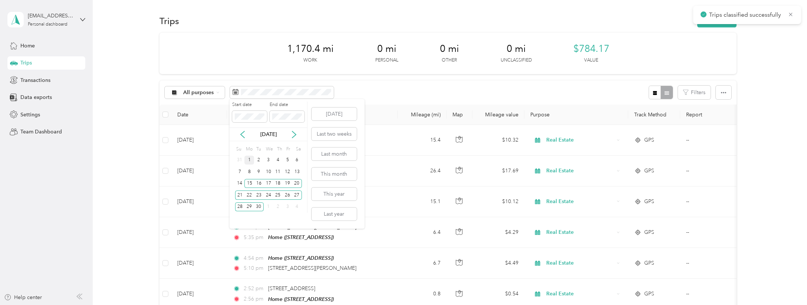
click at [247, 159] on div "1" at bounding box center [249, 160] width 10 height 9
click at [278, 183] on div "18" at bounding box center [278, 183] width 10 height 9
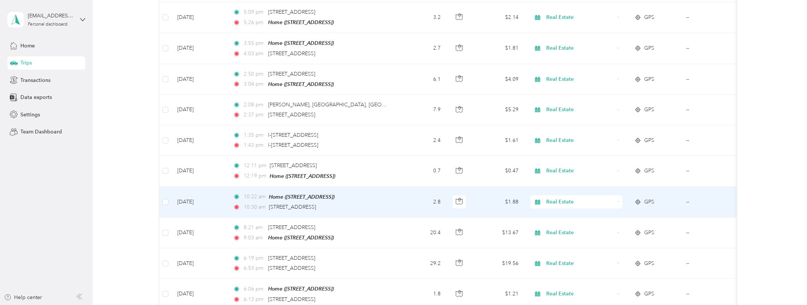
scroll to position [514, 0]
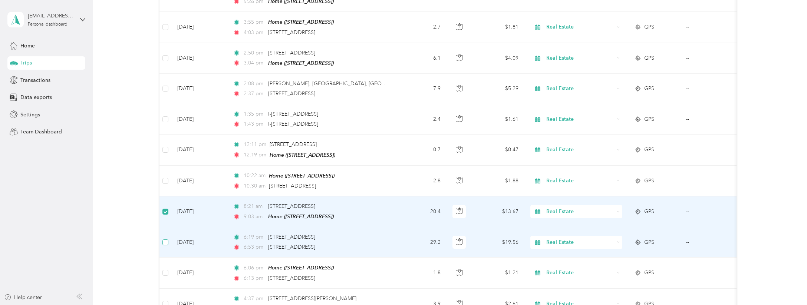
click at [165, 240] on span at bounding box center [165, 243] width 6 height 6
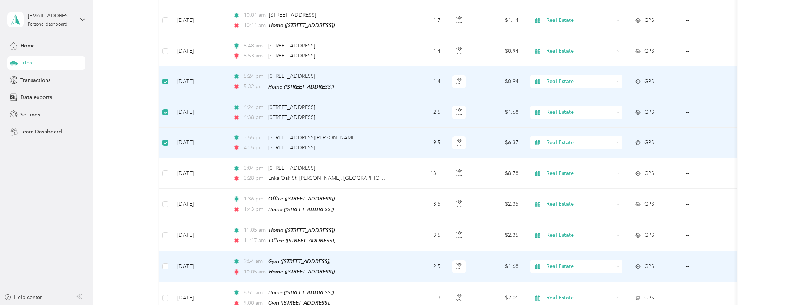
scroll to position [959, 0]
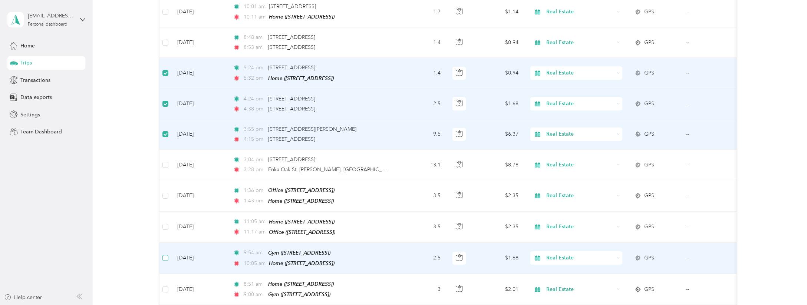
click at [168, 255] on span at bounding box center [165, 258] width 6 height 6
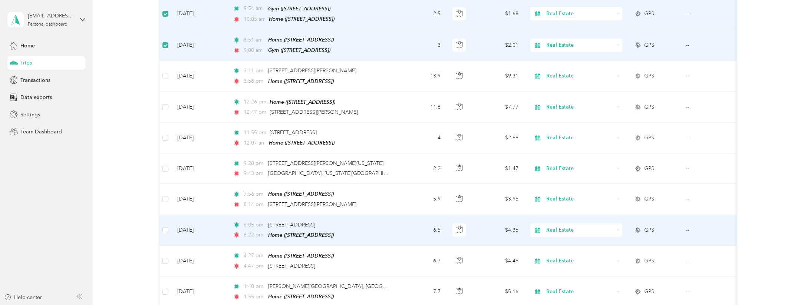
scroll to position [1203, 0]
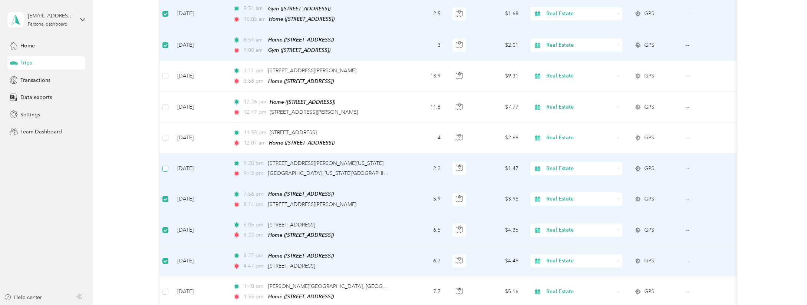
click at [168, 166] on span at bounding box center [165, 169] width 6 height 6
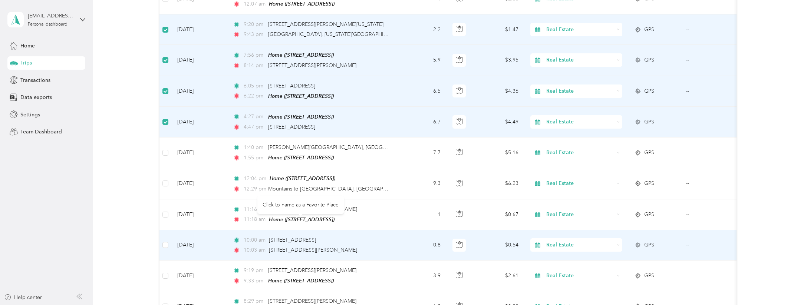
scroll to position [1356, 0]
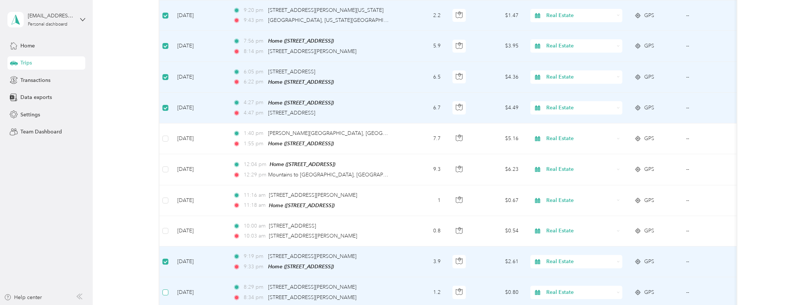
click at [165, 290] on span at bounding box center [165, 293] width 6 height 6
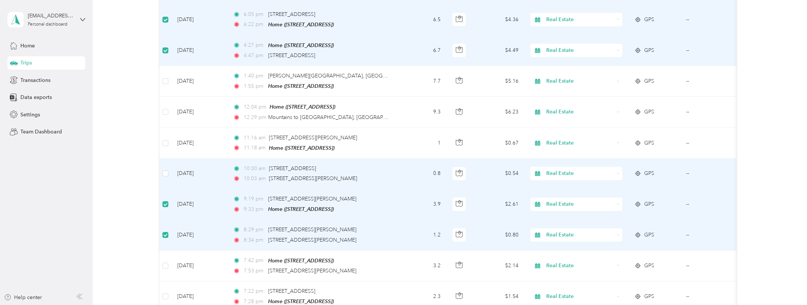
scroll to position [1438, 0]
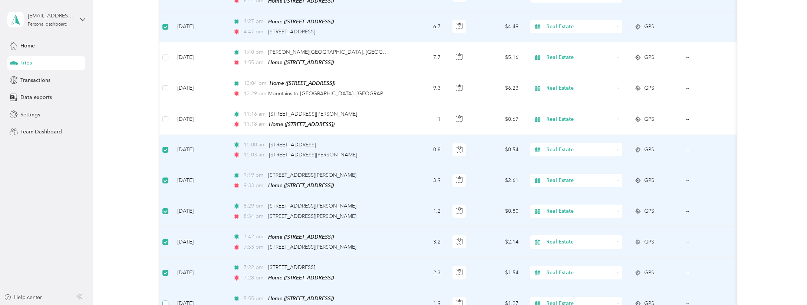
click at [167, 301] on span at bounding box center [165, 304] width 6 height 6
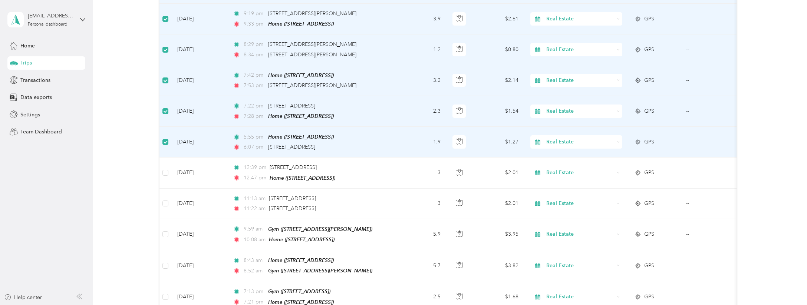
scroll to position [1645, 0]
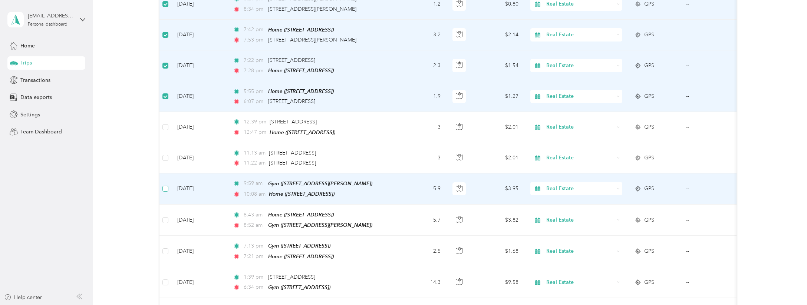
click at [166, 186] on span at bounding box center [165, 189] width 6 height 6
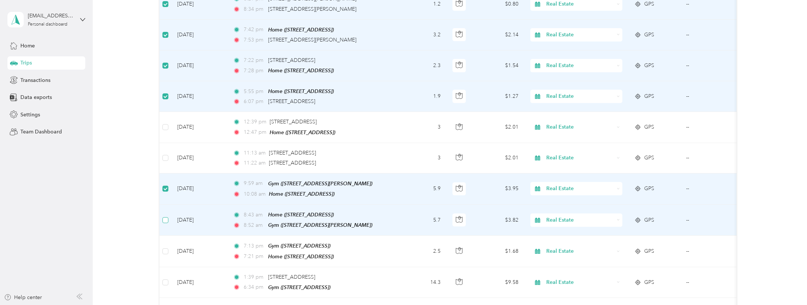
click at [168, 217] on span at bounding box center [165, 220] width 6 height 6
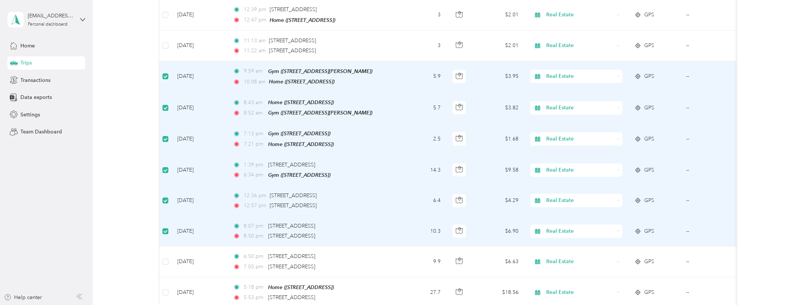
scroll to position [1774, 0]
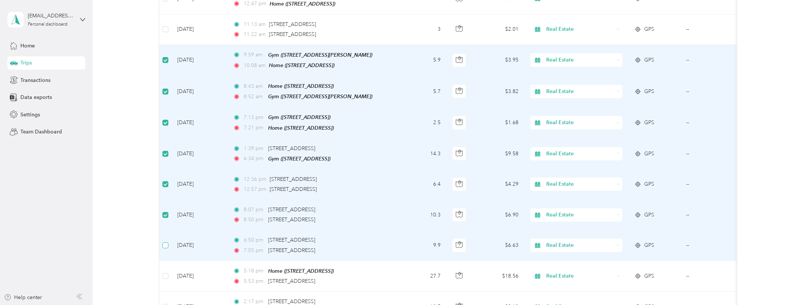
click at [167, 243] on span at bounding box center [165, 246] width 6 height 6
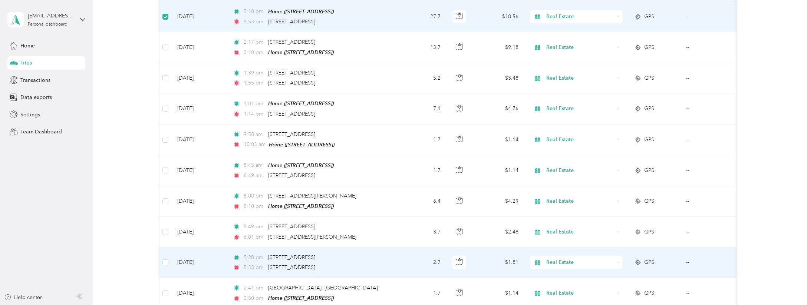
scroll to position [2035, 0]
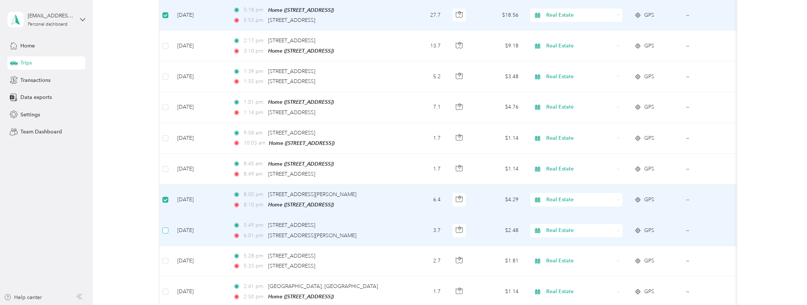
click at [168, 228] on span at bounding box center [165, 231] width 6 height 6
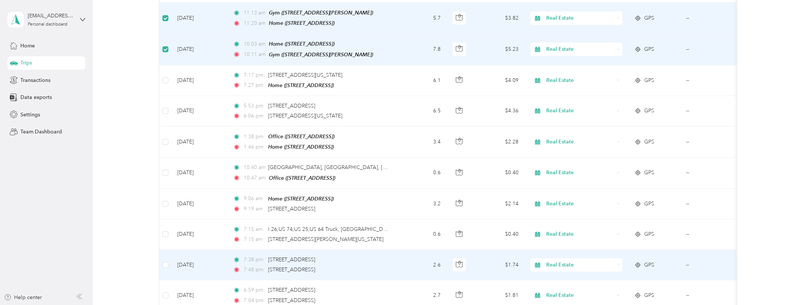
scroll to position [2836, 0]
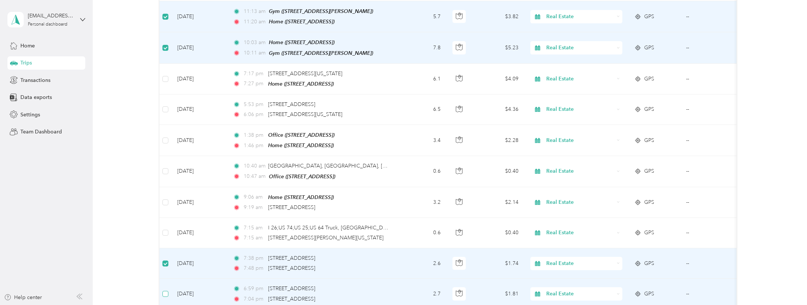
click at [167, 291] on span at bounding box center [165, 294] width 6 height 6
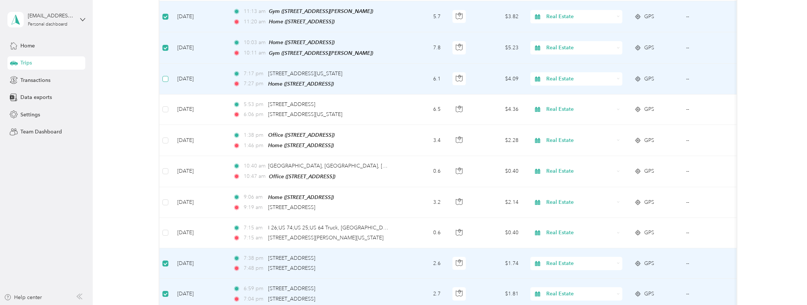
click at [167, 76] on span at bounding box center [165, 79] width 6 height 6
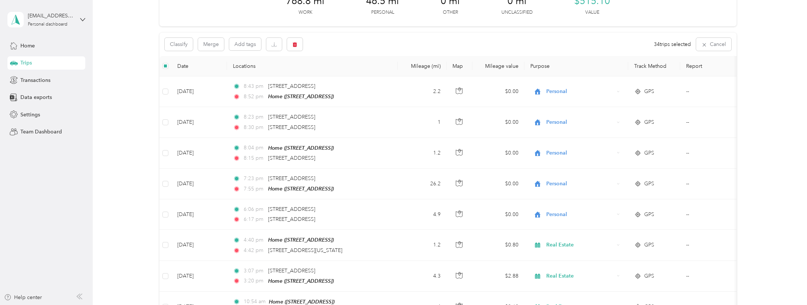
scroll to position [0, 0]
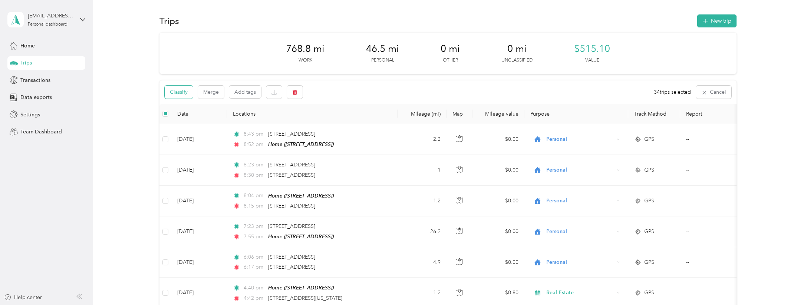
click at [175, 91] on button "Classify" at bounding box center [179, 92] width 28 height 13
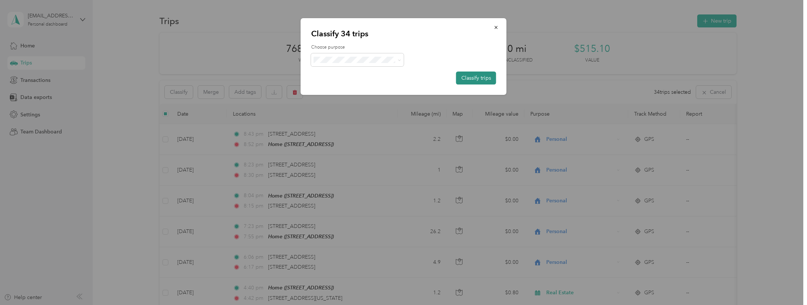
click at [476, 78] on button "Classify trips" at bounding box center [476, 78] width 40 height 13
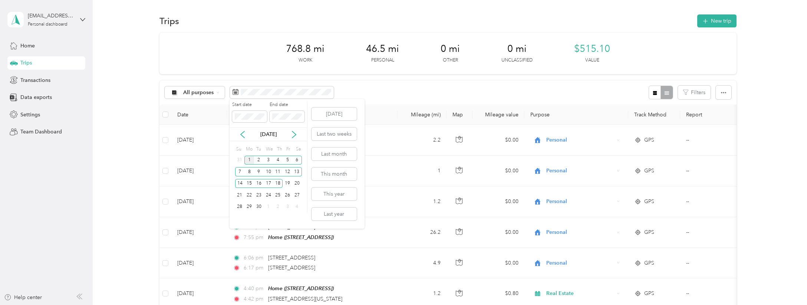
click at [248, 159] on div "1" at bounding box center [249, 160] width 10 height 9
click at [299, 160] on div "6" at bounding box center [297, 160] width 10 height 9
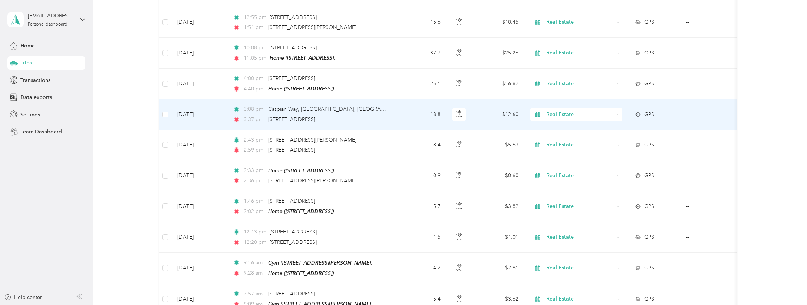
scroll to position [945, 0]
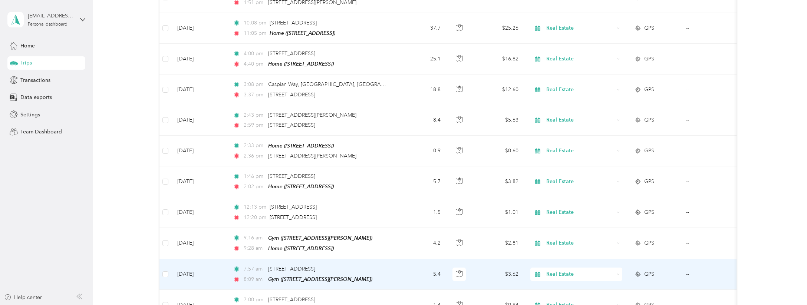
click at [169, 261] on td at bounding box center [165, 274] width 12 height 31
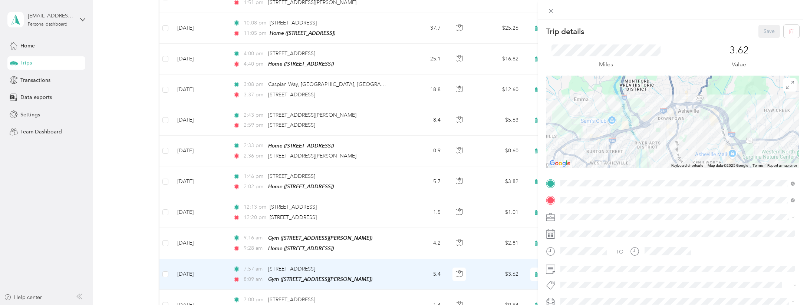
click at [165, 232] on div "Trip details Save This trip cannot be edited because it is either under review,…" at bounding box center [403, 152] width 807 height 305
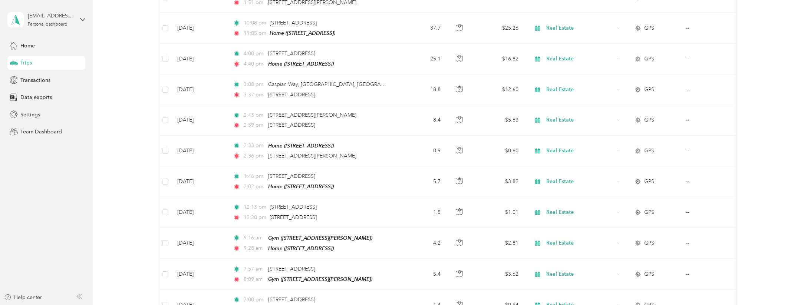
click at [166, 271] on span at bounding box center [165, 274] width 6 height 6
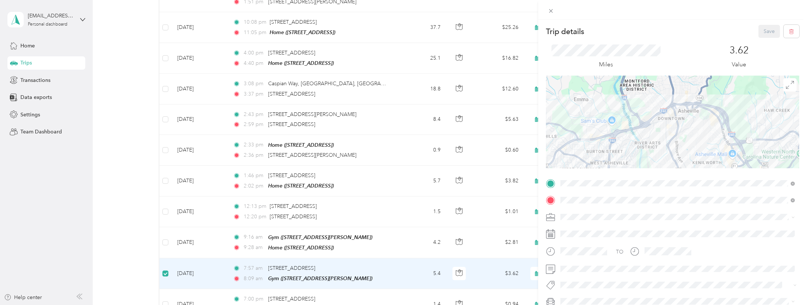
click at [165, 229] on div "Trip details Save This trip cannot be edited because it is either under review,…" at bounding box center [403, 152] width 807 height 305
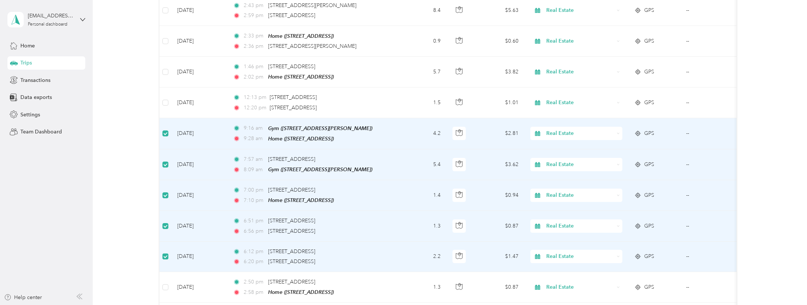
scroll to position [1075, 0]
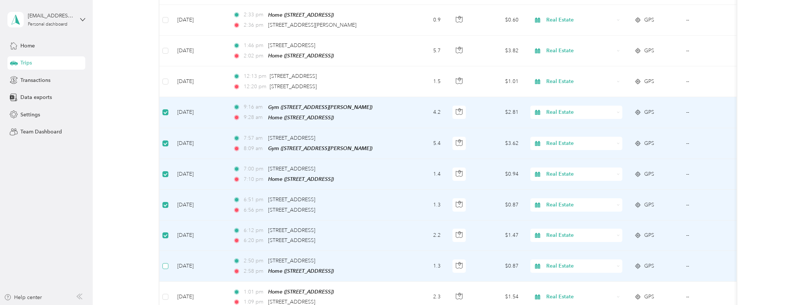
click at [166, 263] on span at bounding box center [165, 266] width 6 height 6
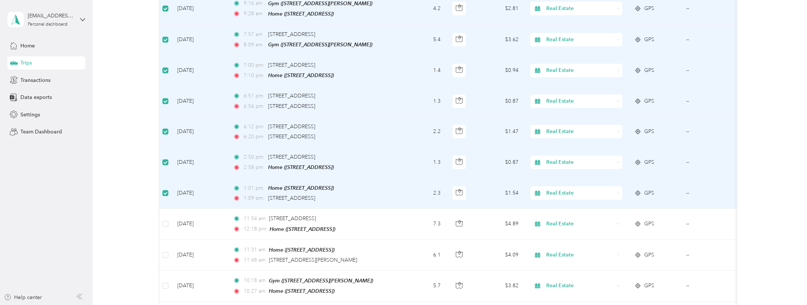
scroll to position [1213, 0]
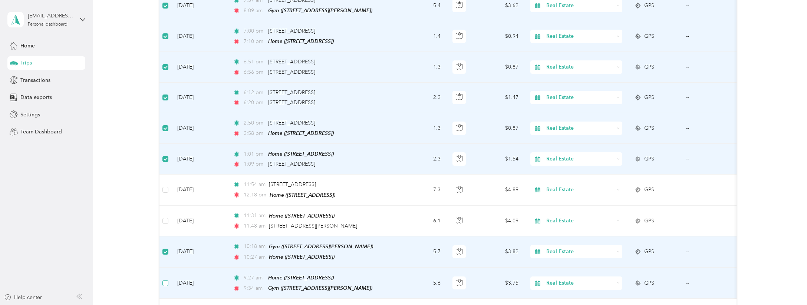
click at [166, 280] on span at bounding box center [165, 283] width 6 height 6
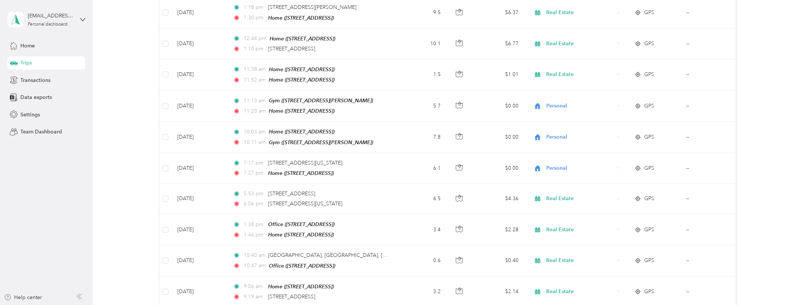
scroll to position [0, 0]
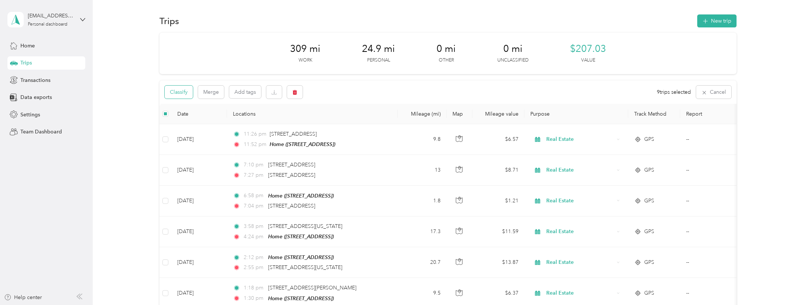
click at [177, 90] on button "Classify" at bounding box center [179, 92] width 28 height 13
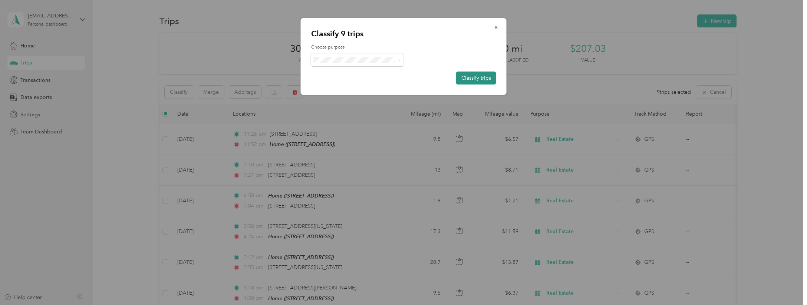
click at [477, 78] on button "Classify trips" at bounding box center [476, 78] width 40 height 13
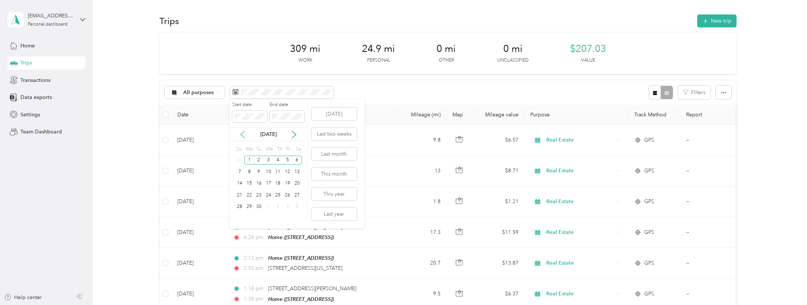
click at [242, 134] on icon at bounding box center [242, 134] width 7 height 7
click at [286, 185] on div "15" at bounding box center [288, 183] width 10 height 9
click at [239, 218] on div "31" at bounding box center [240, 218] width 10 height 9
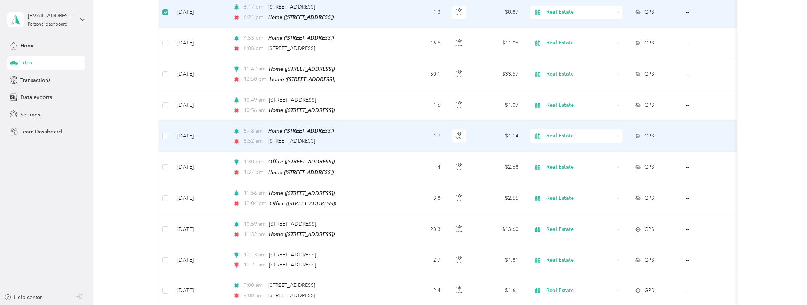
scroll to position [1513, 0]
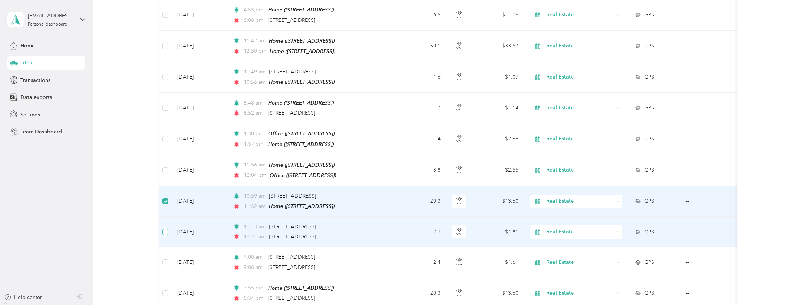
click at [168, 229] on span at bounding box center [165, 232] width 6 height 6
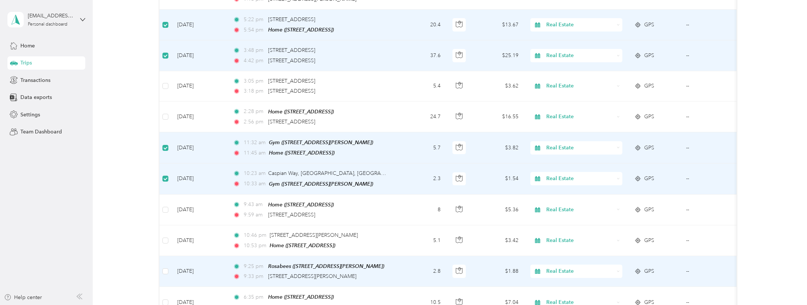
scroll to position [1980, 0]
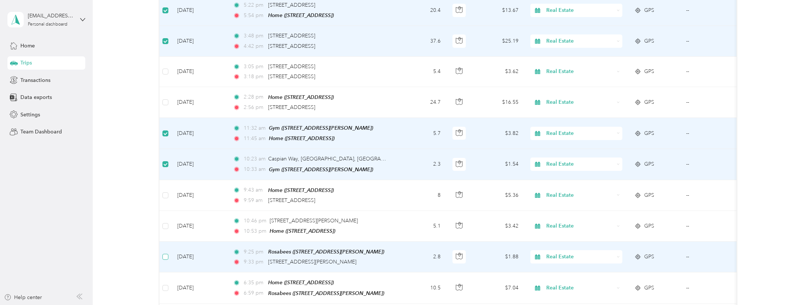
click at [167, 254] on span at bounding box center [165, 257] width 6 height 6
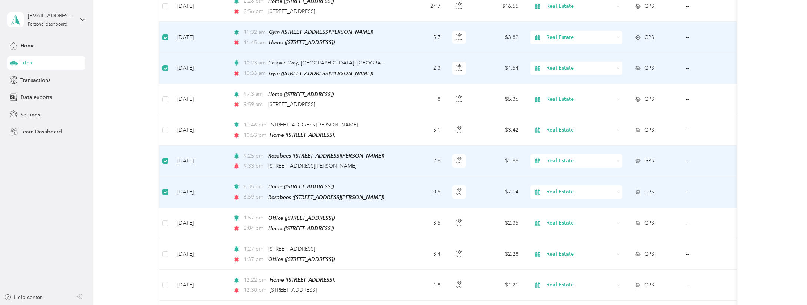
scroll to position [2104, 0]
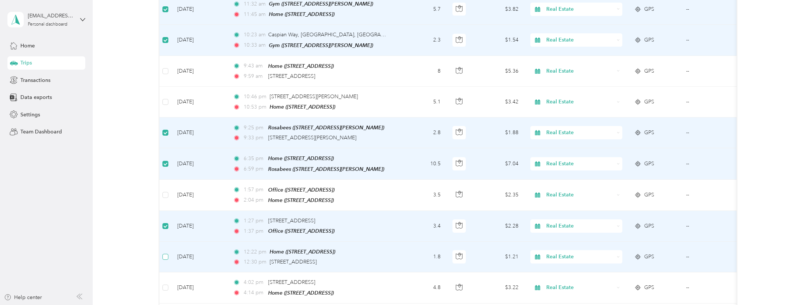
click at [165, 254] on span at bounding box center [165, 257] width 6 height 6
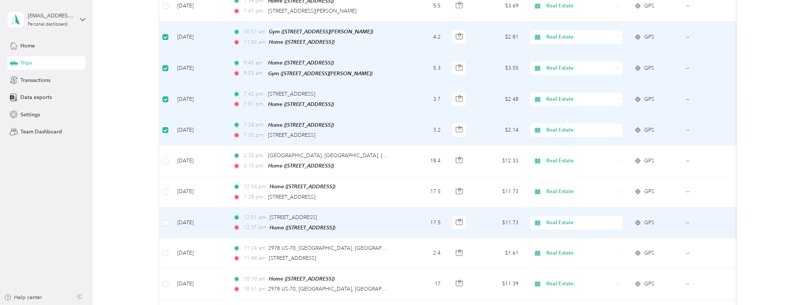
scroll to position [0, 0]
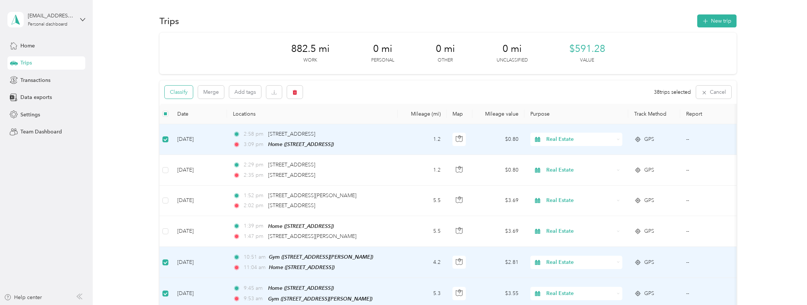
click at [178, 90] on button "Classify" at bounding box center [179, 92] width 28 height 13
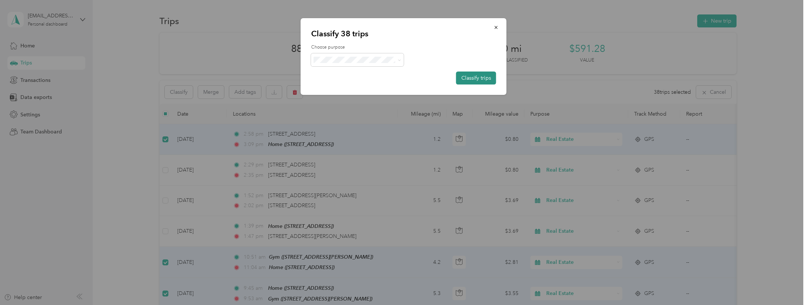
click at [475, 77] on button "Classify trips" at bounding box center [476, 78] width 40 height 13
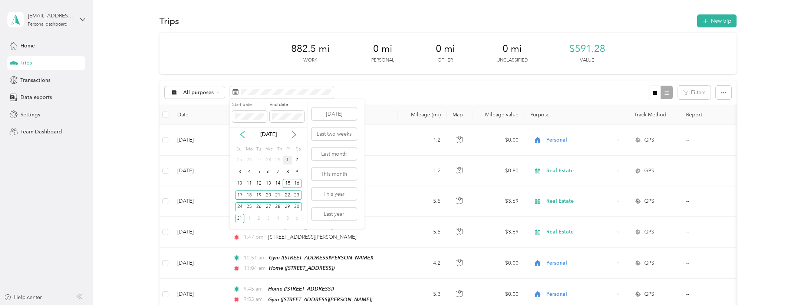
click at [288, 159] on div "1" at bounding box center [288, 160] width 10 height 9
click at [240, 194] on div "17" at bounding box center [240, 195] width 10 height 9
